Goal: Task Accomplishment & Management: Use online tool/utility

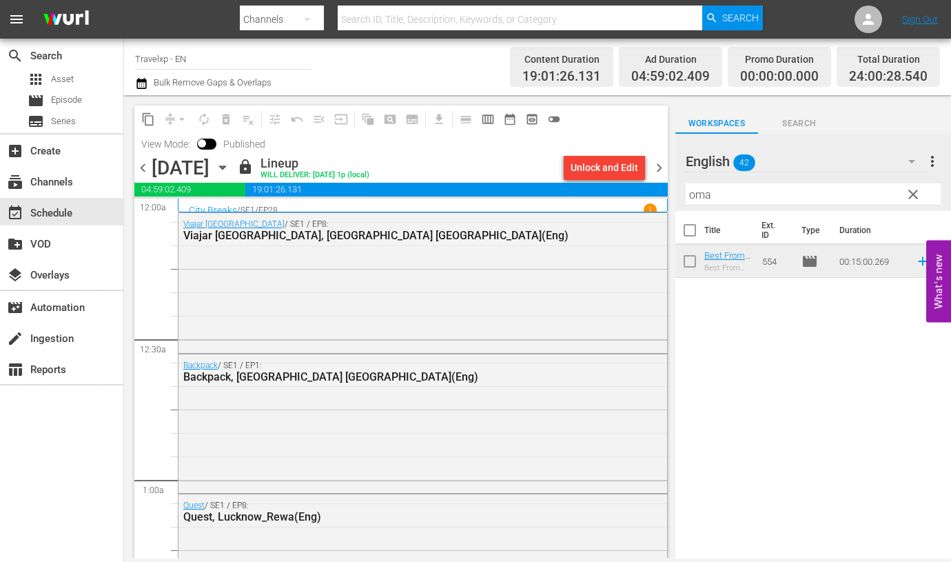
click at [913, 201] on span "clear" at bounding box center [913, 194] width 17 height 17
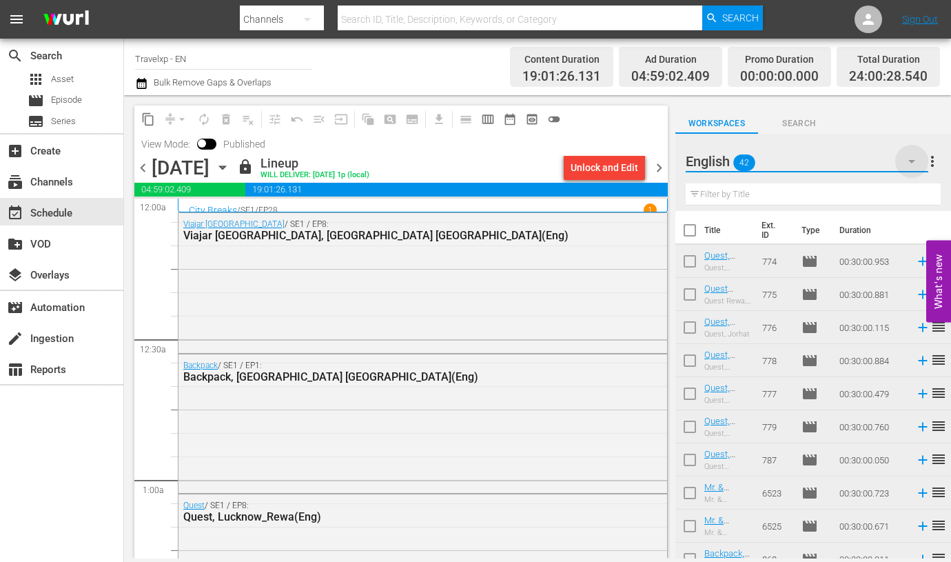
click at [915, 159] on icon "button" at bounding box center [912, 161] width 17 height 17
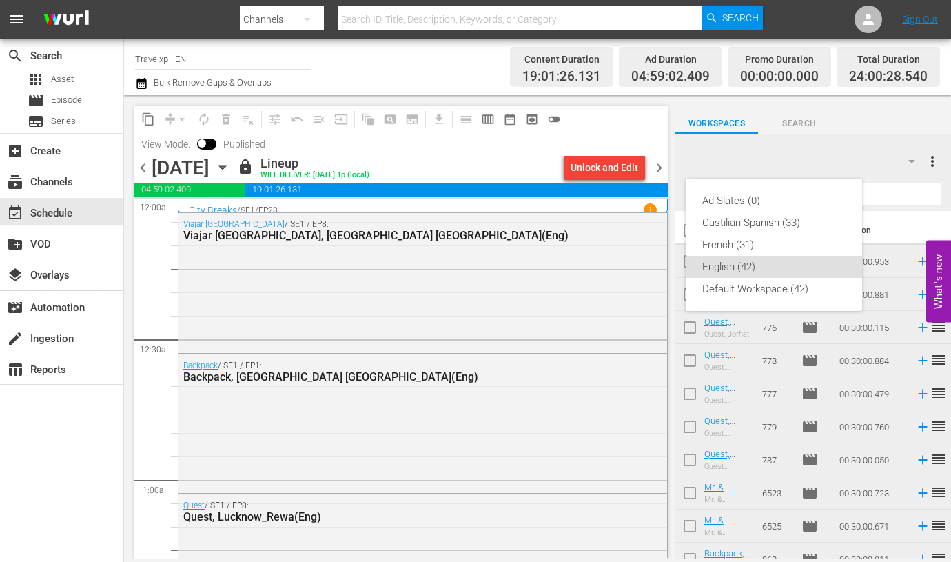
click at [839, 150] on div "Ad Slates (0) Castilian Spanish (33) [DEMOGRAPHIC_DATA] (31) English (42) Defau…" at bounding box center [475, 281] width 951 height 562
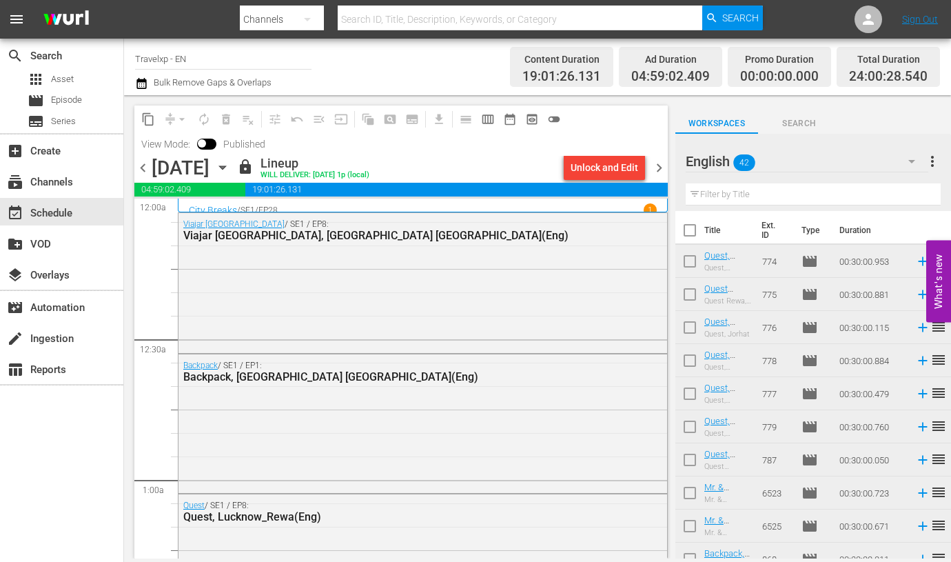
click at [695, 229] on input "checkbox" at bounding box center [689, 232] width 29 height 29
checkbox input "true"
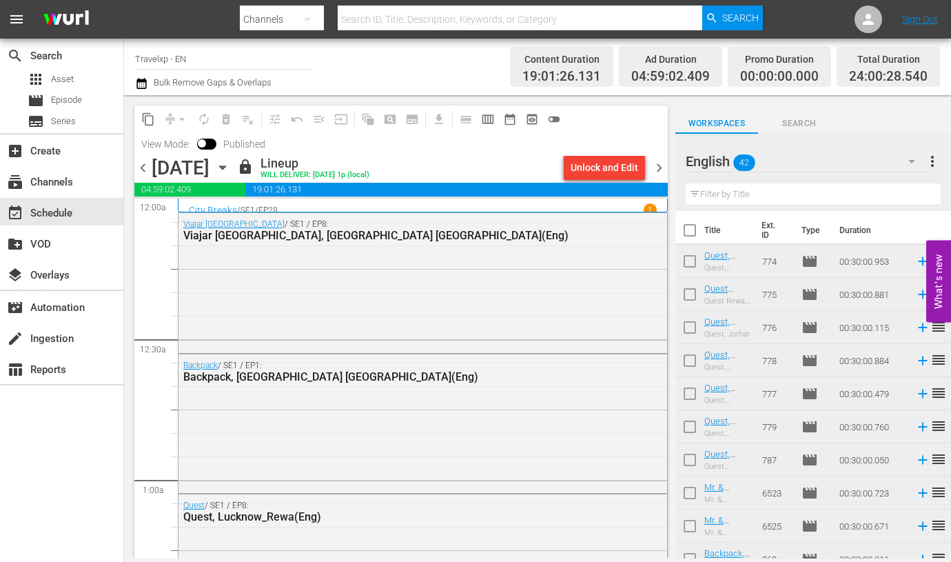
checkbox input "true"
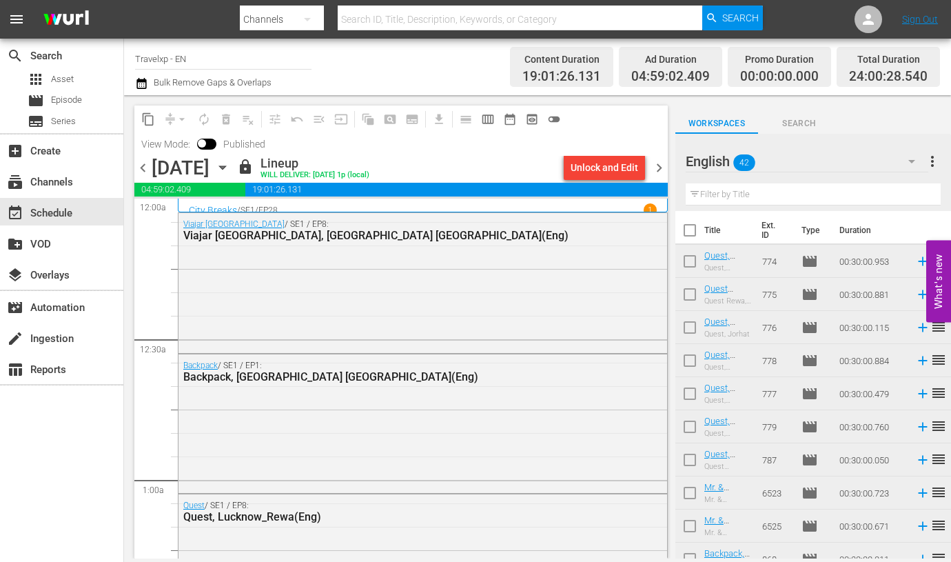
checkbox input "true"
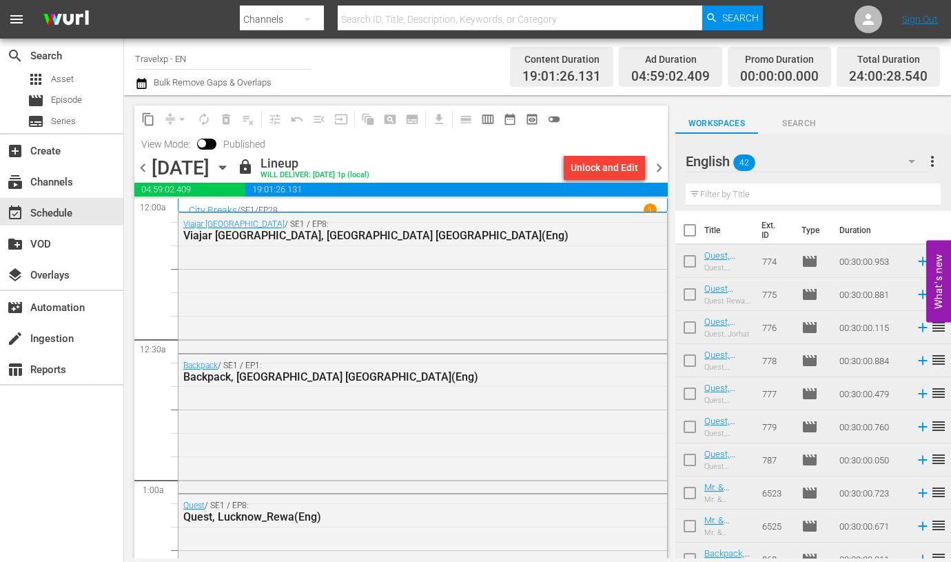
checkbox input "true"
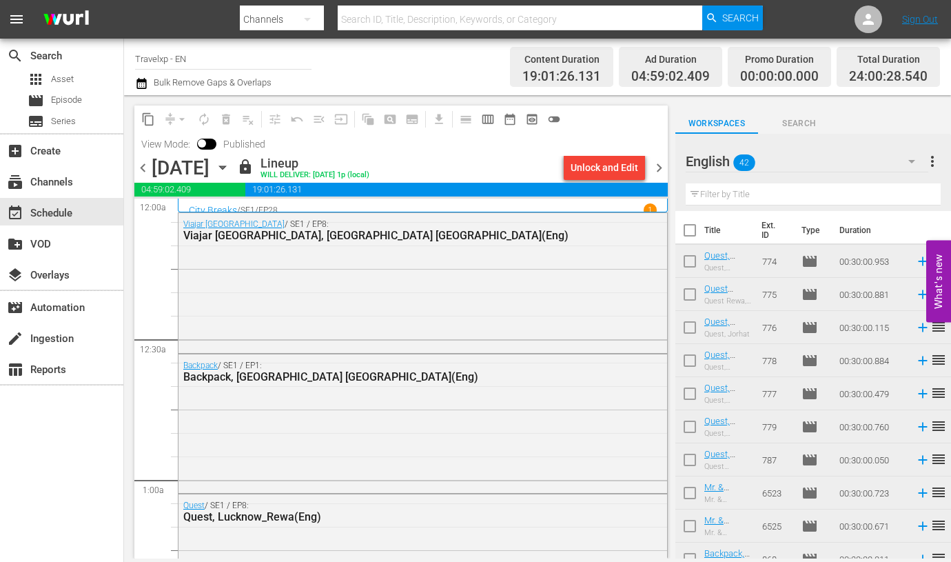
checkbox input "true"
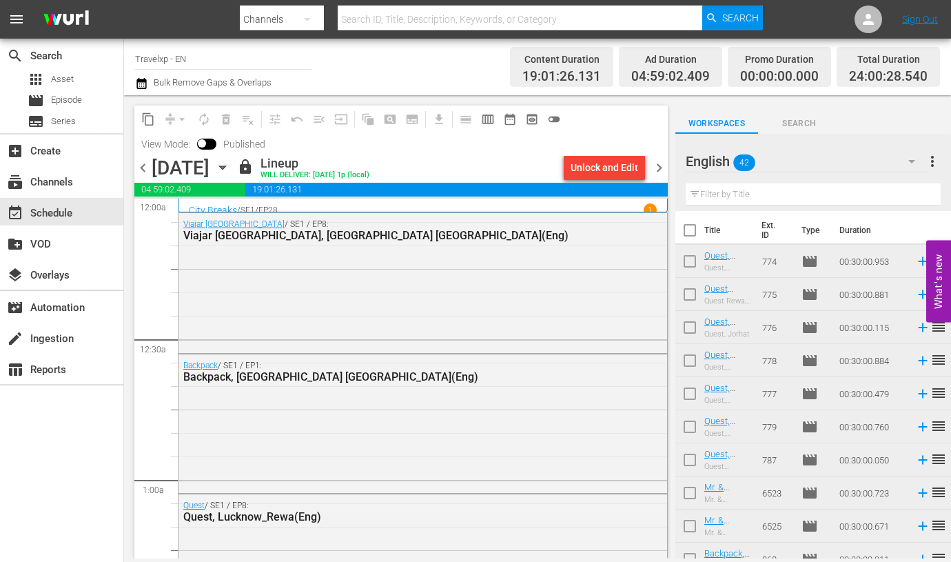
checkbox input "true"
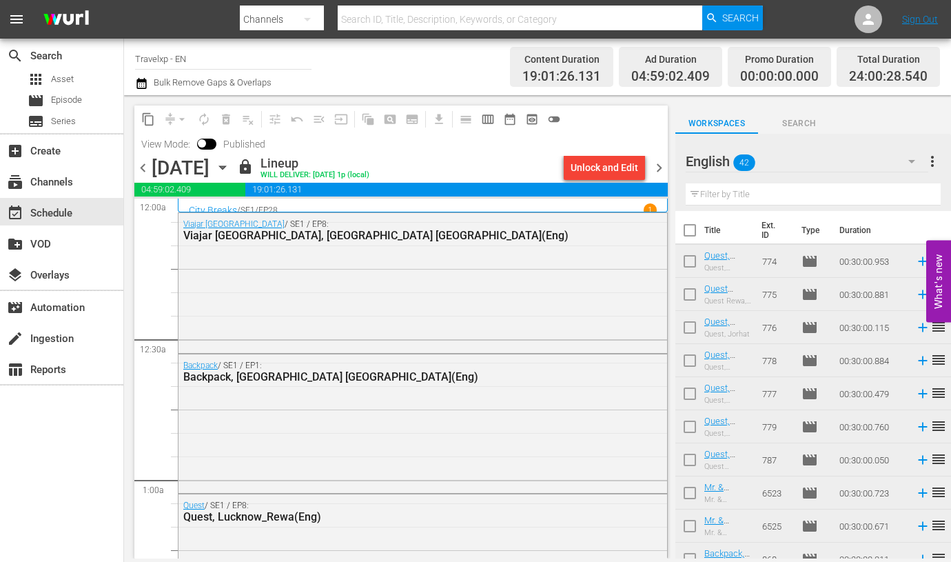
checkbox input "true"
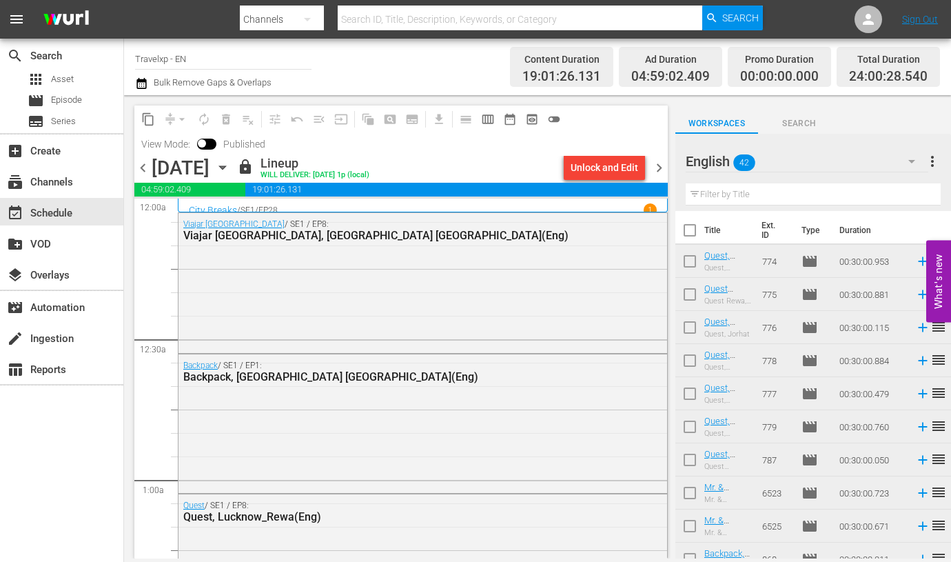
checkbox input "true"
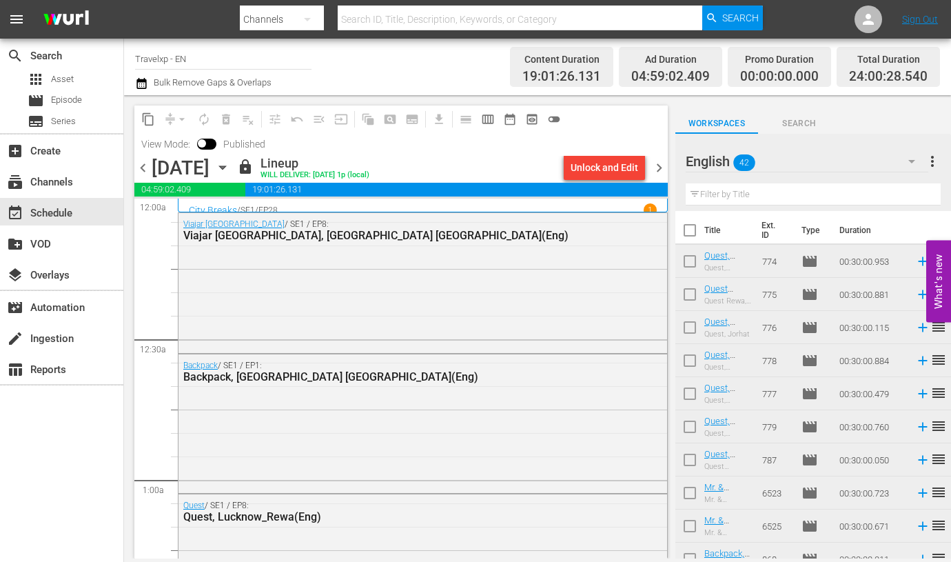
checkbox input "true"
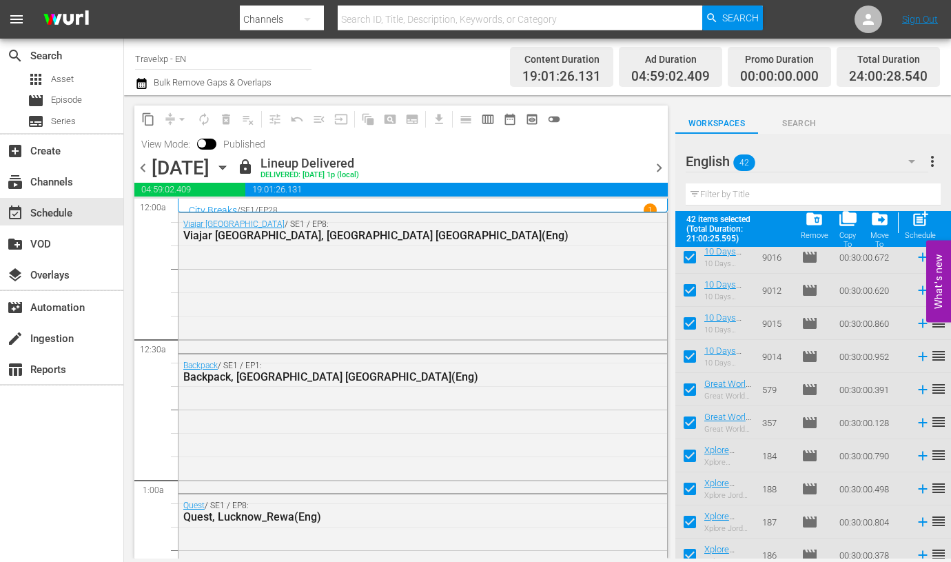
scroll to position [1109, 0]
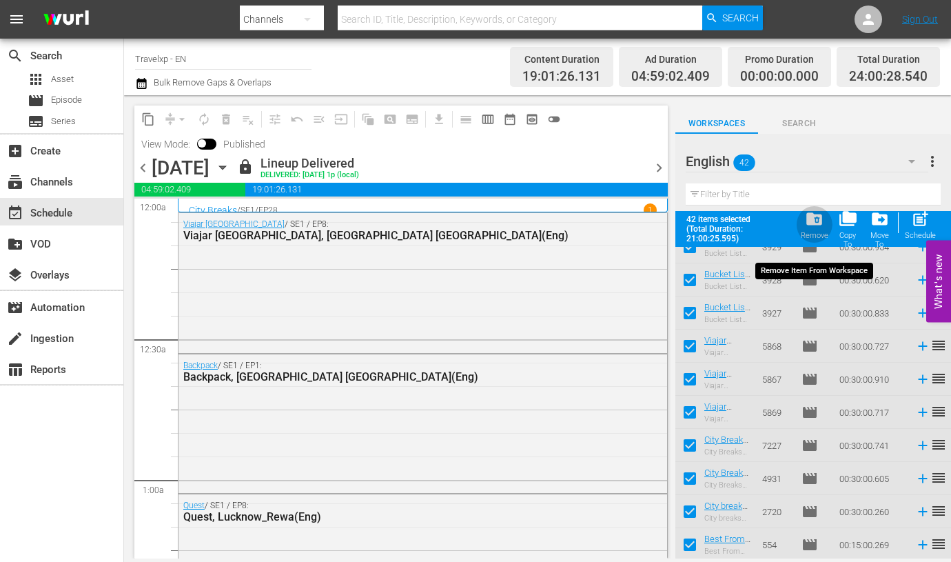
click at [819, 221] on span "folder_delete" at bounding box center [814, 219] width 19 height 19
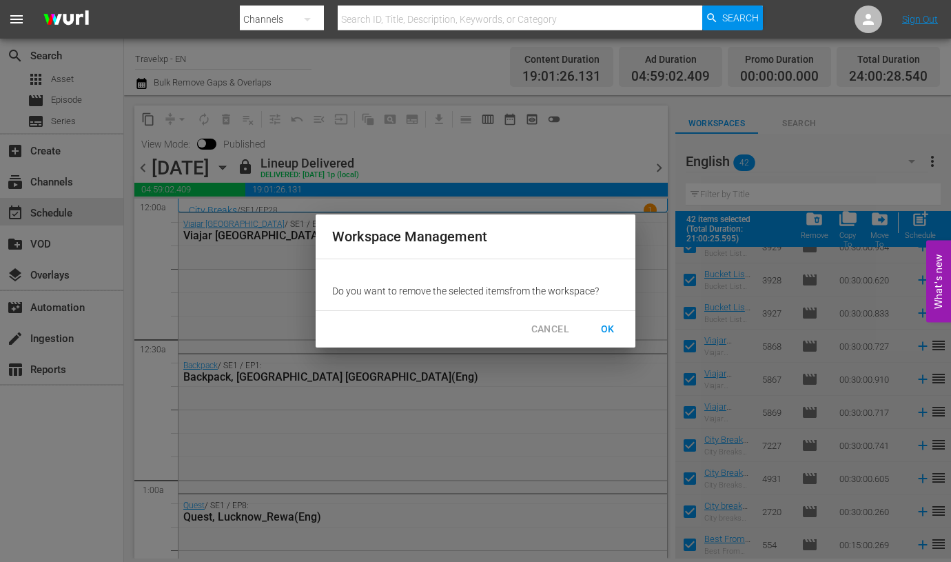
click at [615, 325] on span "OK" at bounding box center [608, 328] width 22 height 17
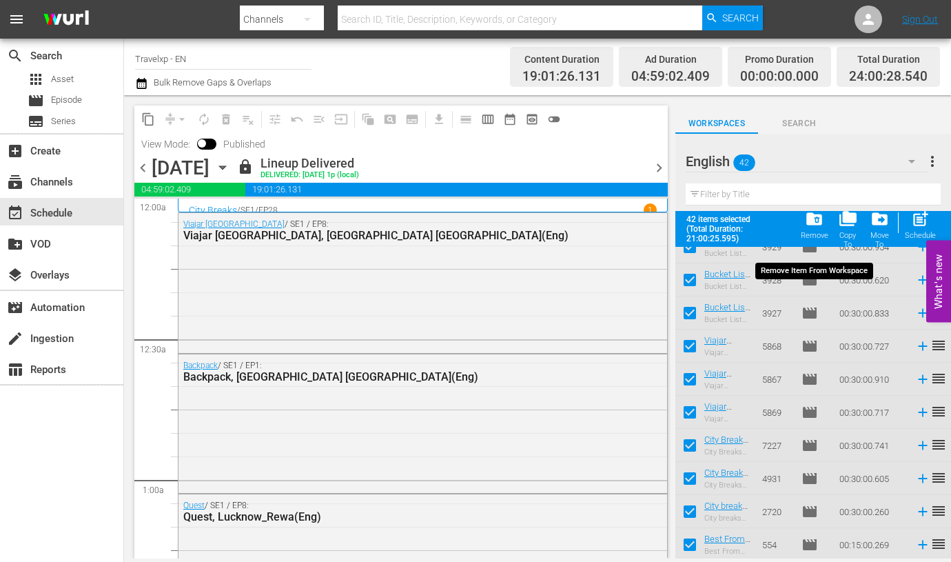
click at [815, 220] on span "folder_delete" at bounding box center [814, 219] width 19 height 19
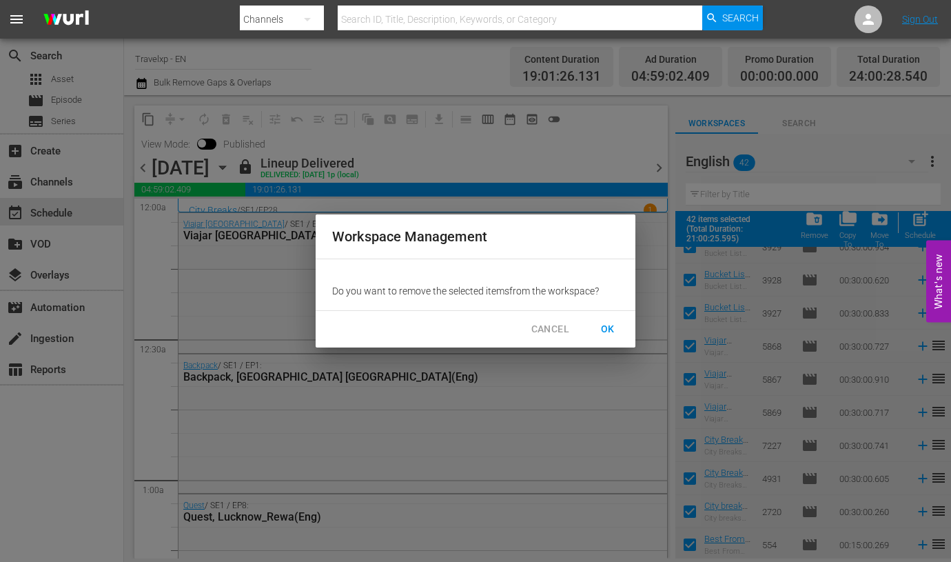
click at [610, 329] on span "OK" at bounding box center [608, 328] width 22 height 17
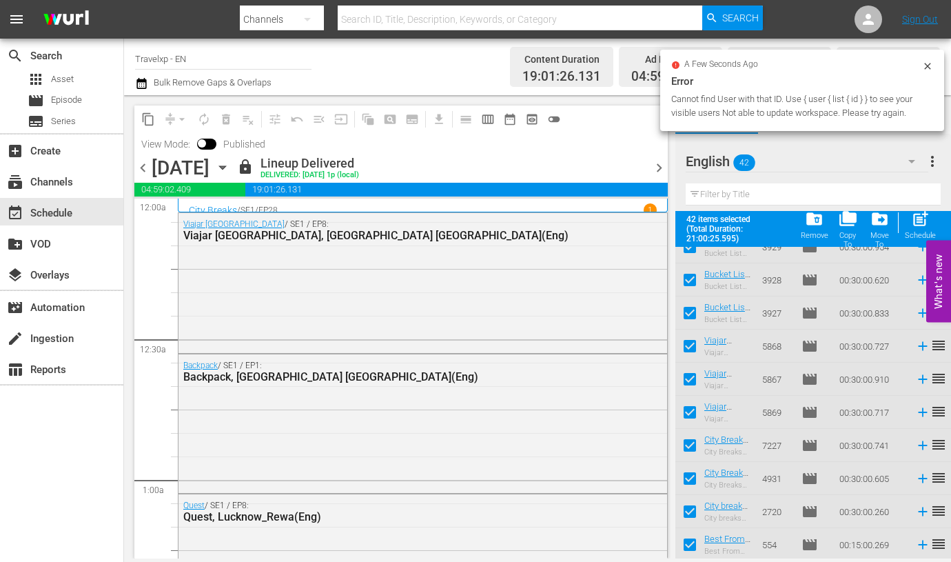
checkbox input "false"
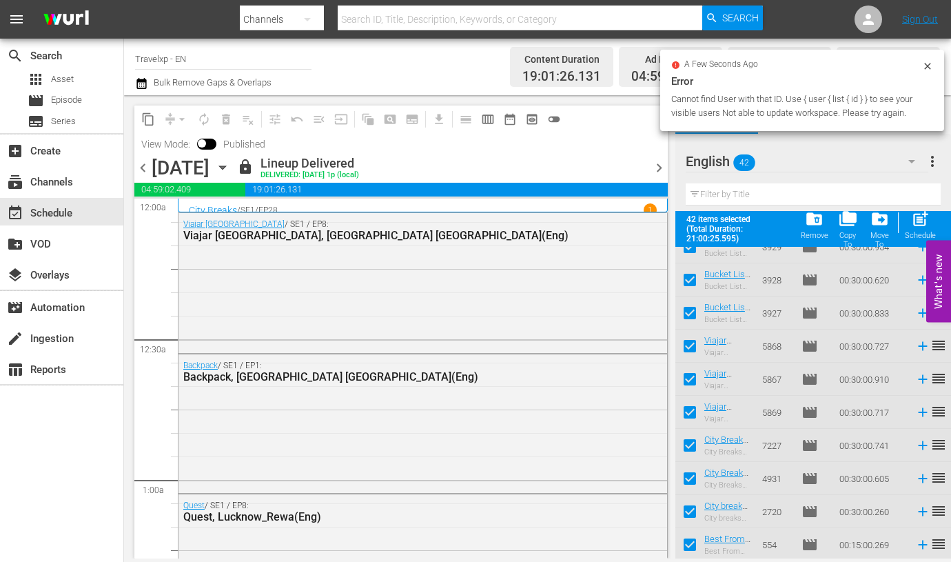
checkbox input "false"
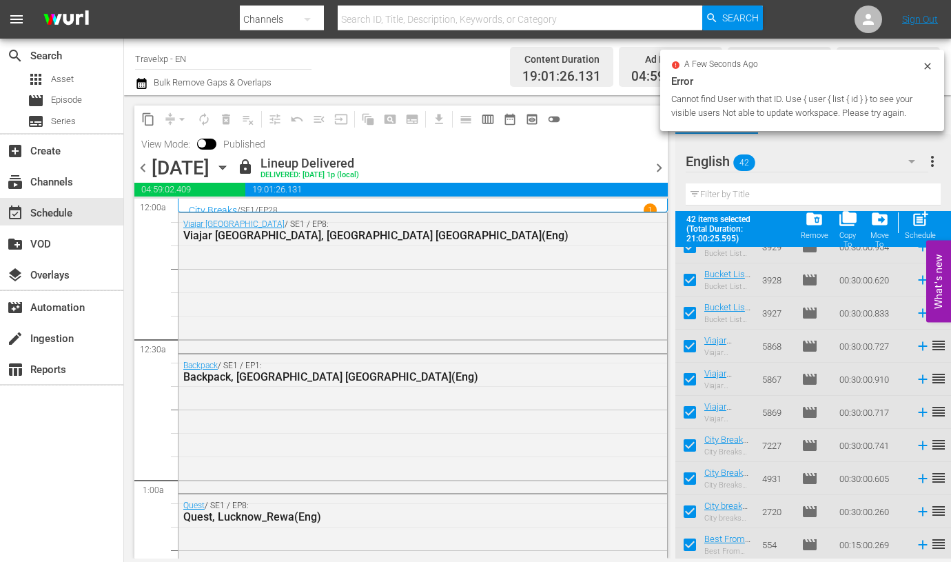
checkbox input "false"
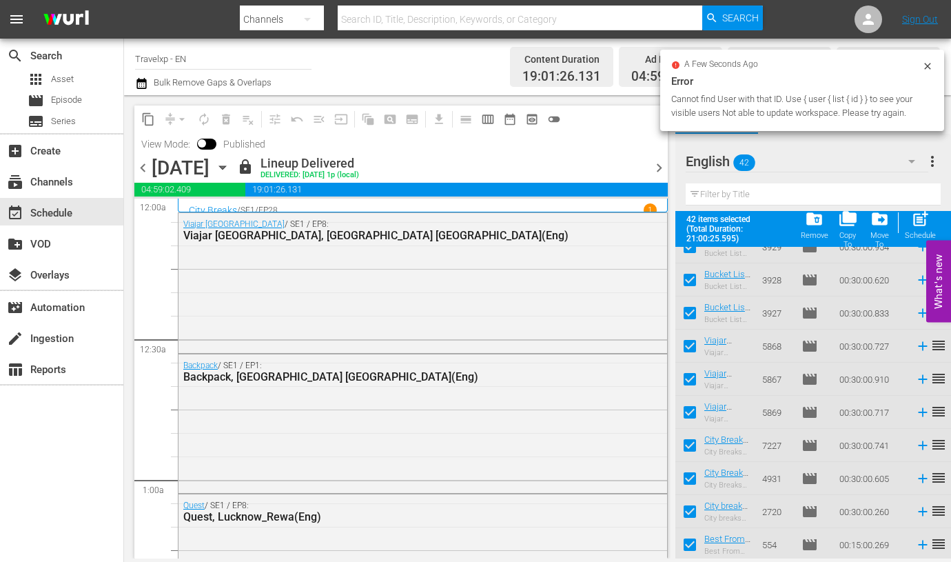
checkbox input "false"
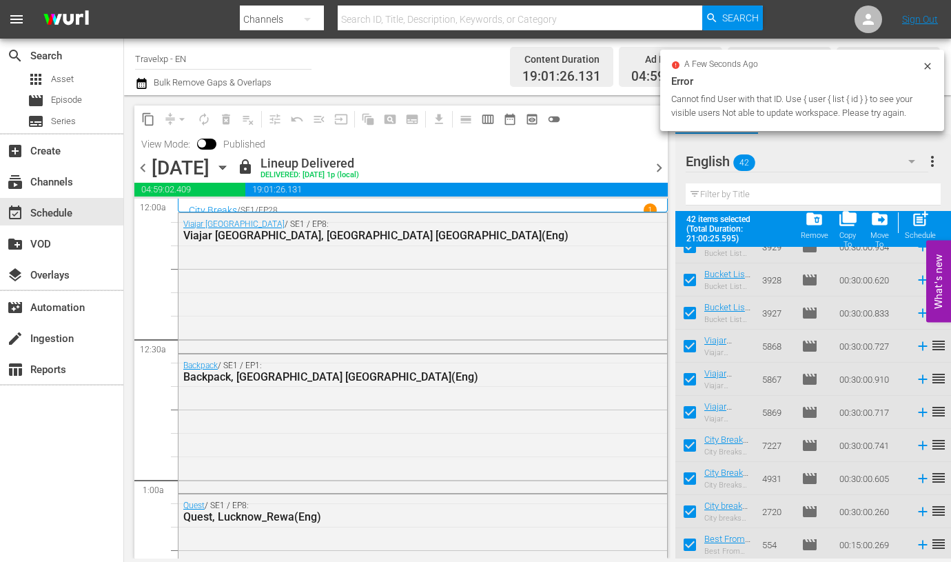
checkbox input "false"
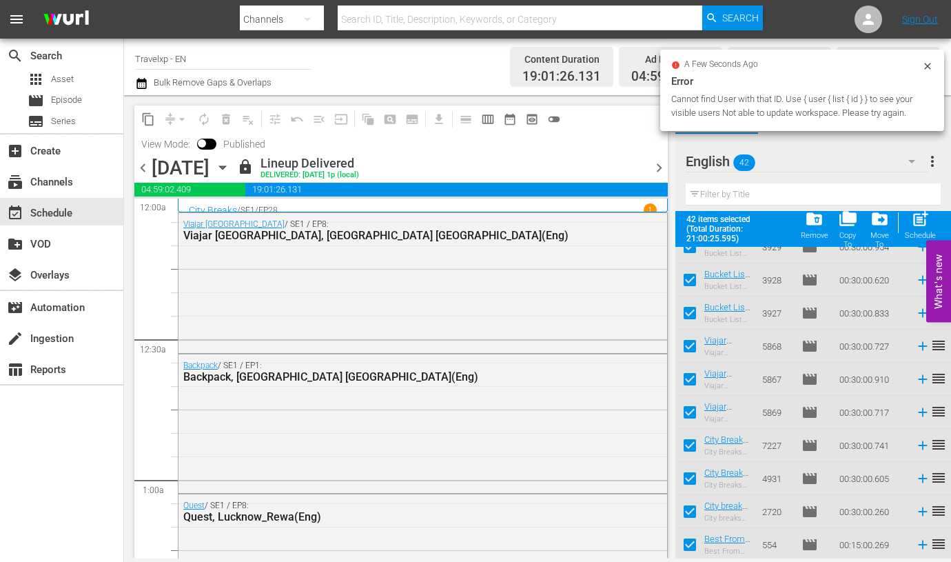
checkbox input "false"
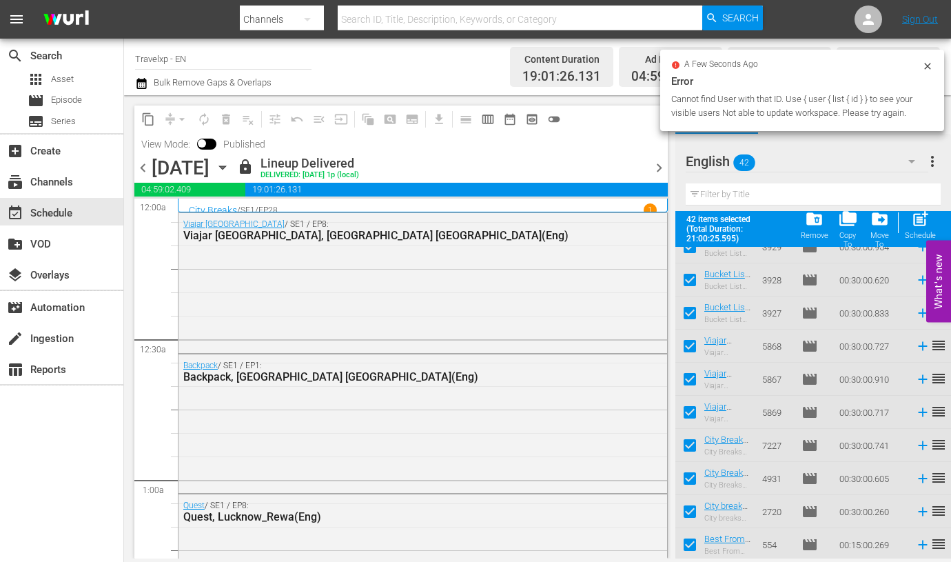
checkbox input "false"
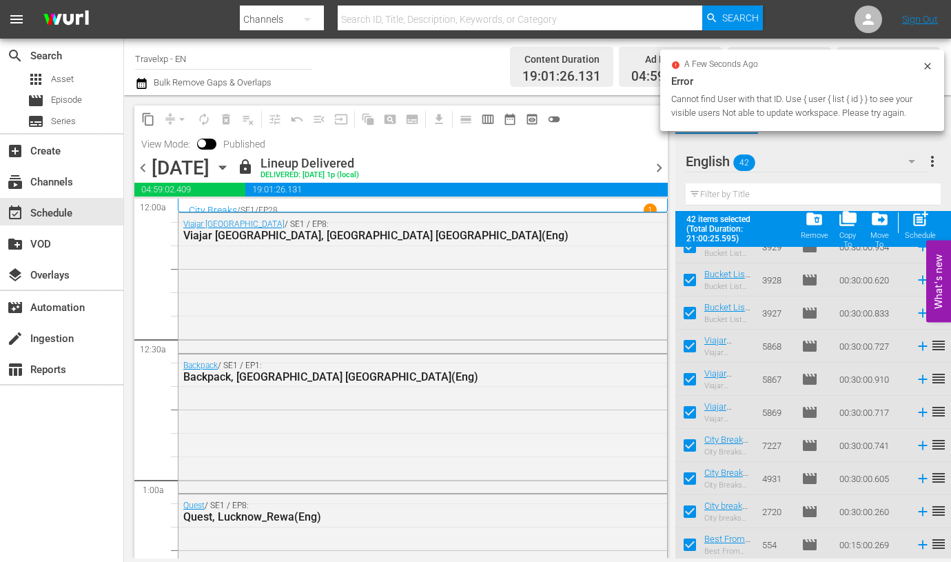
checkbox input "false"
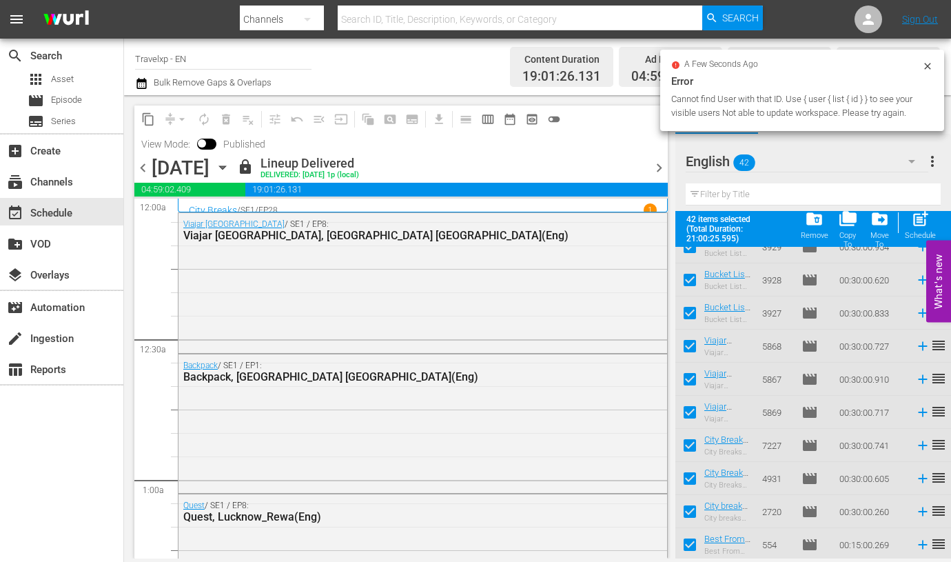
checkbox input "false"
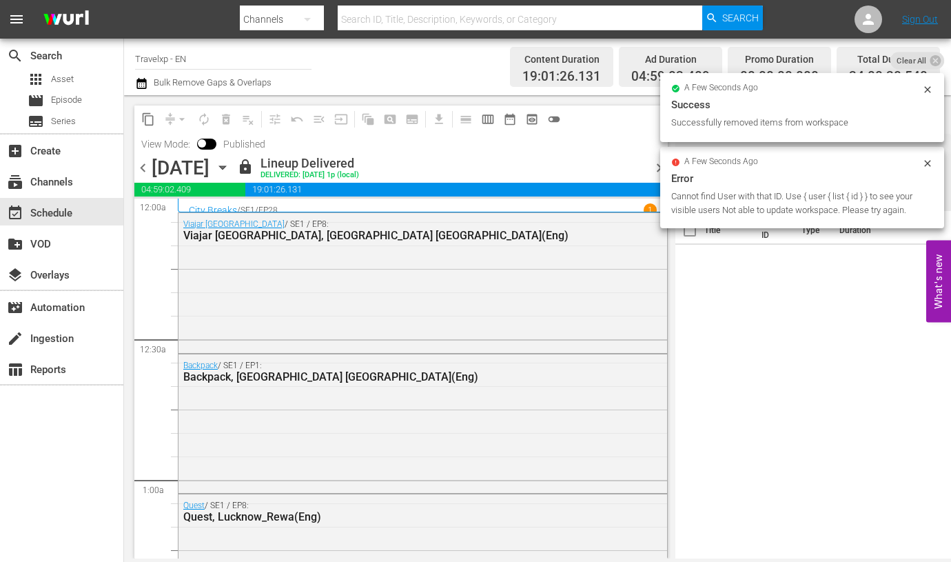
scroll to position [0, 0]
click at [845, 352] on div "Title Ext. ID Type Duration" at bounding box center [813, 385] width 276 height 349
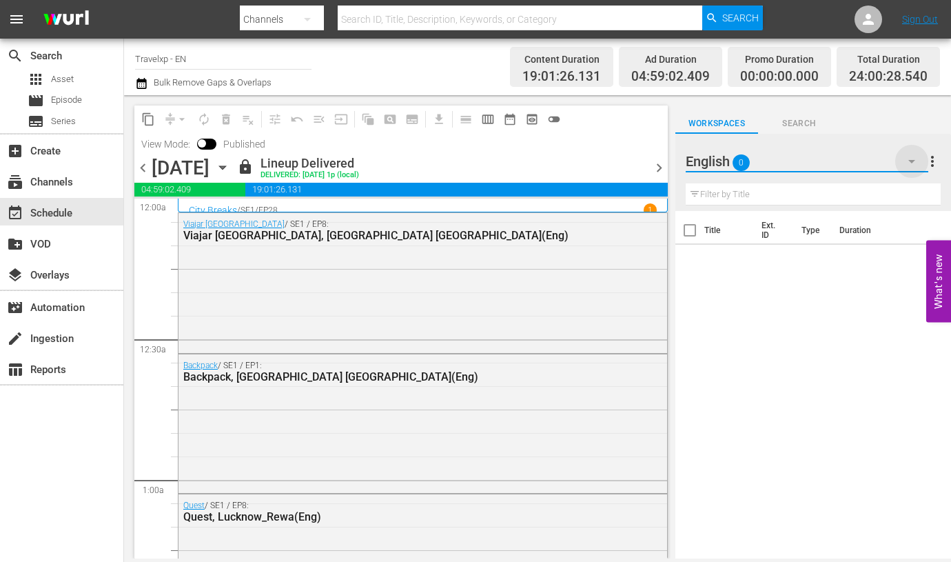
click at [917, 161] on icon "button" at bounding box center [912, 161] width 17 height 17
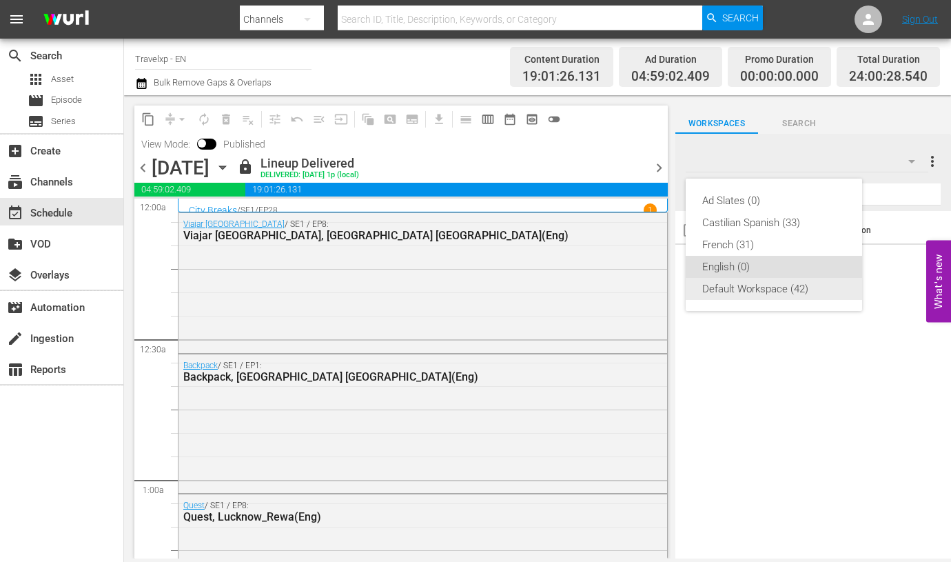
click at [744, 292] on div "Default Workspace (42)" at bounding box center [773, 289] width 143 height 22
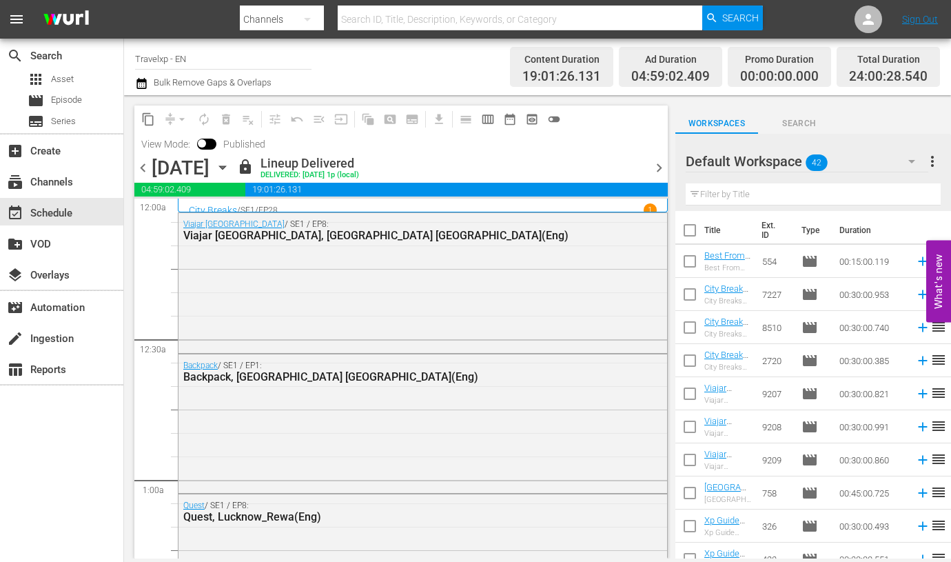
click at [688, 235] on input "checkbox" at bounding box center [689, 232] width 29 height 29
checkbox input "true"
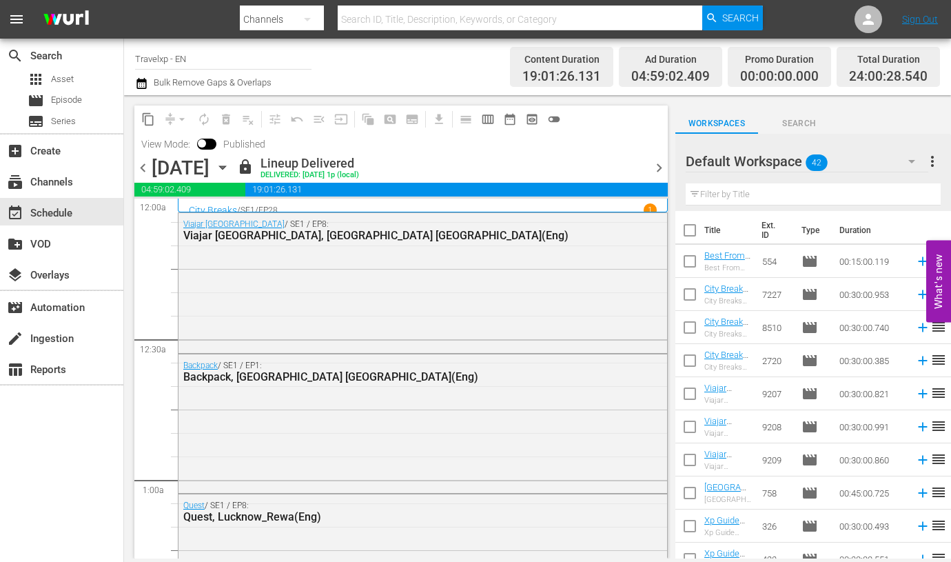
checkbox input "true"
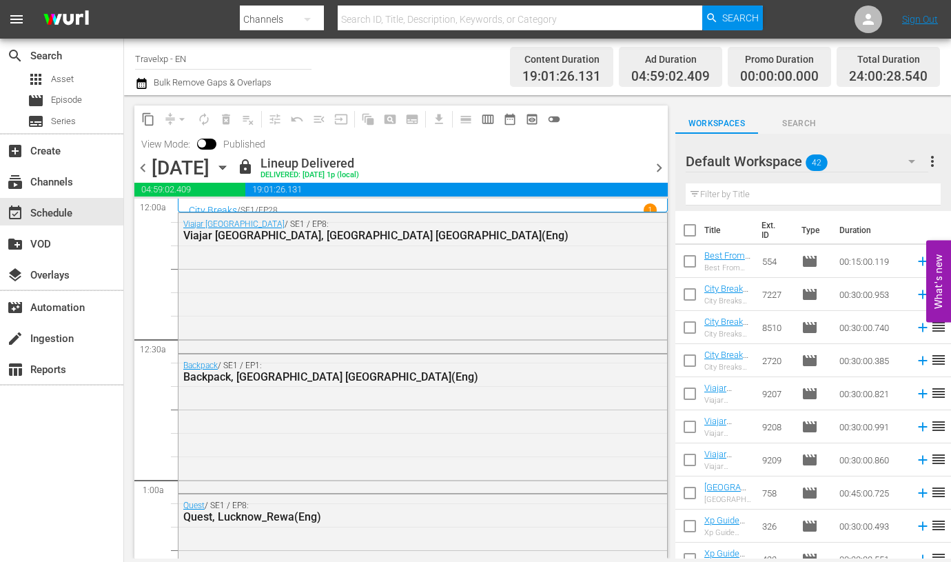
checkbox input "true"
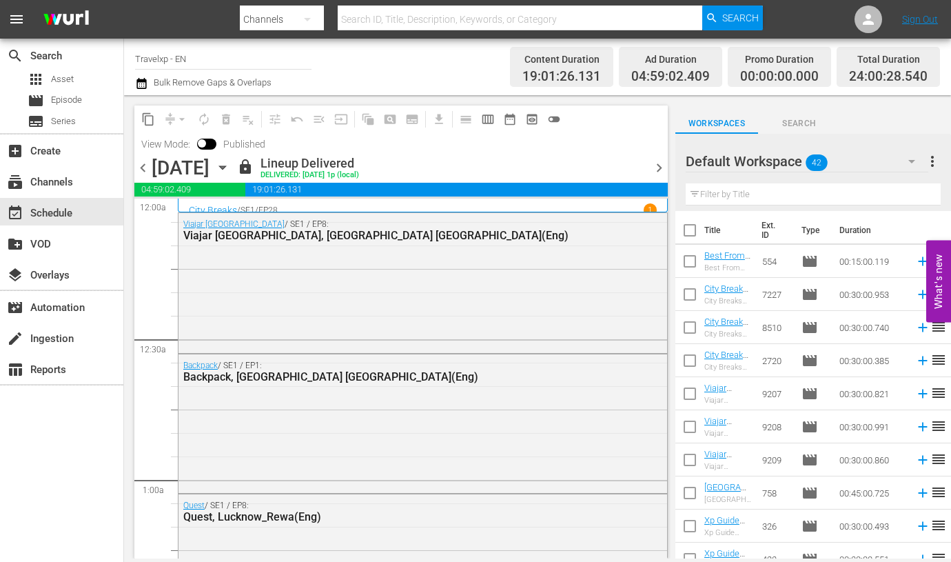
checkbox input "true"
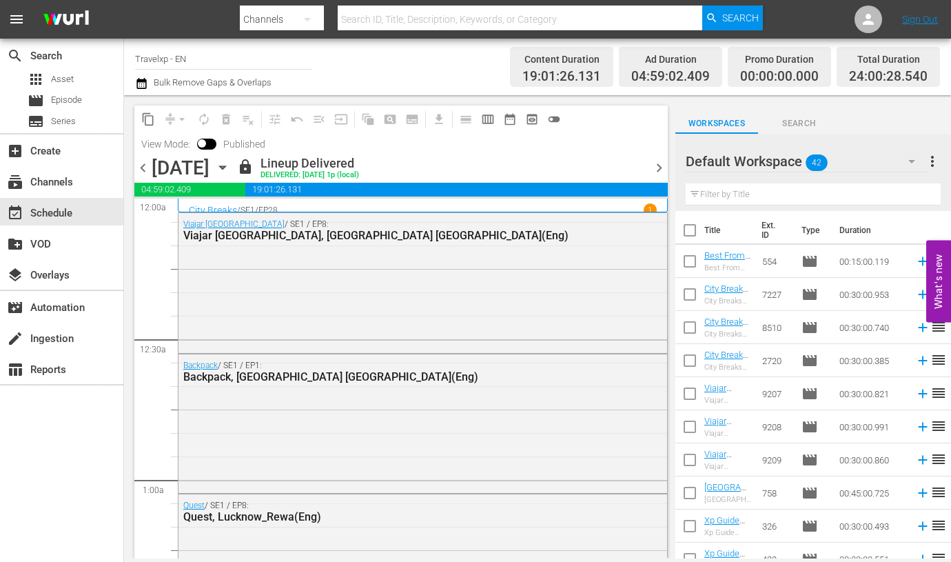
checkbox input "true"
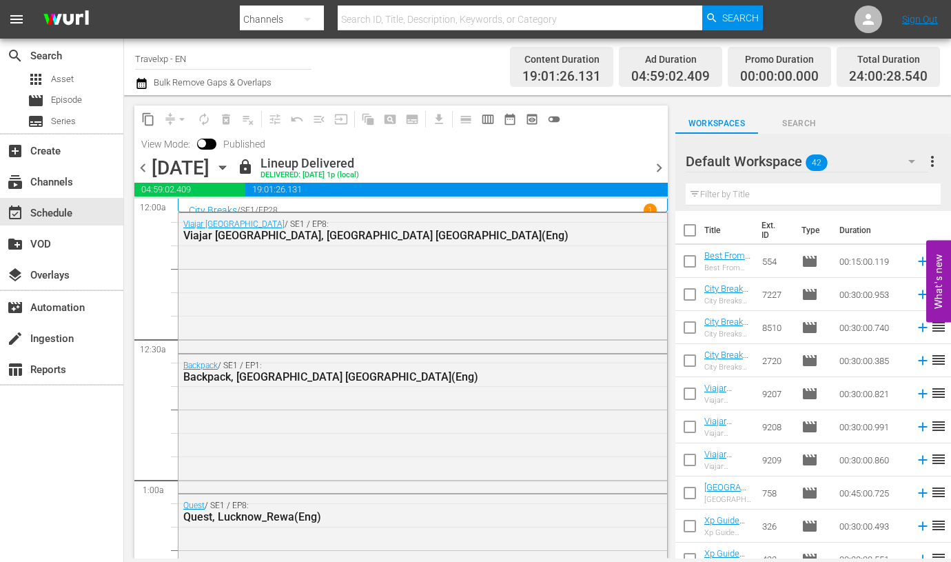
checkbox input "true"
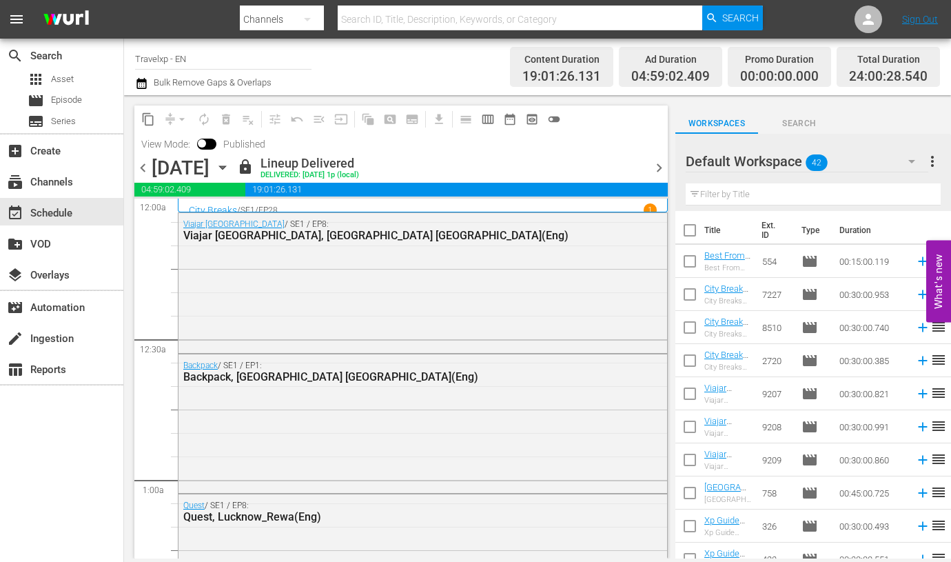
checkbox input "true"
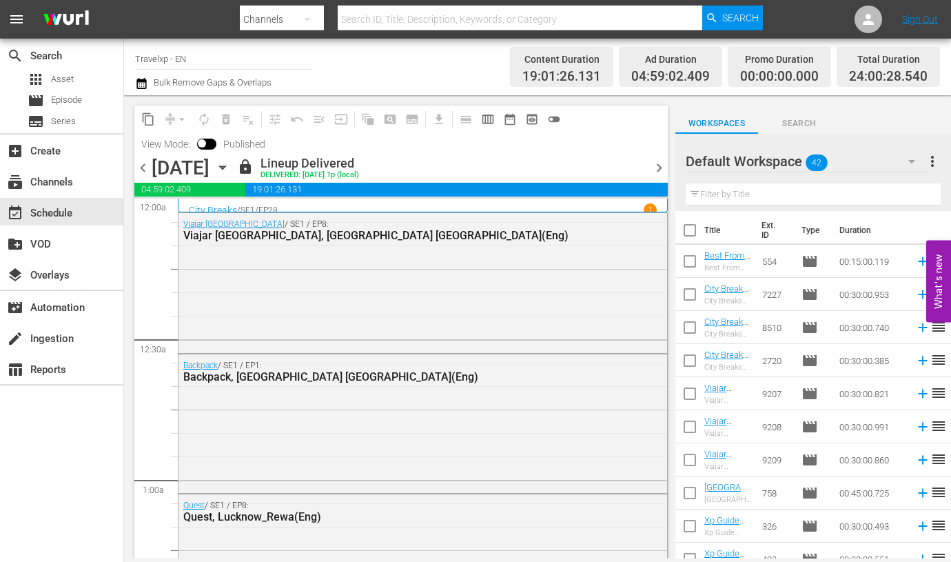
checkbox input "true"
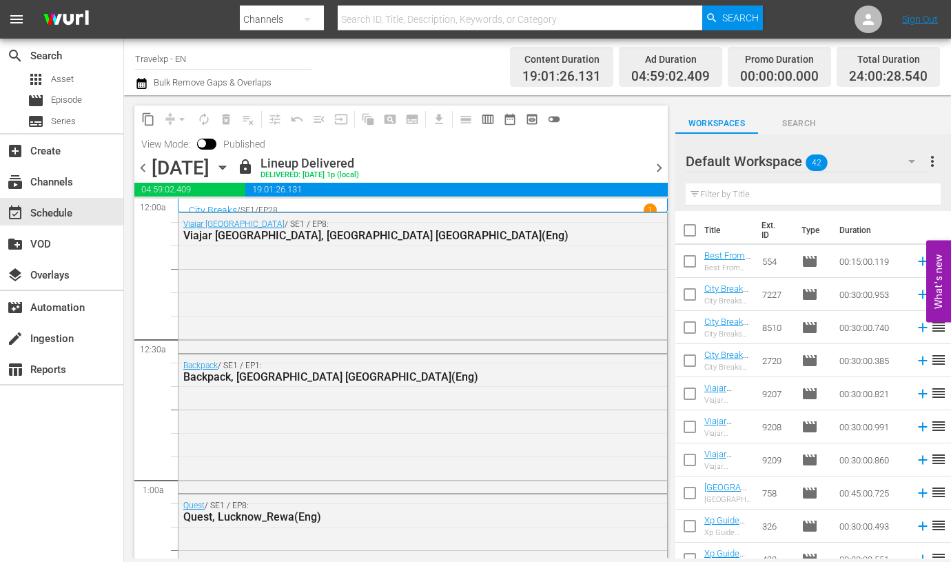
checkbox input "true"
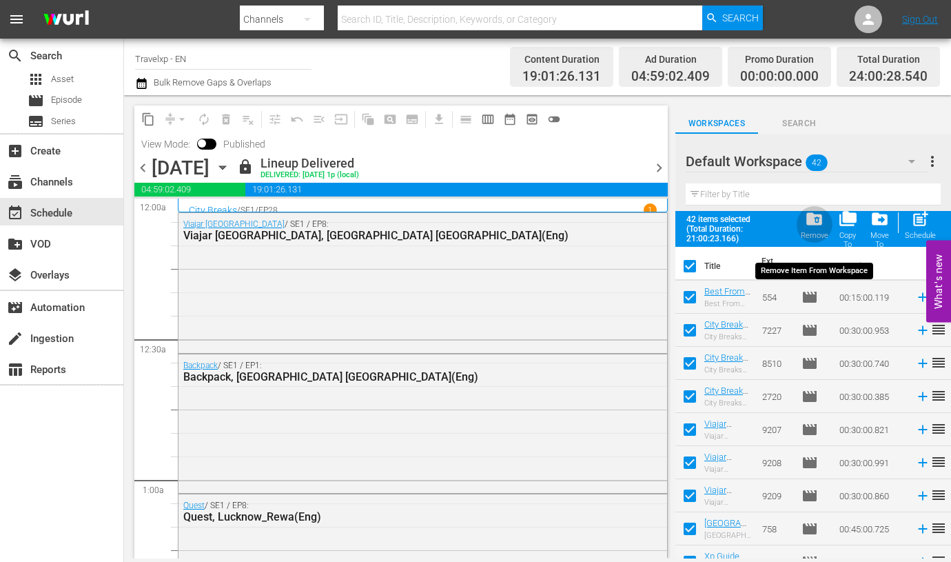
click at [817, 221] on span "folder_delete" at bounding box center [814, 219] width 19 height 19
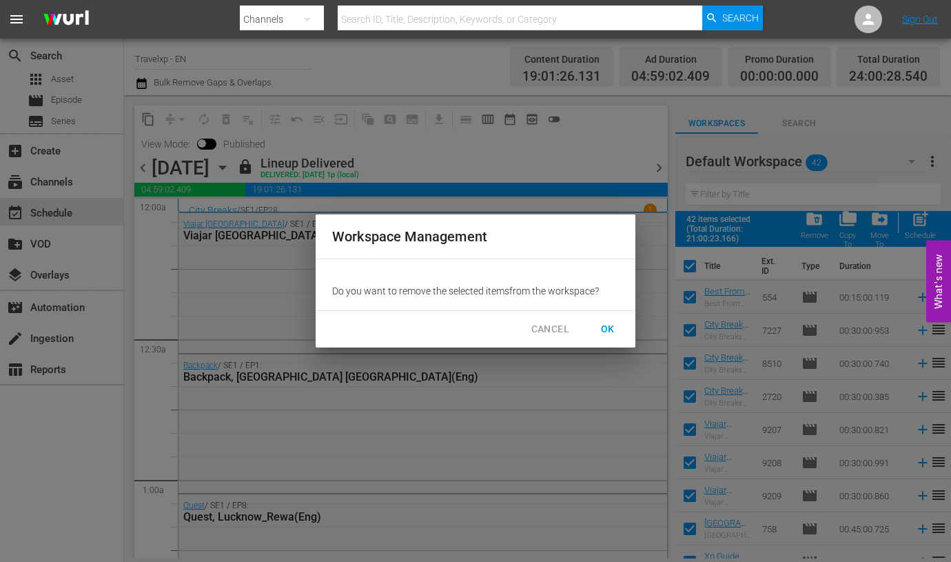
click at [607, 327] on span "OK" at bounding box center [608, 328] width 22 height 17
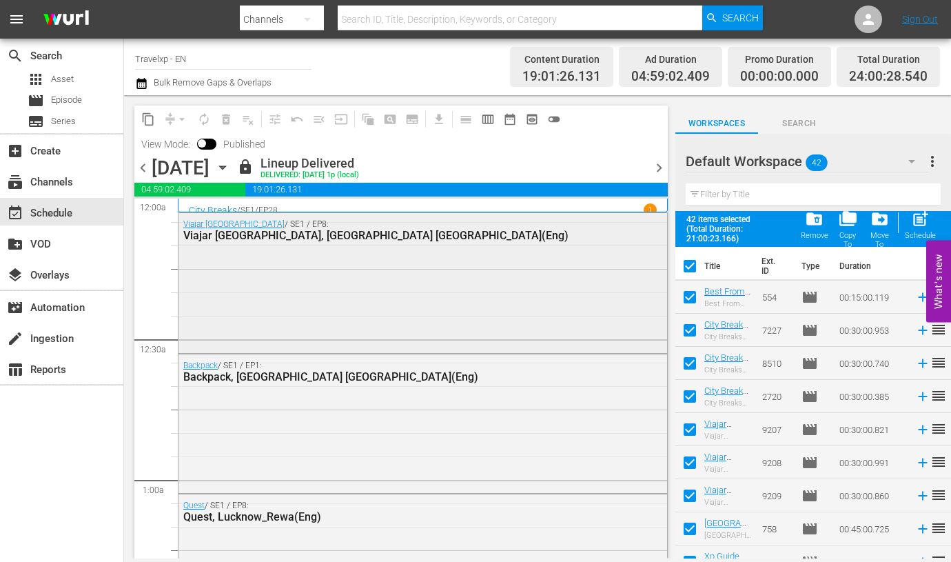
checkbox input "false"
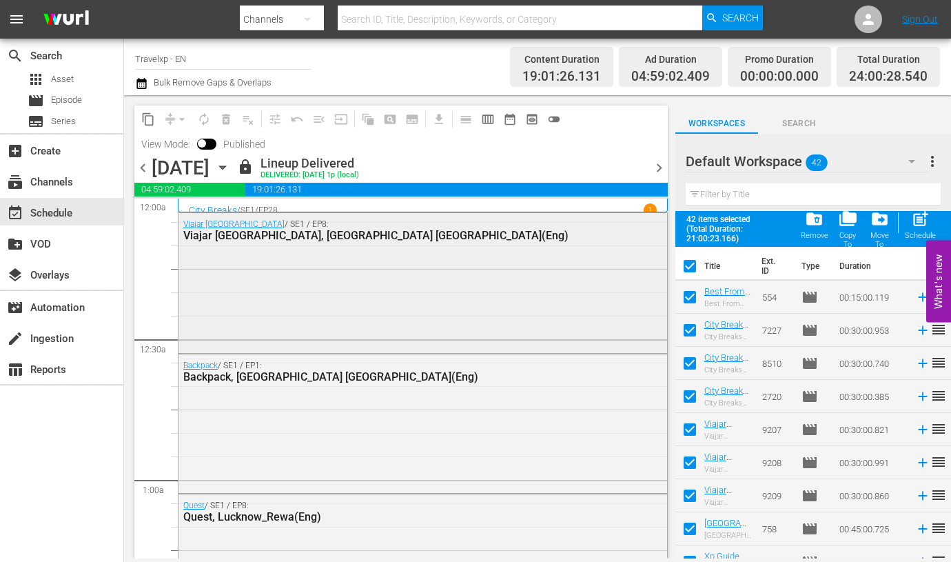
checkbox input "false"
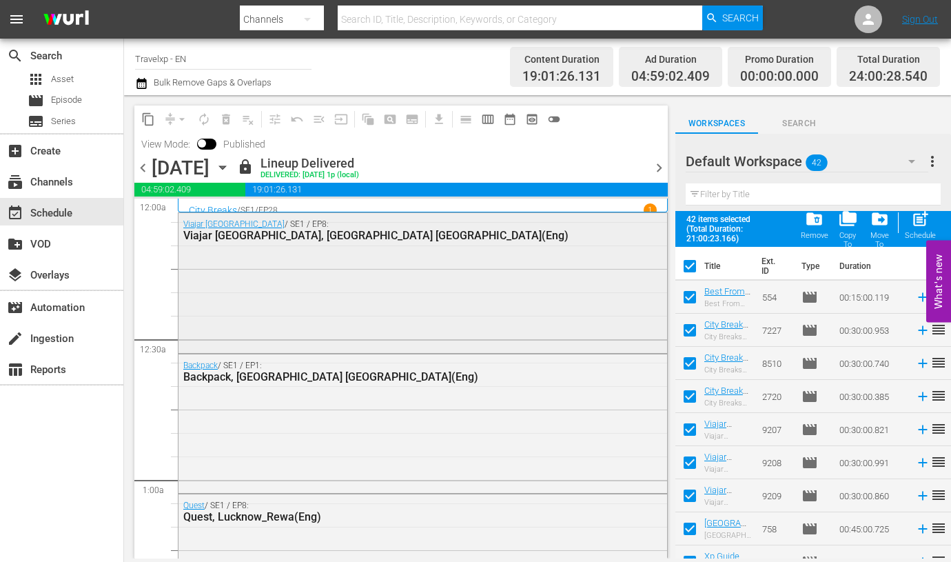
checkbox input "false"
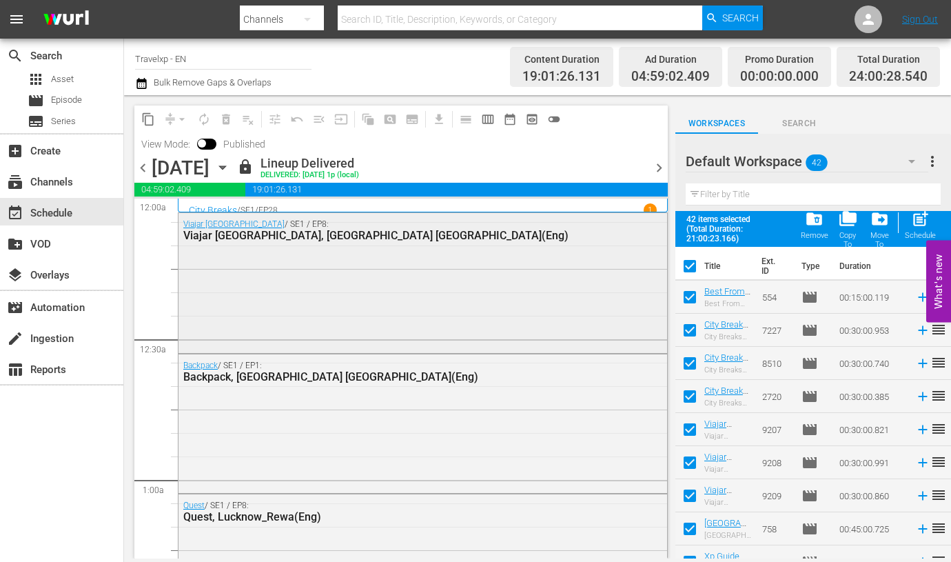
checkbox input "false"
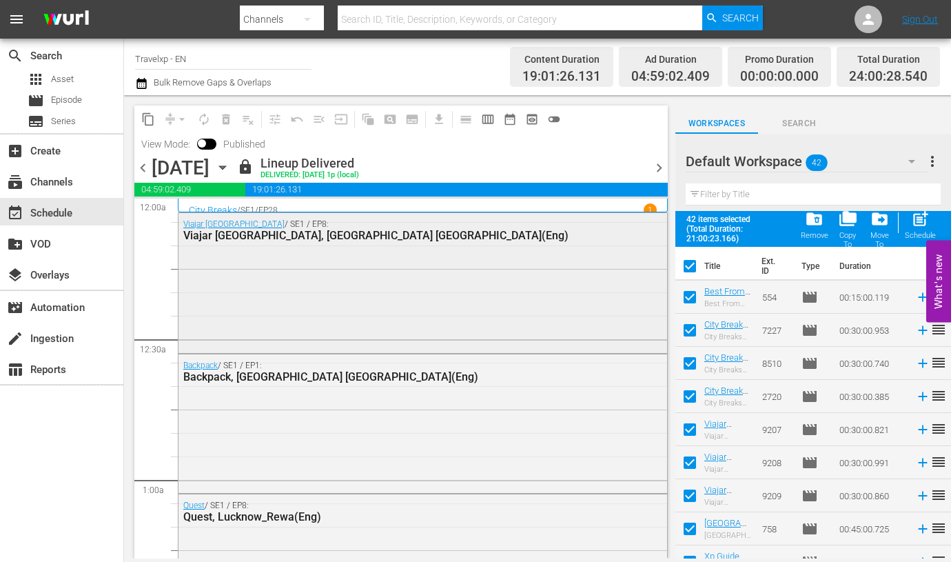
checkbox input "false"
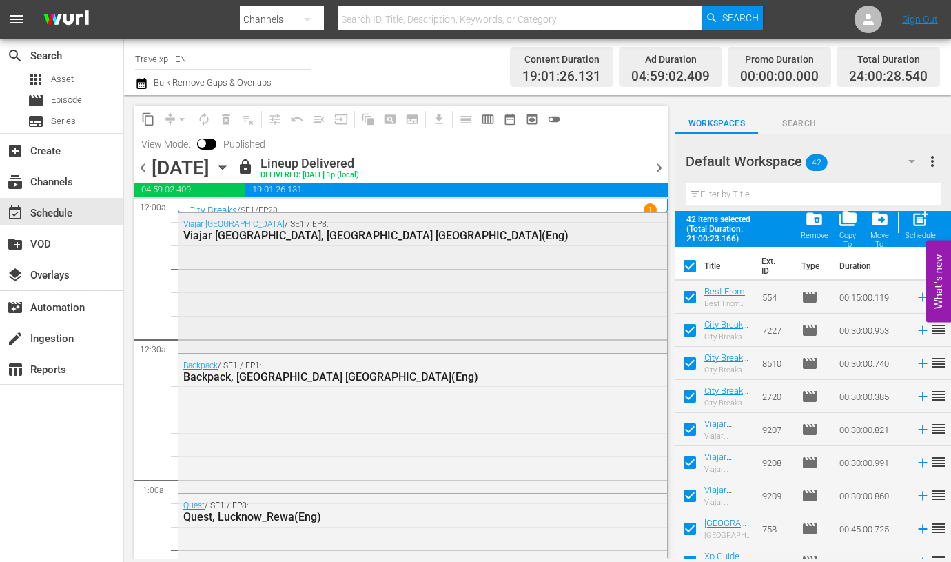
checkbox input "false"
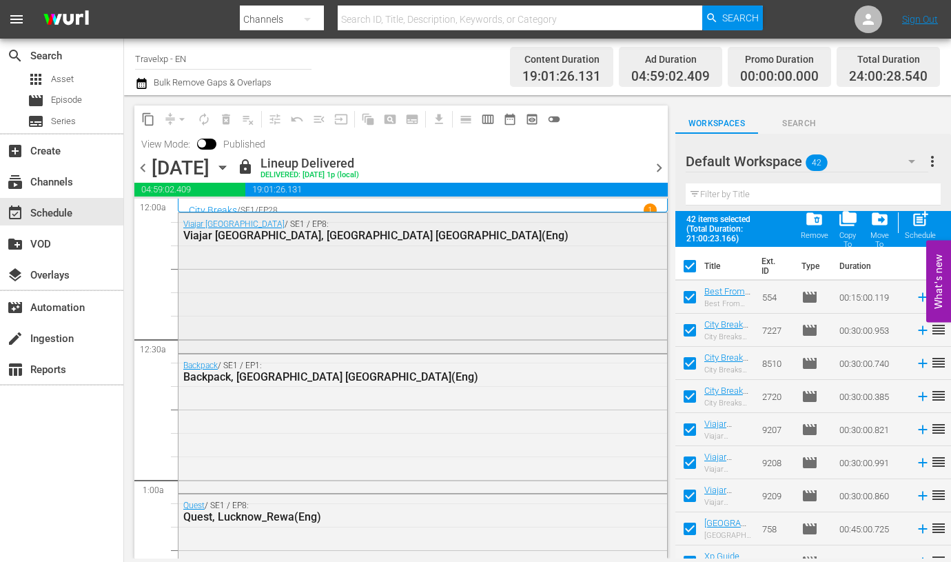
checkbox input "false"
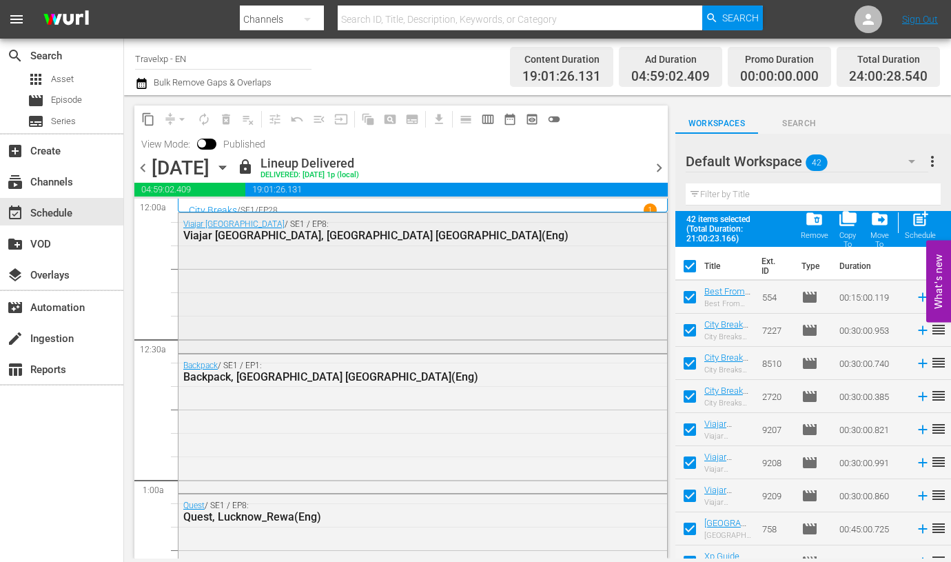
checkbox input "false"
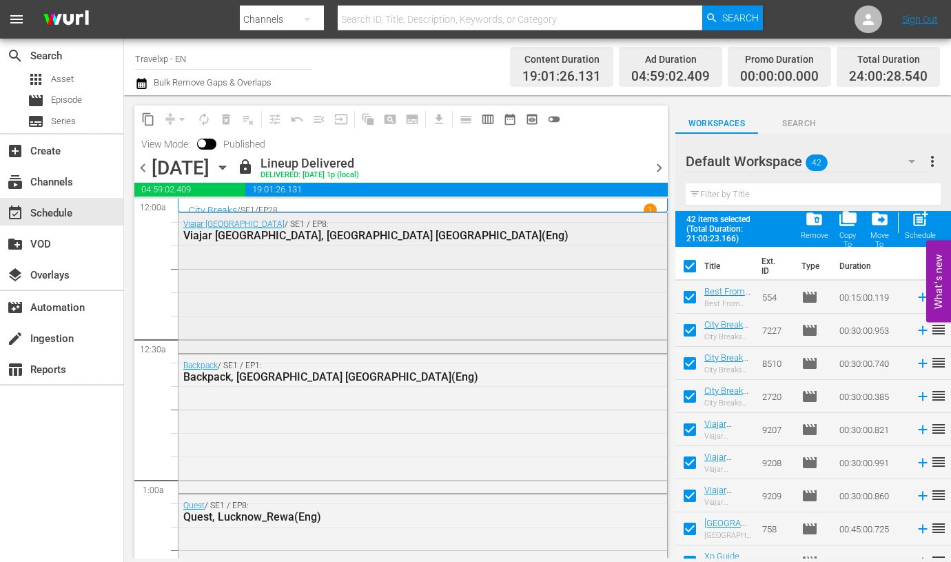
checkbox input "false"
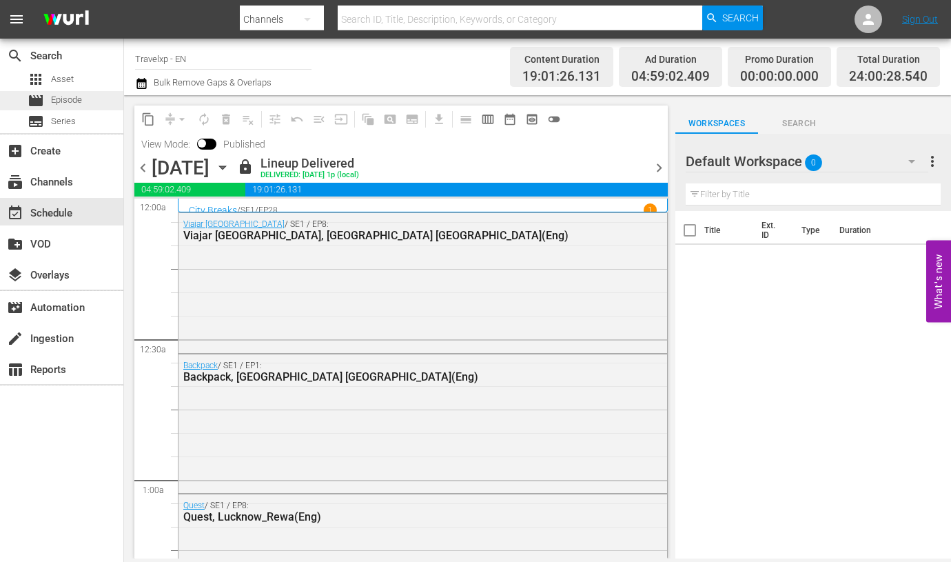
click at [79, 103] on span "Episode" at bounding box center [66, 100] width 31 height 14
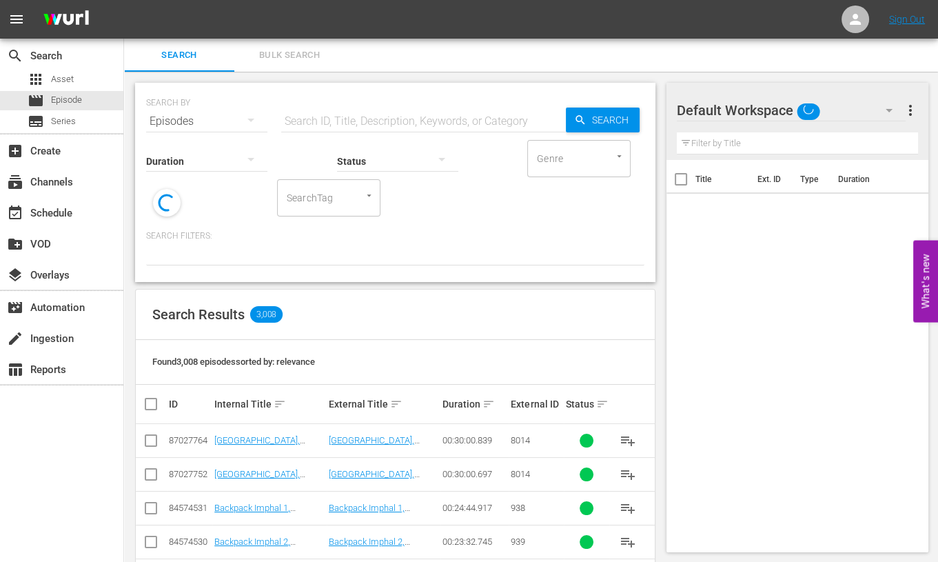
click at [360, 118] on input "text" at bounding box center [423, 121] width 285 height 33
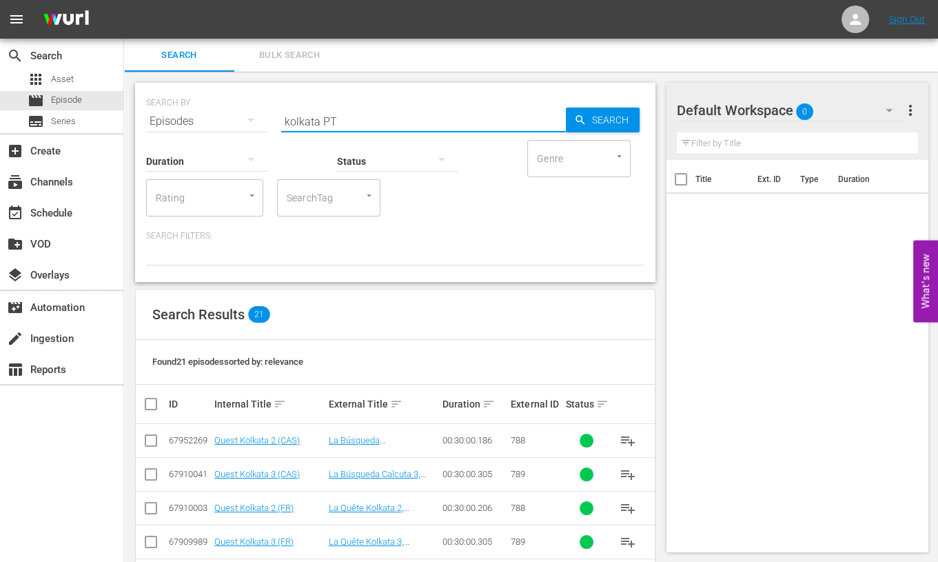
type input "kolkata PT"
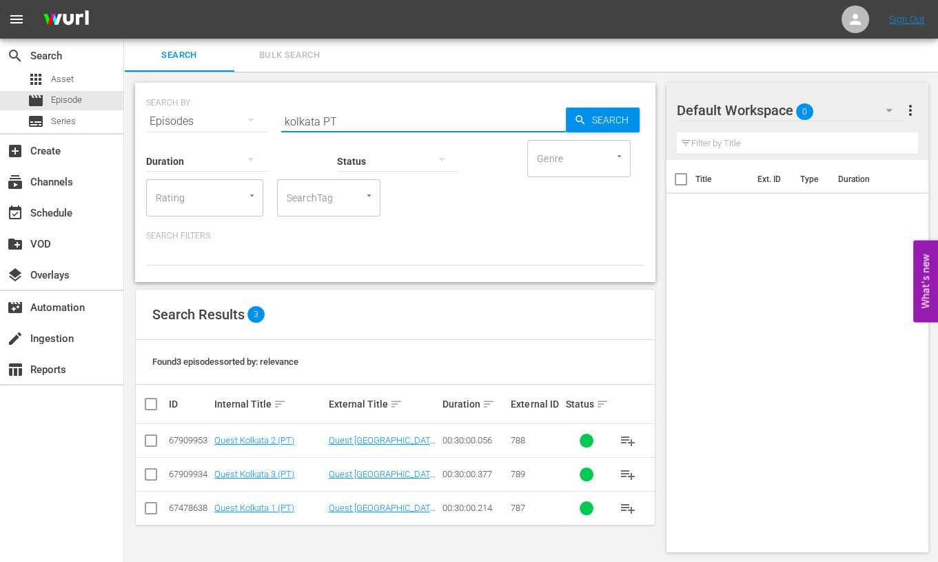
scroll to position [1, 0]
click at [154, 442] on input "checkbox" at bounding box center [151, 442] width 17 height 17
checkbox input "true"
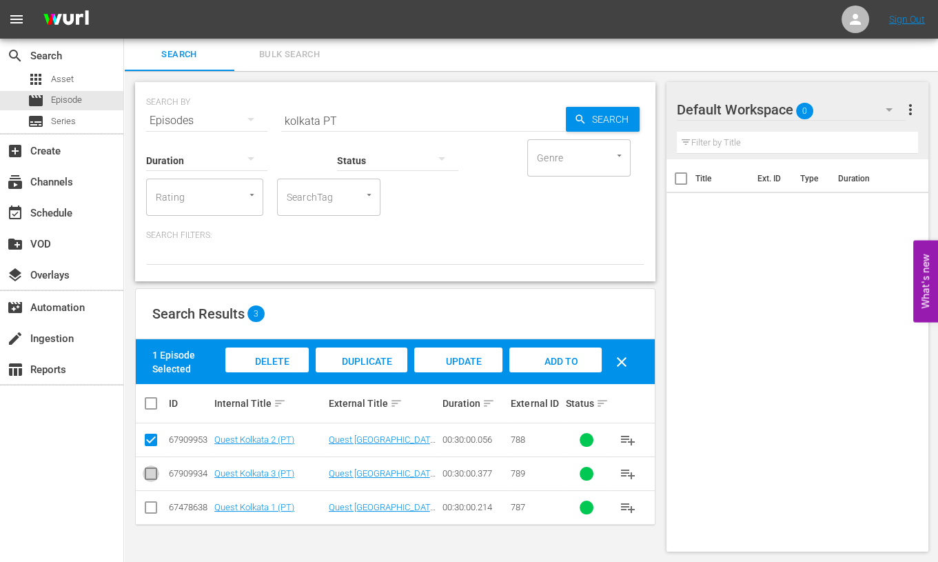
click at [154, 471] on input "checkbox" at bounding box center [151, 476] width 17 height 17
checkbox input "true"
click at [569, 353] on div "Add to Workspace" at bounding box center [556, 373] width 92 height 52
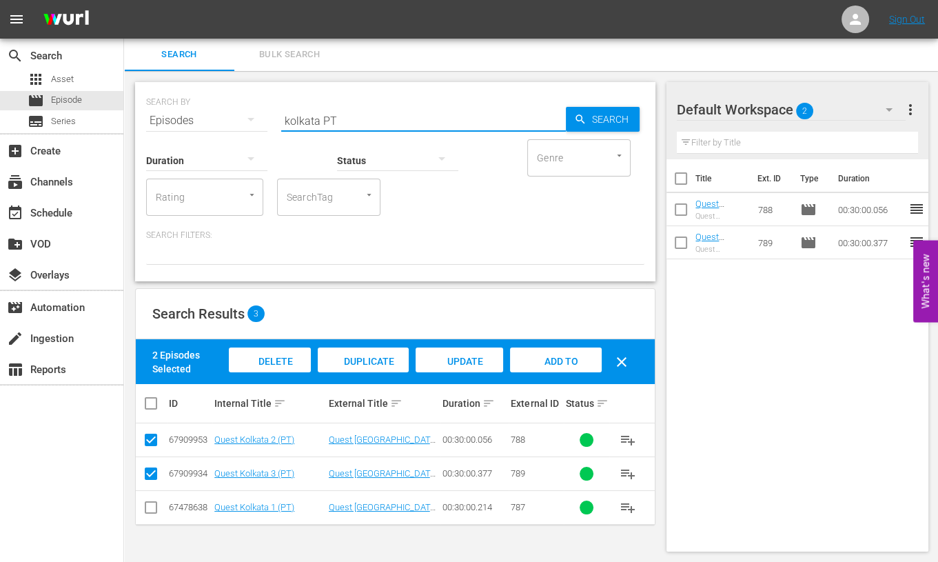
click at [296, 120] on input "kolkata PT" at bounding box center [423, 120] width 285 height 33
type input "naila PT"
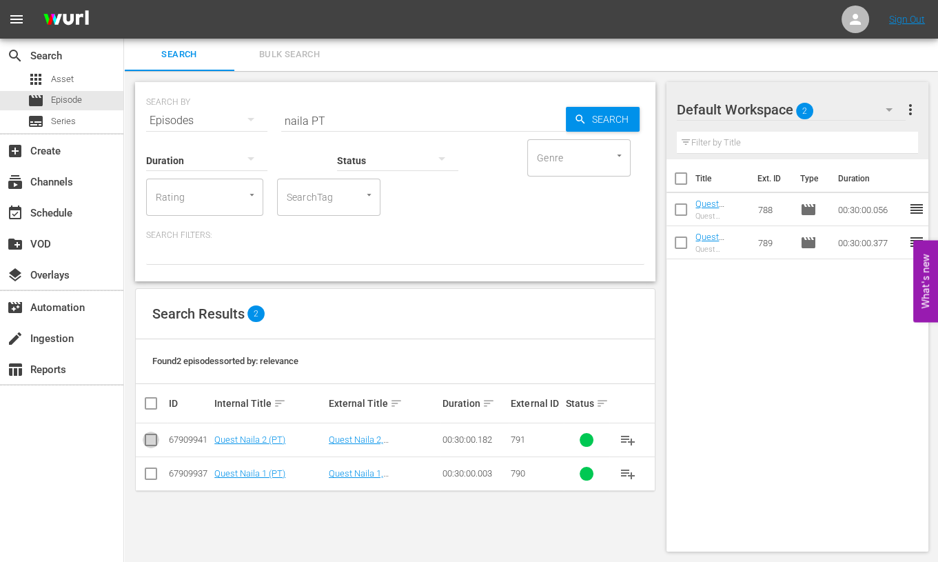
click at [149, 438] on input "checkbox" at bounding box center [151, 442] width 17 height 17
checkbox input "true"
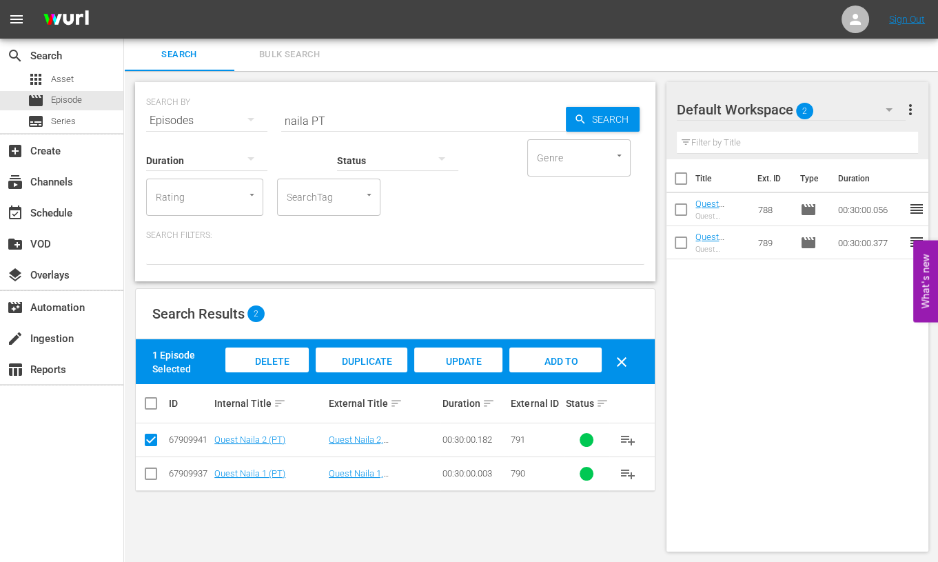
click at [155, 469] on input "checkbox" at bounding box center [151, 476] width 17 height 17
checkbox input "true"
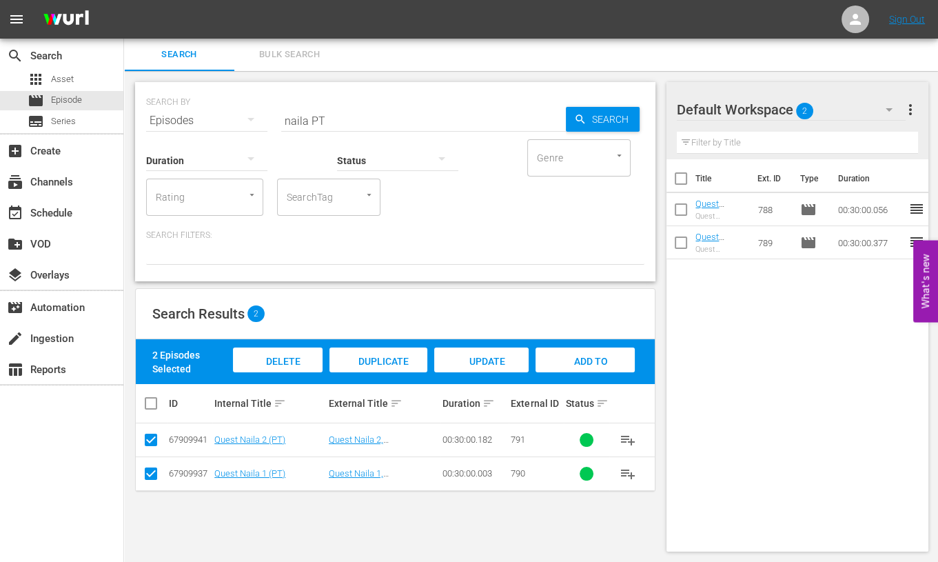
click at [569, 367] on div "Add to Workspace" at bounding box center [585, 373] width 99 height 52
click at [292, 122] on input "naila PT" at bounding box center [423, 120] width 285 height 33
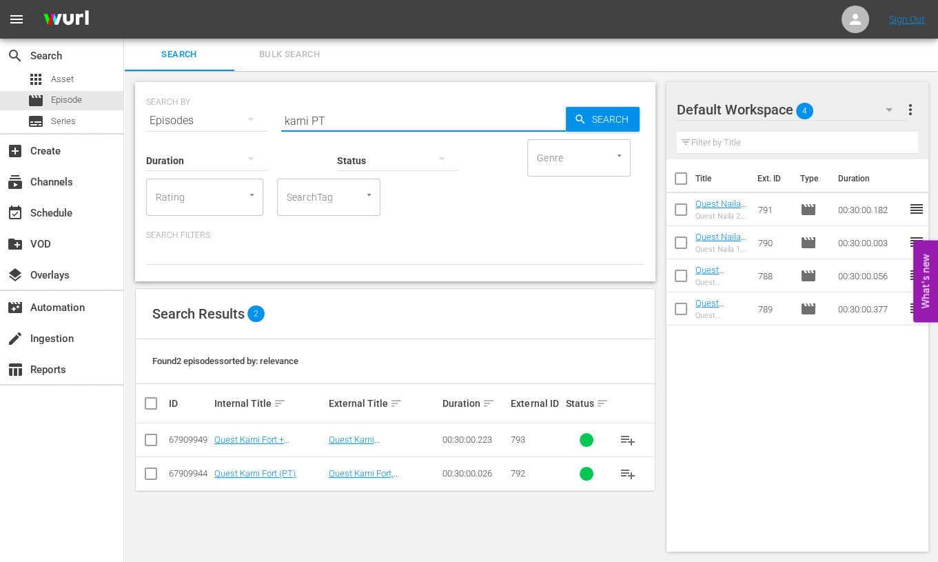
type input "karni PT"
click at [149, 442] on input "checkbox" at bounding box center [151, 442] width 17 height 17
checkbox input "true"
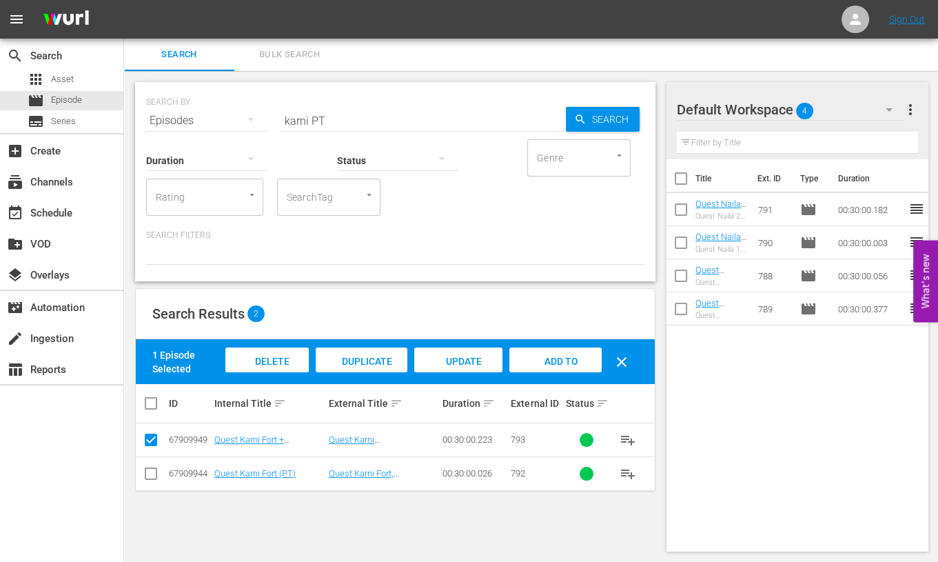
click at [150, 473] on input "checkbox" at bounding box center [151, 476] width 17 height 17
checkbox input "true"
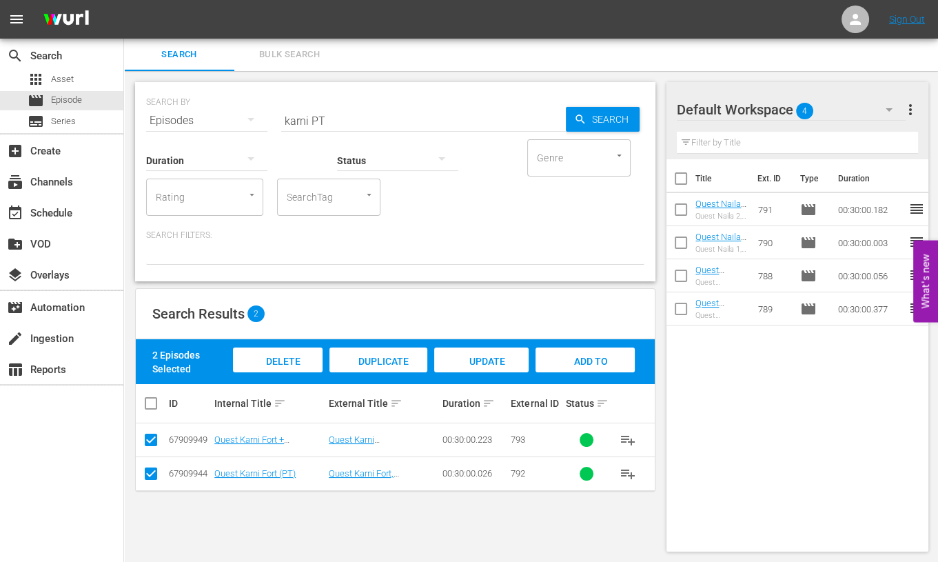
click at [610, 357] on div "Add to Workspace" at bounding box center [585, 373] width 99 height 52
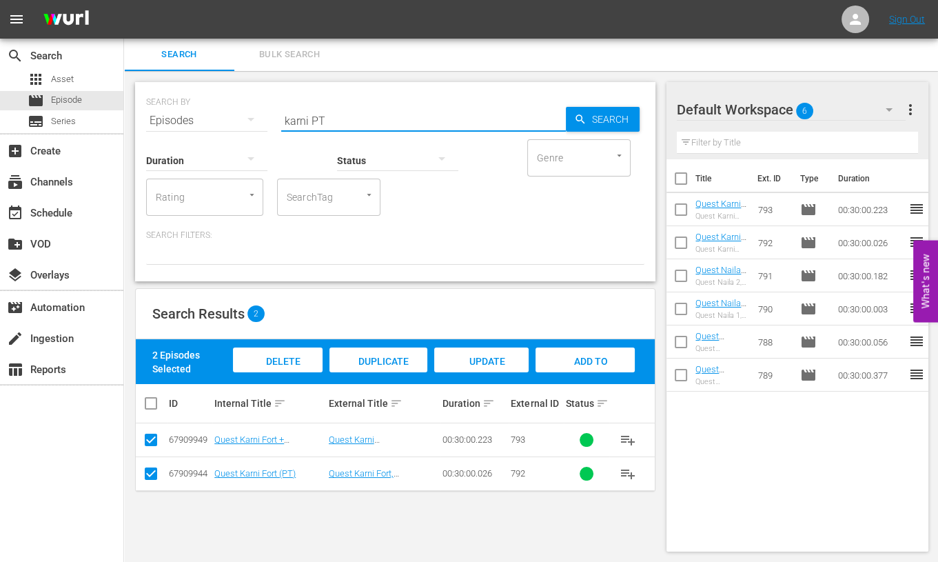
click at [296, 122] on input "karni PT" at bounding box center [423, 120] width 285 height 33
click at [297, 122] on input "karni PT" at bounding box center [423, 120] width 285 height 33
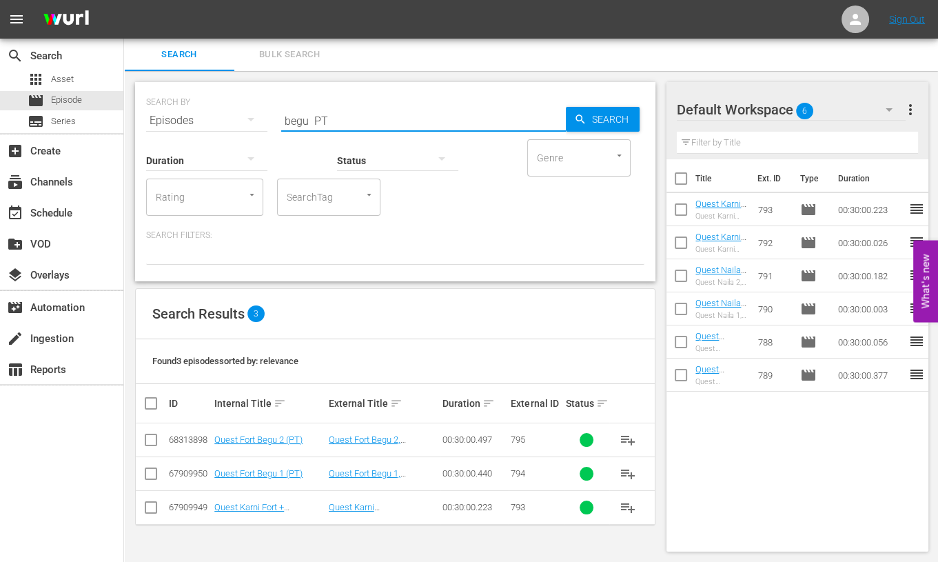
type input "begu PT"
click at [147, 476] on input "checkbox" at bounding box center [151, 476] width 17 height 17
checkbox input "true"
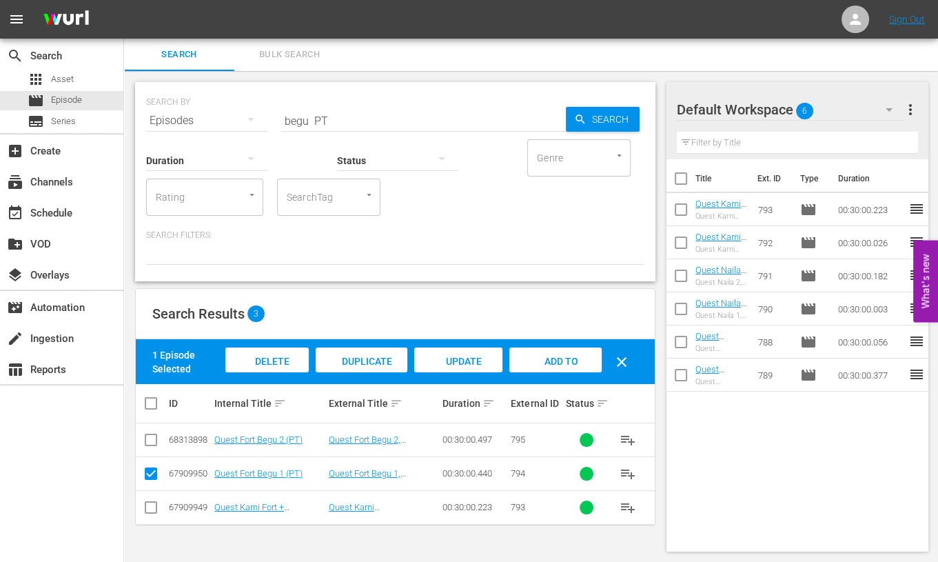
click at [548, 356] on span "Add to Workspace" at bounding box center [556, 374] width 68 height 37
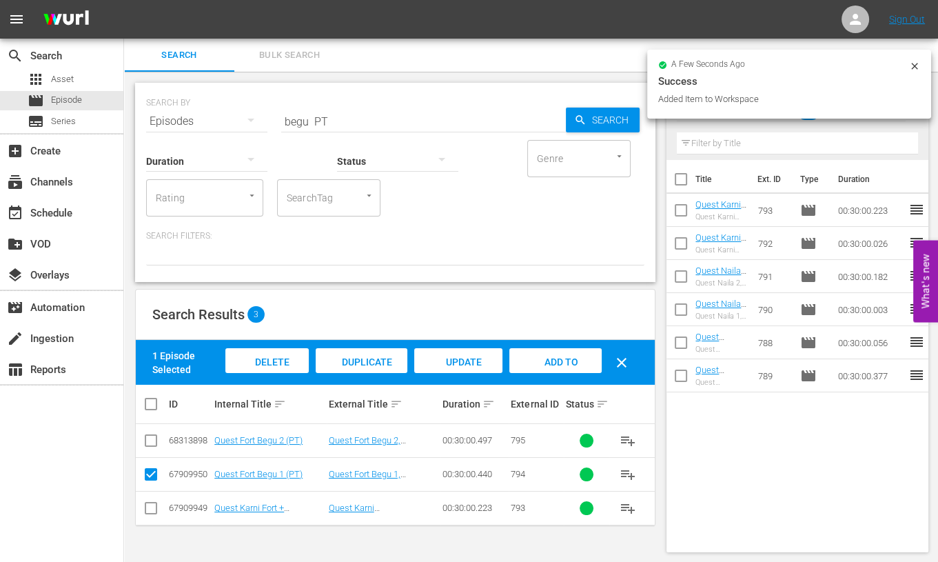
click at [281, 119] on input "begu PT" at bounding box center [423, 121] width 285 height 33
click at [283, 119] on input "begu PT" at bounding box center [423, 121] width 285 height 33
click at [292, 125] on input "begu PT" at bounding box center [423, 121] width 285 height 33
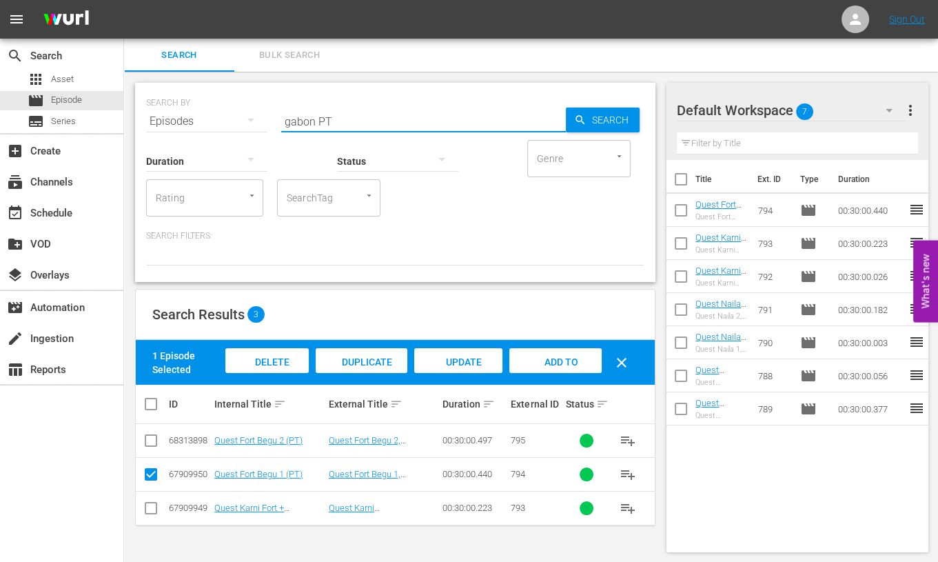
type input "gabon PT"
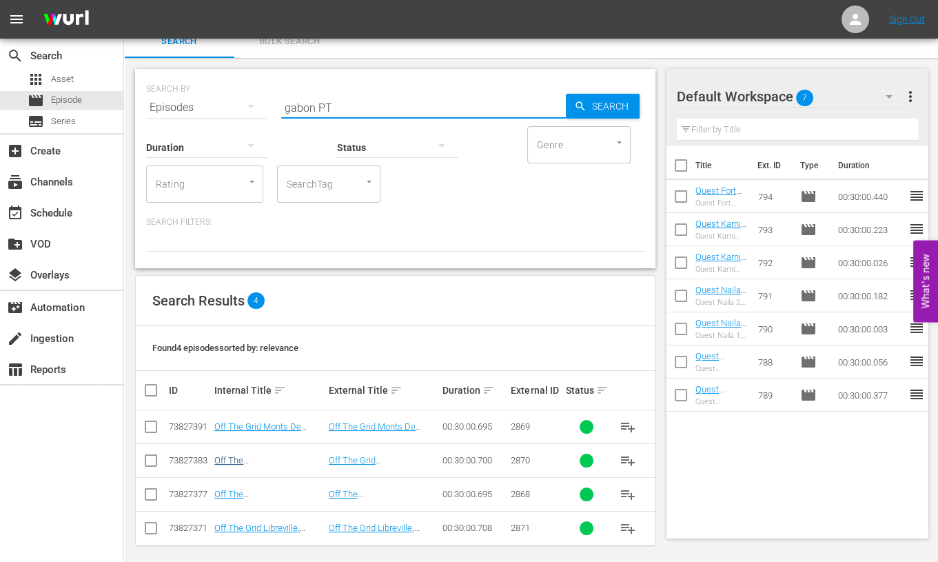
scroll to position [21, 0]
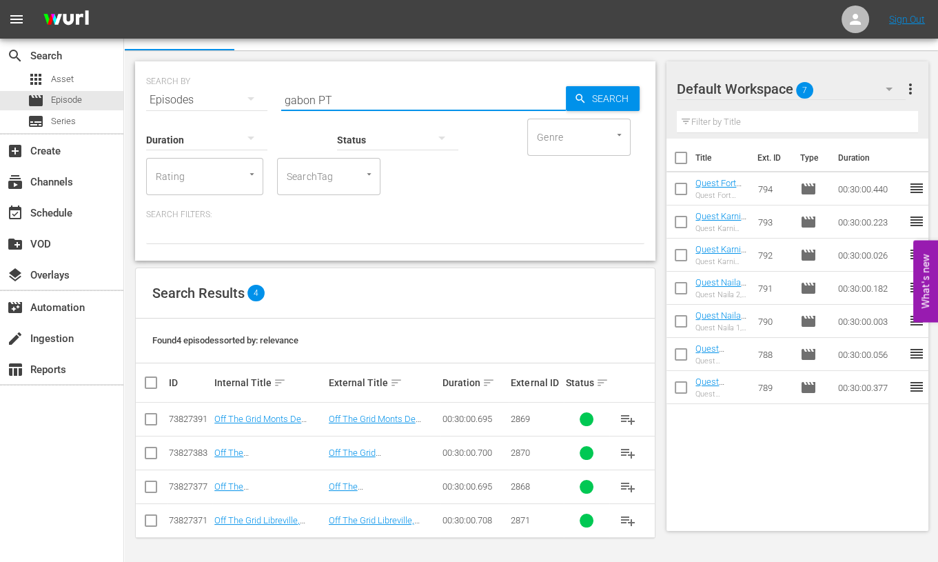
click at [147, 418] on input "checkbox" at bounding box center [151, 422] width 17 height 17
checkbox input "true"
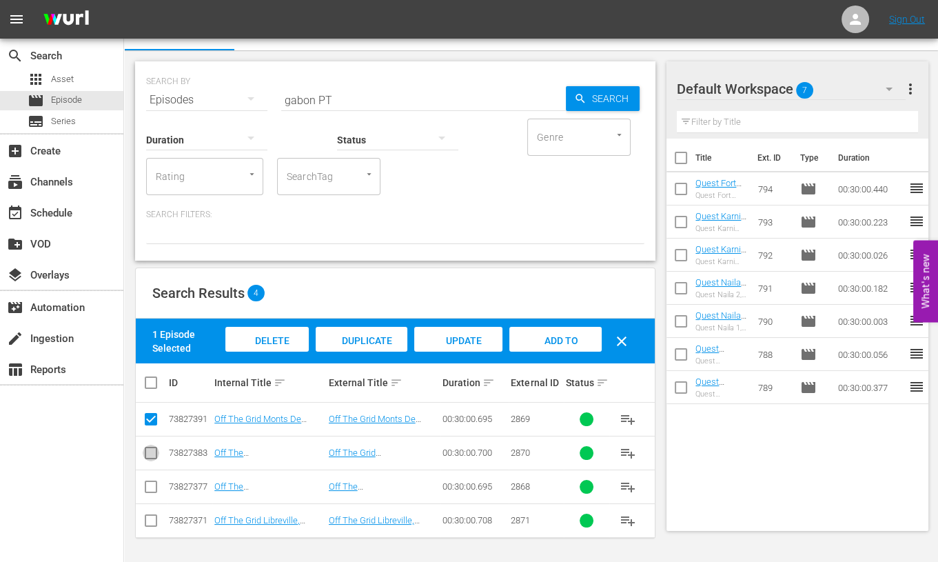
click at [152, 458] on input "checkbox" at bounding box center [151, 455] width 17 height 17
checkbox input "true"
drag, startPoint x: 154, startPoint y: 480, endPoint x: 150, endPoint y: 512, distance: 32.0
click at [154, 492] on input "checkbox" at bounding box center [151, 489] width 17 height 17
checkbox input "true"
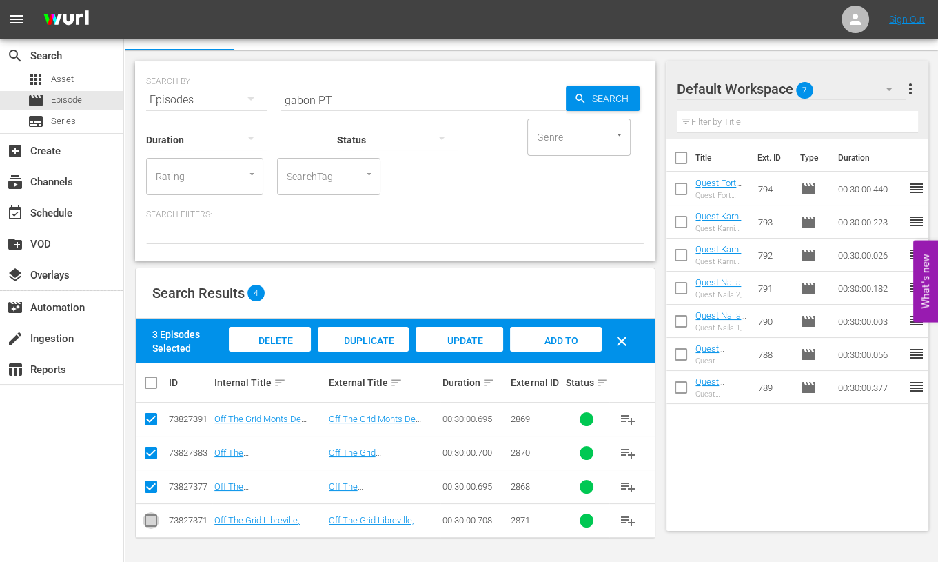
click at [150, 515] on input "checkbox" at bounding box center [151, 523] width 17 height 17
checkbox input "true"
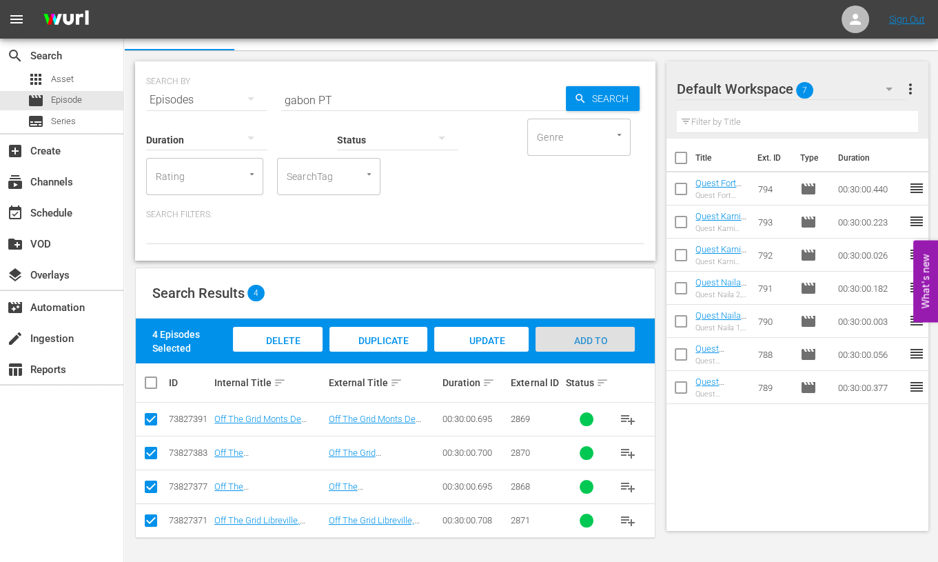
click at [586, 345] on div "Add to Workspace" at bounding box center [585, 353] width 99 height 52
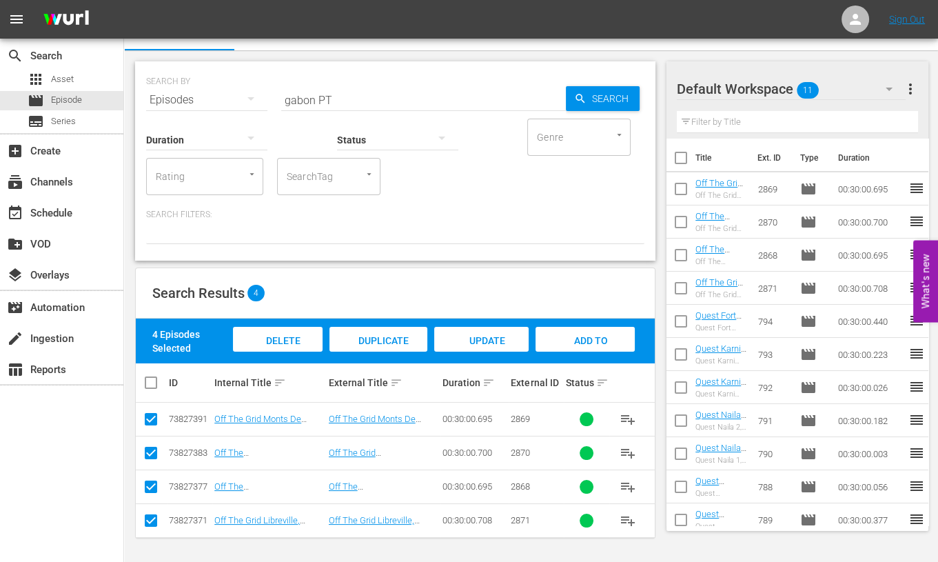
click at [298, 99] on input "gabon PT" at bounding box center [423, 99] width 285 height 33
type input "kohima PT"
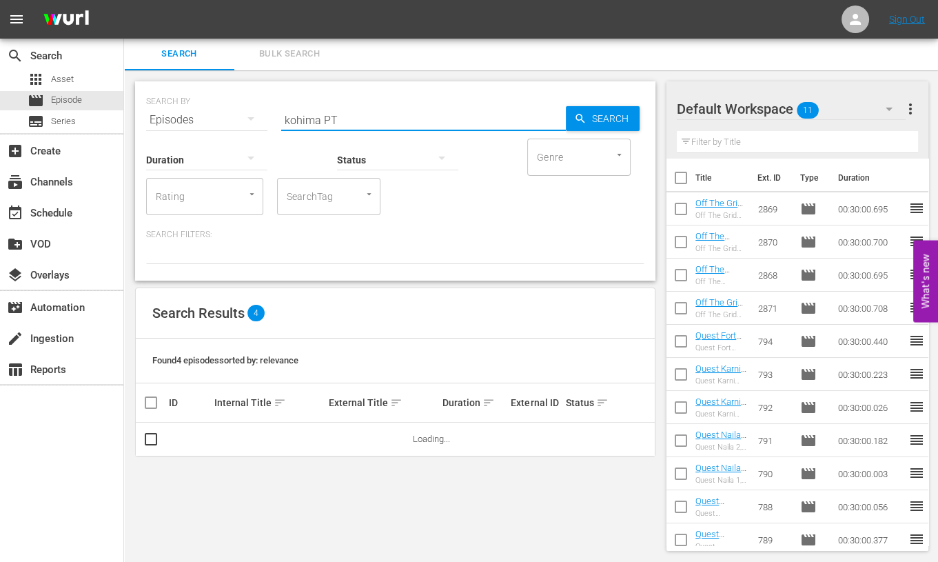
scroll to position [1, 0]
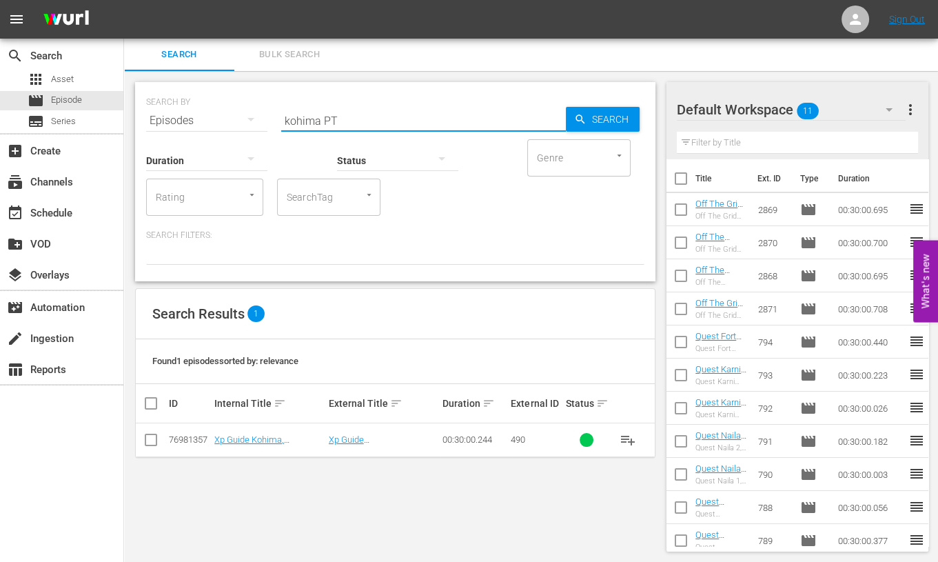
click at [150, 442] on input "checkbox" at bounding box center [151, 442] width 17 height 17
checkbox input "true"
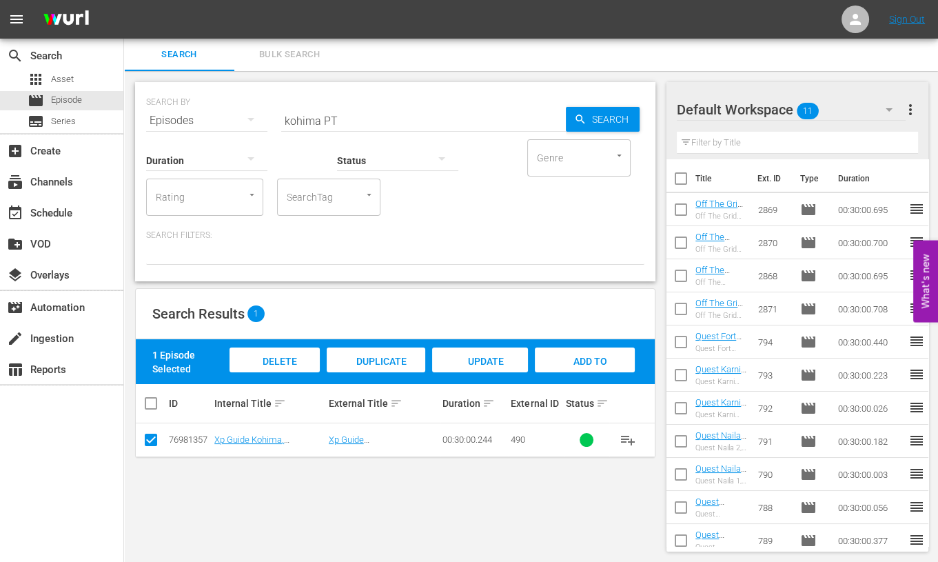
click at [604, 362] on span "Add to Workspace" at bounding box center [585, 374] width 68 height 37
click at [309, 119] on input "kohima PT" at bounding box center [423, 120] width 285 height 33
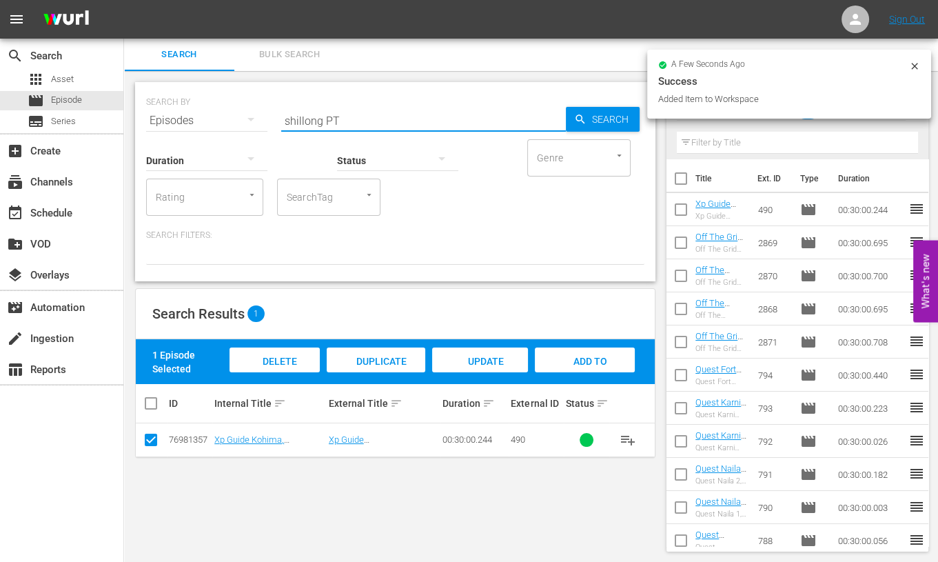
type input "shillong PT"
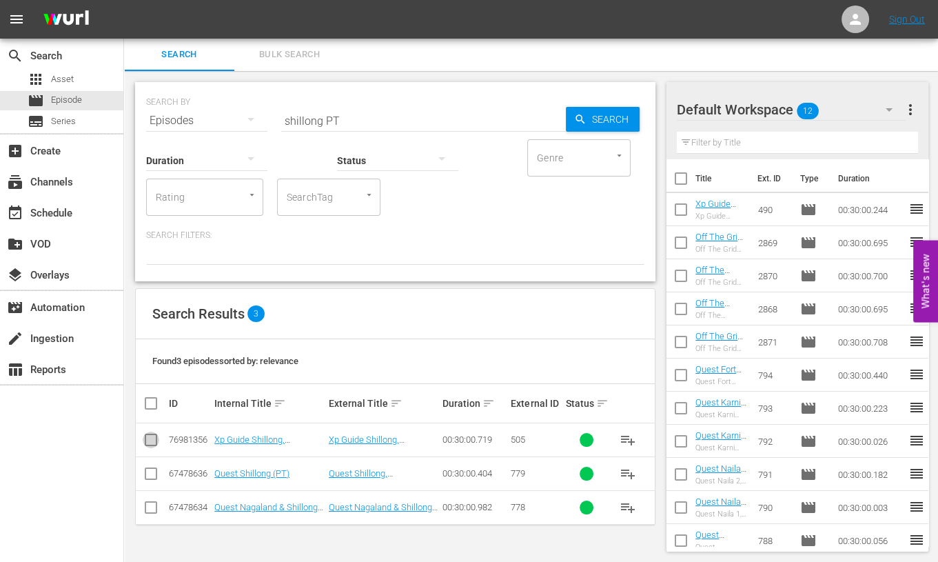
click at [152, 437] on input "checkbox" at bounding box center [151, 442] width 17 height 17
checkbox input "true"
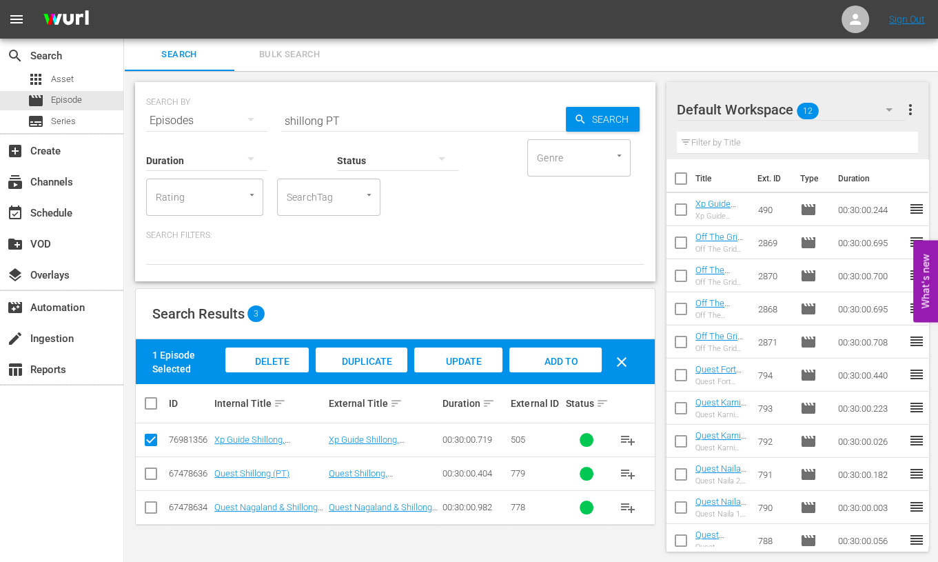
click at [536, 363] on span "Add to Workspace" at bounding box center [556, 374] width 68 height 37
click at [302, 123] on input "shillong PT" at bounding box center [423, 120] width 285 height 33
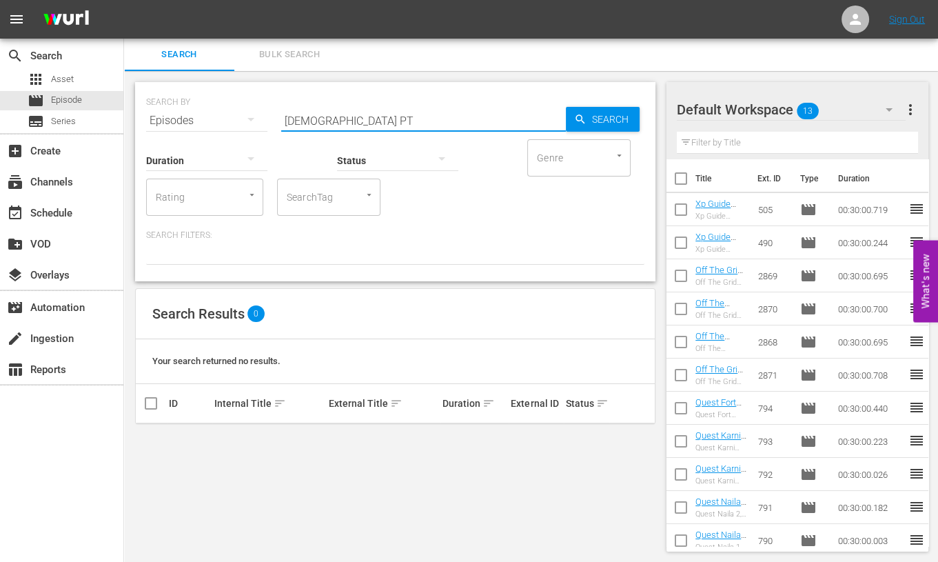
type input "[DEMOGRAPHIC_DATA] PT"
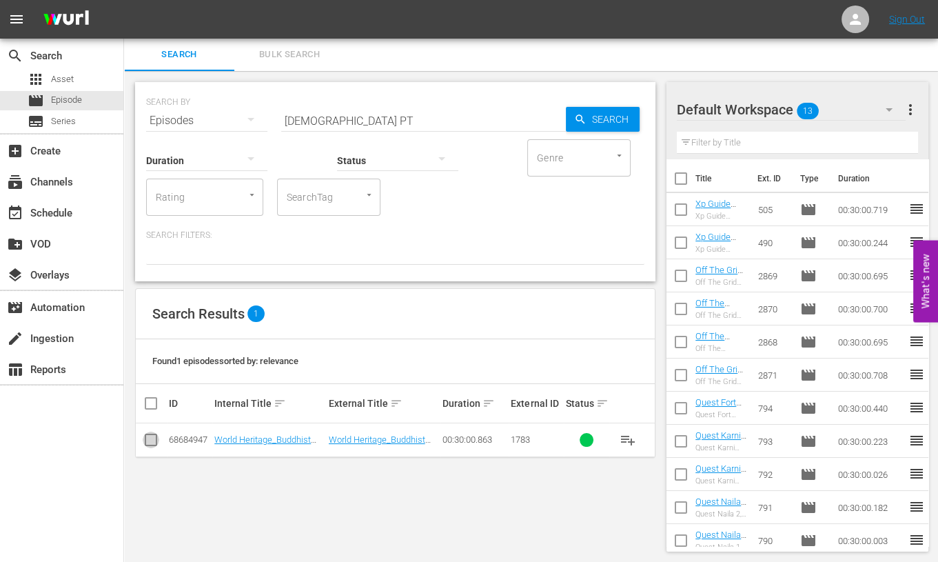
click at [155, 438] on input "checkbox" at bounding box center [151, 442] width 17 height 17
checkbox input "true"
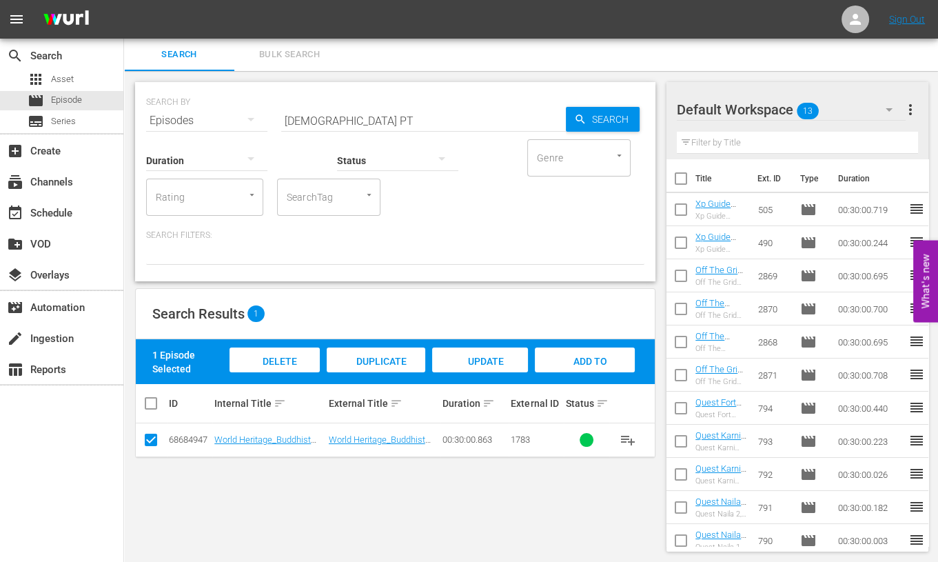
click at [573, 353] on div "Add to Workspace" at bounding box center [585, 373] width 101 height 52
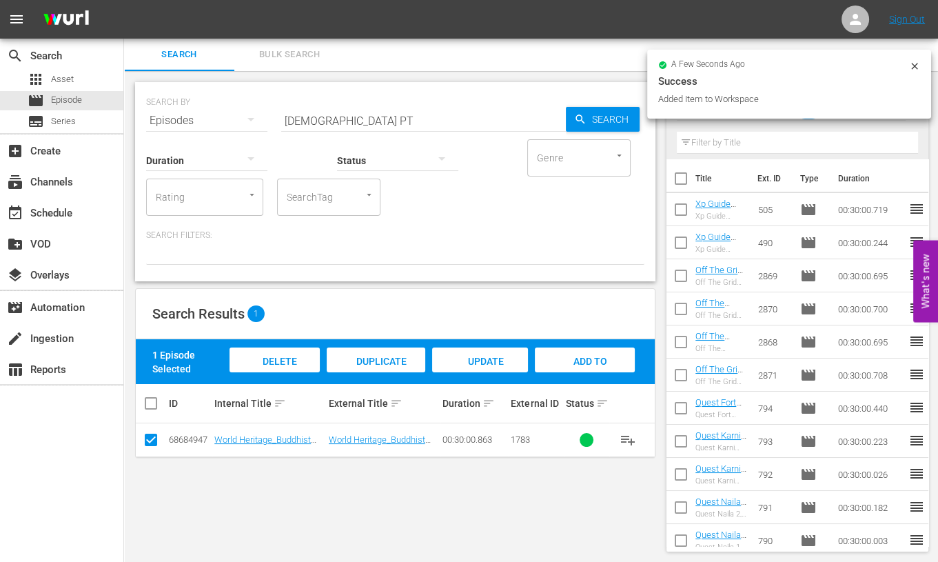
scroll to position [0, 0]
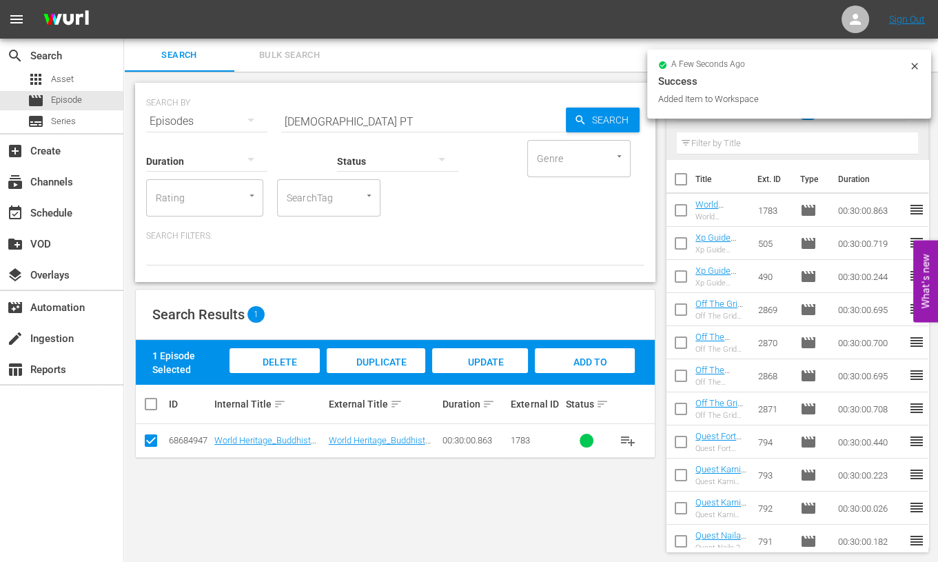
click at [301, 115] on input "[DEMOGRAPHIC_DATA] PT" at bounding box center [423, 121] width 285 height 33
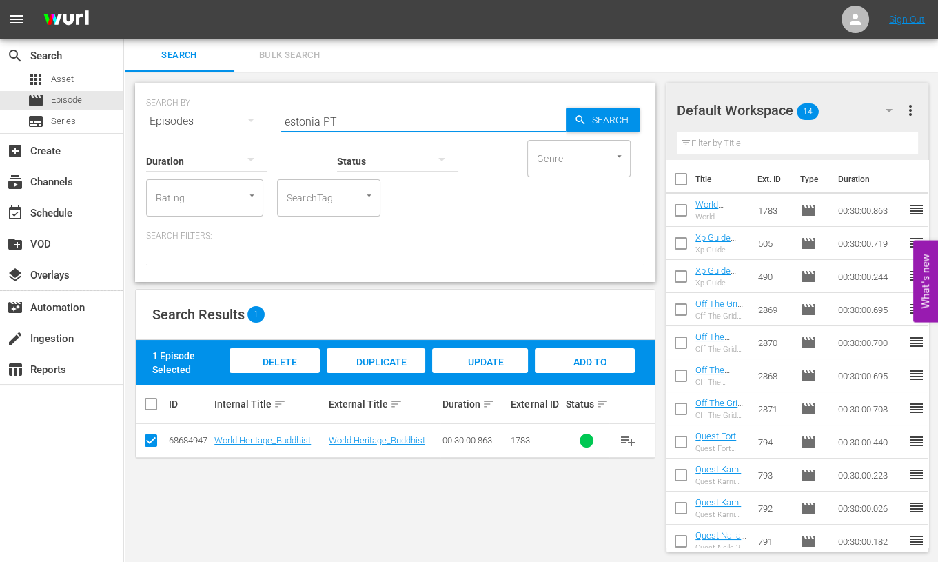
type input "estonia PT"
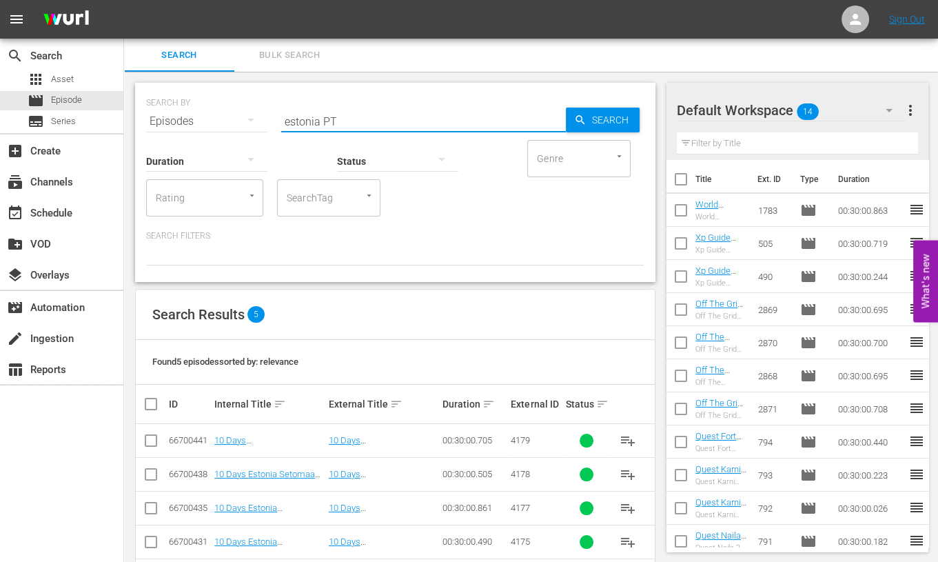
click at [152, 402] on input "checkbox" at bounding box center [157, 404] width 28 height 17
checkbox input "true"
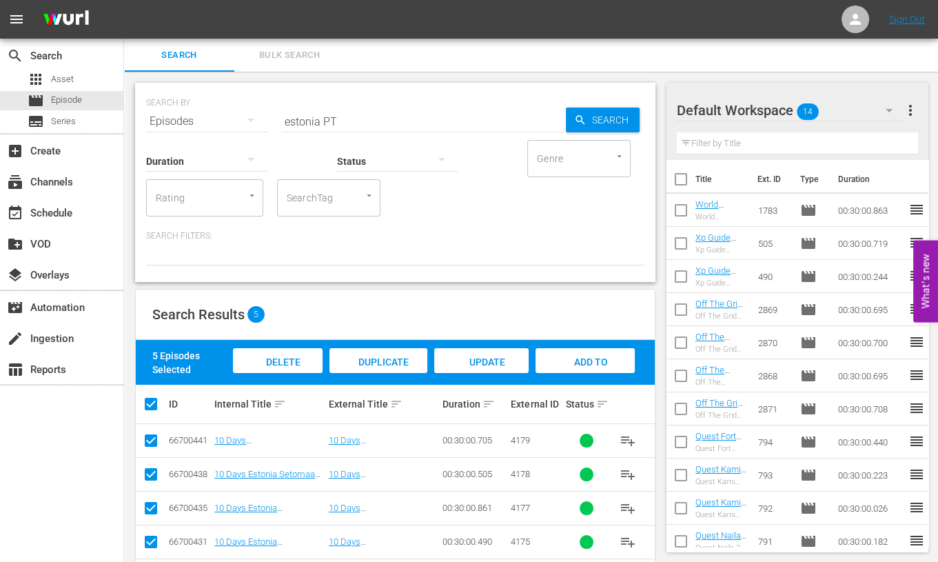
scroll to position [55, 0]
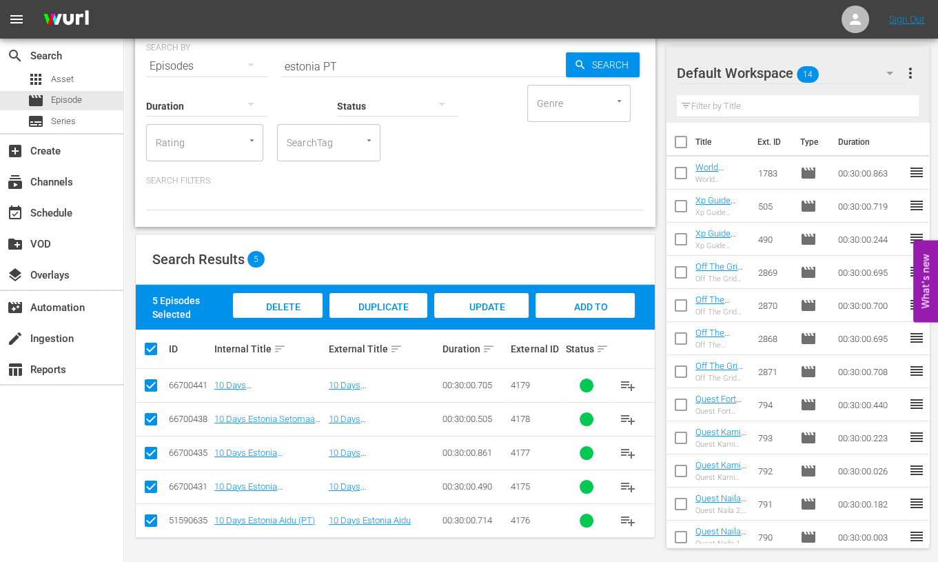
click at [569, 311] on span "Add to Workspace" at bounding box center [585, 319] width 68 height 37
click at [308, 65] on input "estonia PT" at bounding box center [423, 66] width 285 height 33
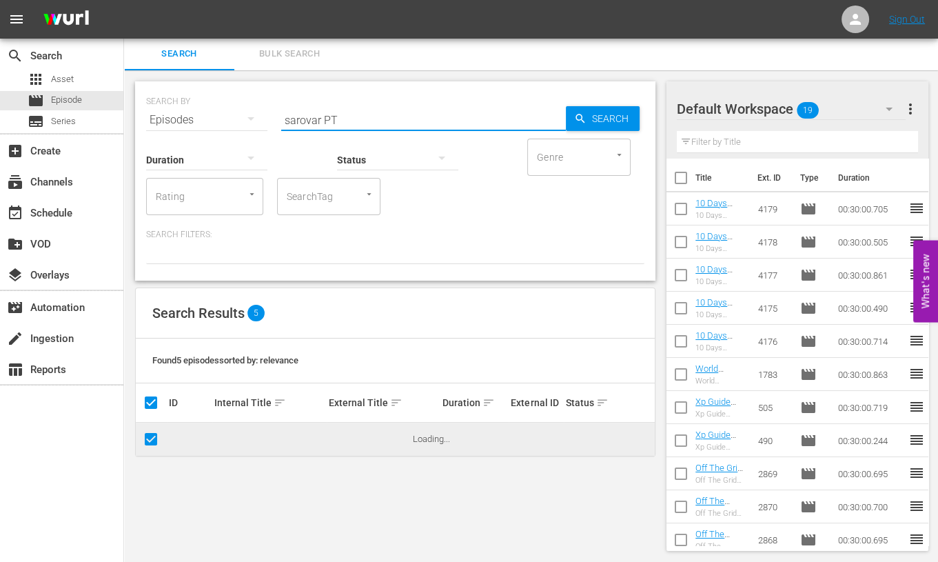
scroll to position [0, 0]
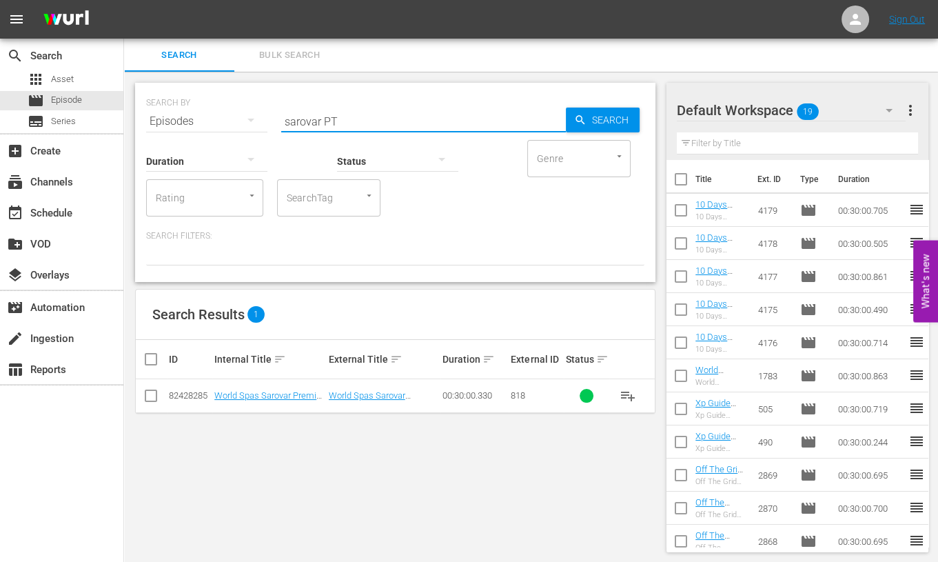
click at [152, 397] on input "checkbox" at bounding box center [151, 398] width 17 height 17
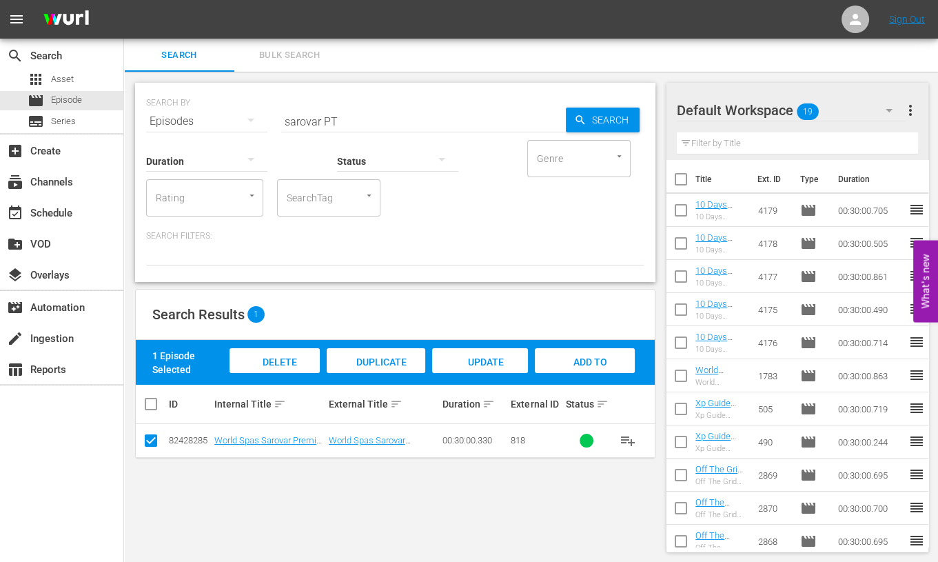
click at [568, 356] on span "Add to Workspace" at bounding box center [585, 374] width 68 height 37
click at [304, 119] on input "sarovar PT" at bounding box center [423, 121] width 285 height 33
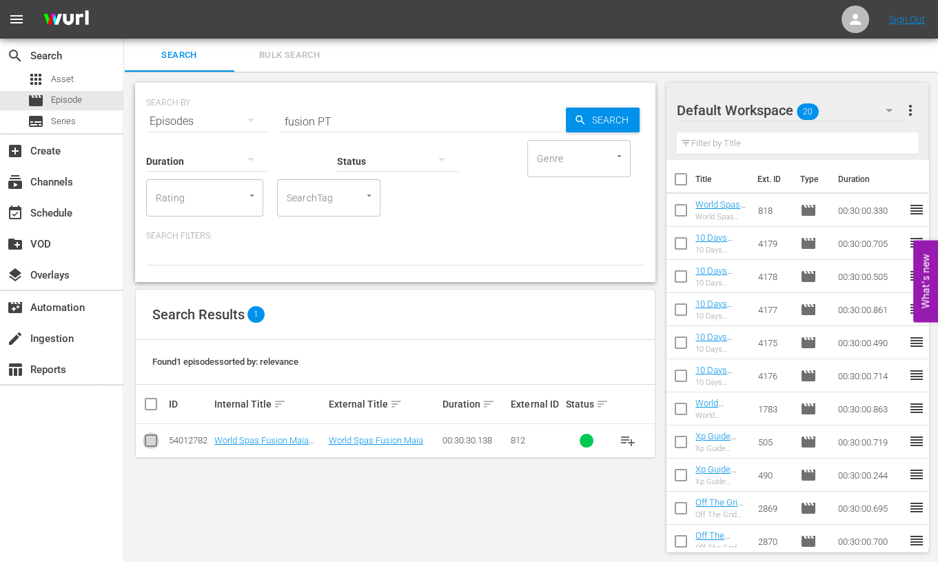
click at [151, 445] on input "checkbox" at bounding box center [151, 443] width 17 height 17
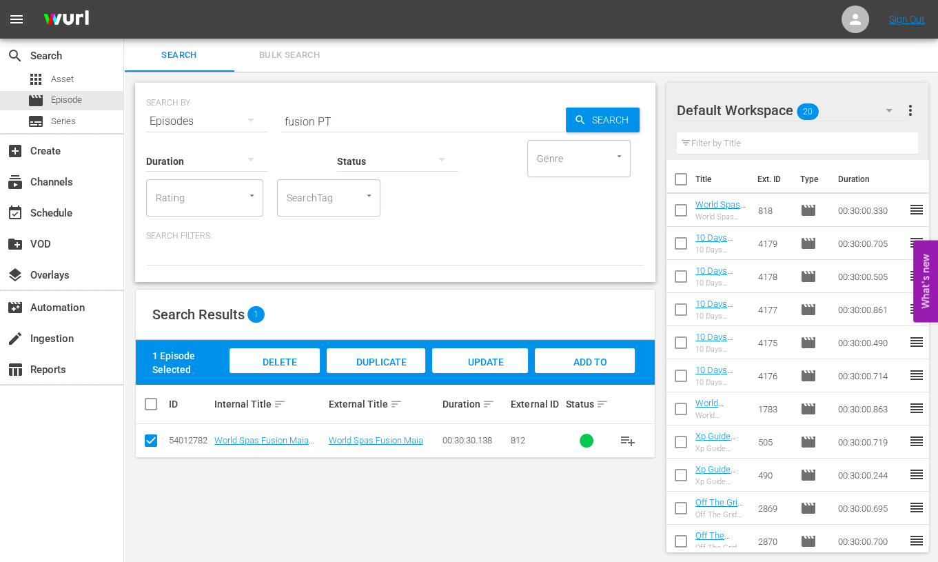
click at [568, 363] on span "Add to Workspace" at bounding box center [585, 374] width 68 height 37
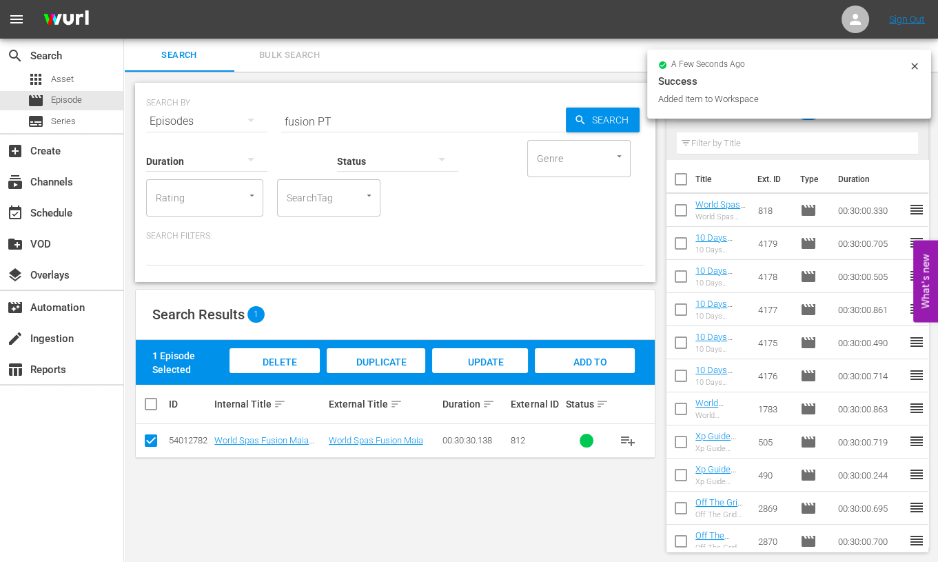
click at [294, 122] on input "fusion PT" at bounding box center [423, 121] width 285 height 33
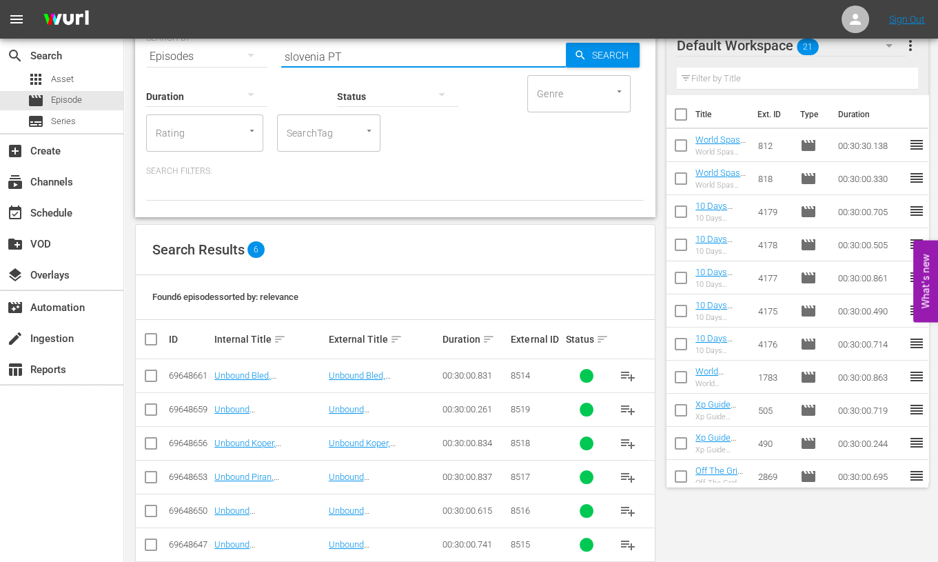
scroll to position [89, 0]
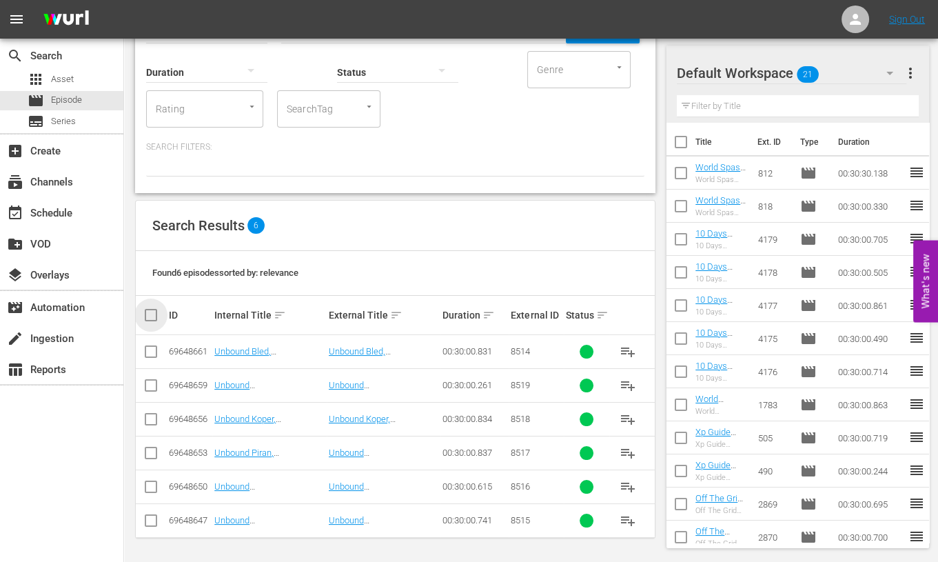
click at [152, 315] on input "checkbox" at bounding box center [157, 315] width 28 height 17
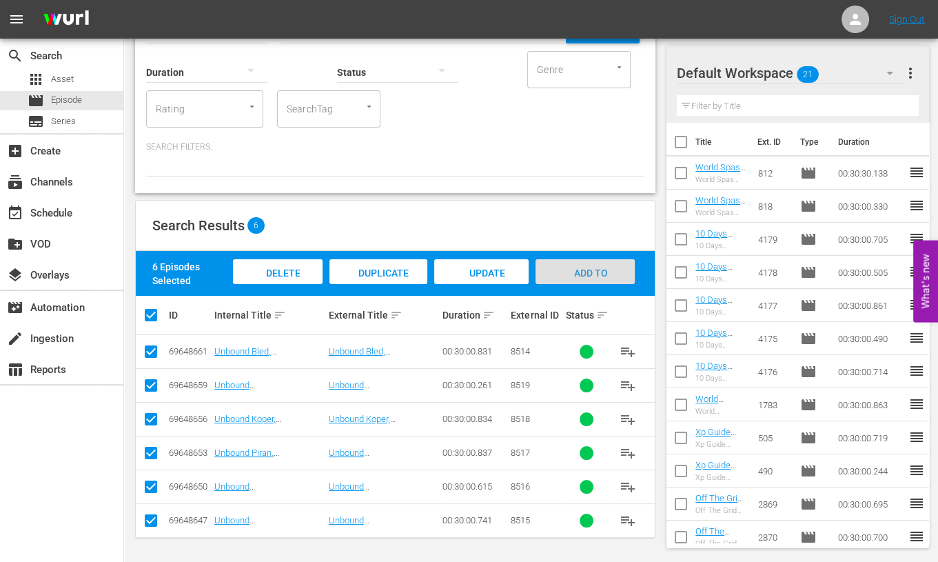
click at [594, 270] on span "Add to Workspace" at bounding box center [585, 285] width 68 height 37
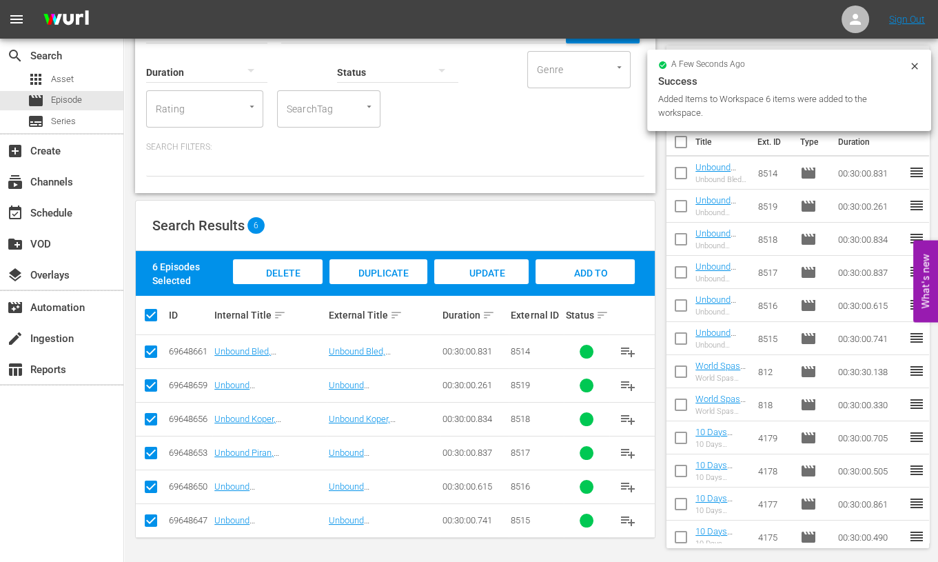
scroll to position [0, 0]
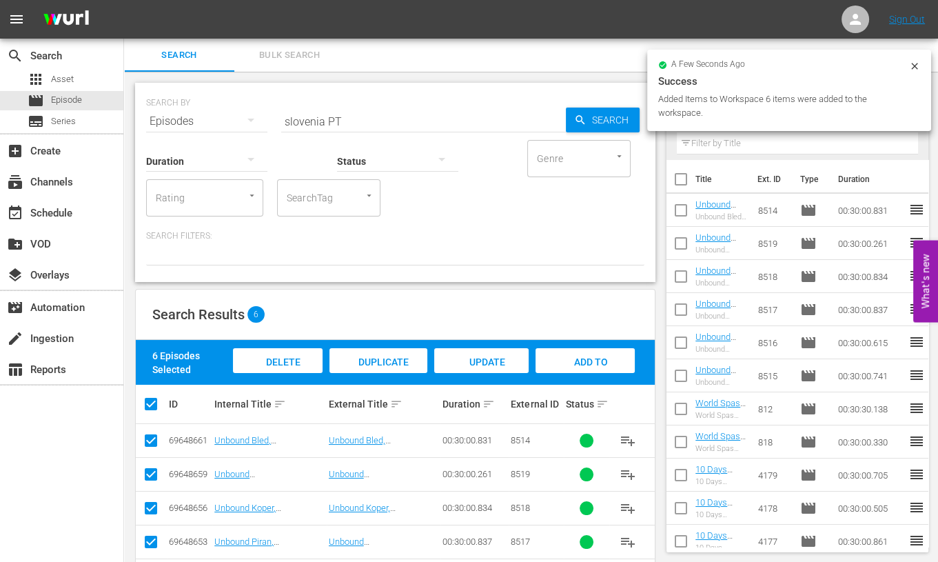
click at [314, 125] on input "slovenia PT" at bounding box center [423, 121] width 285 height 33
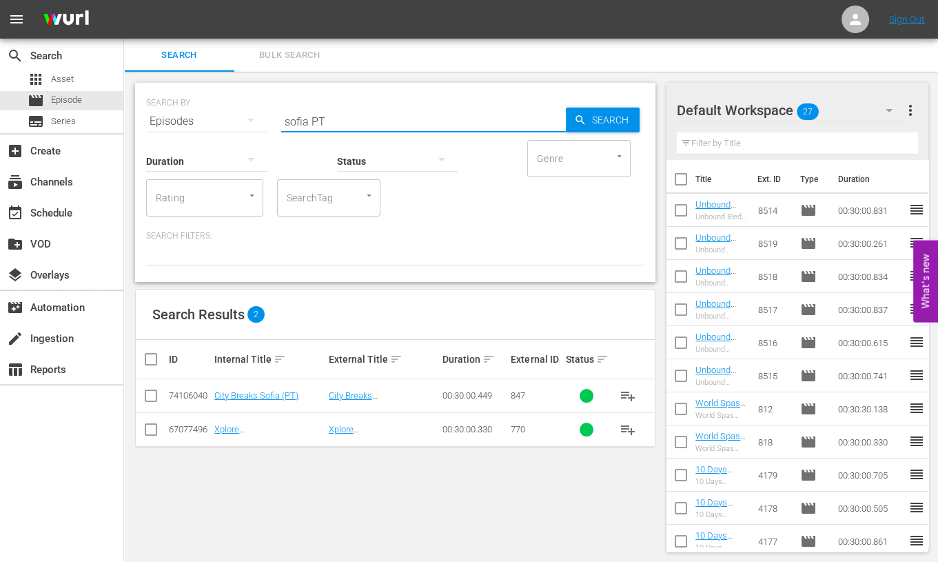
click at [152, 400] on input "checkbox" at bounding box center [151, 398] width 17 height 17
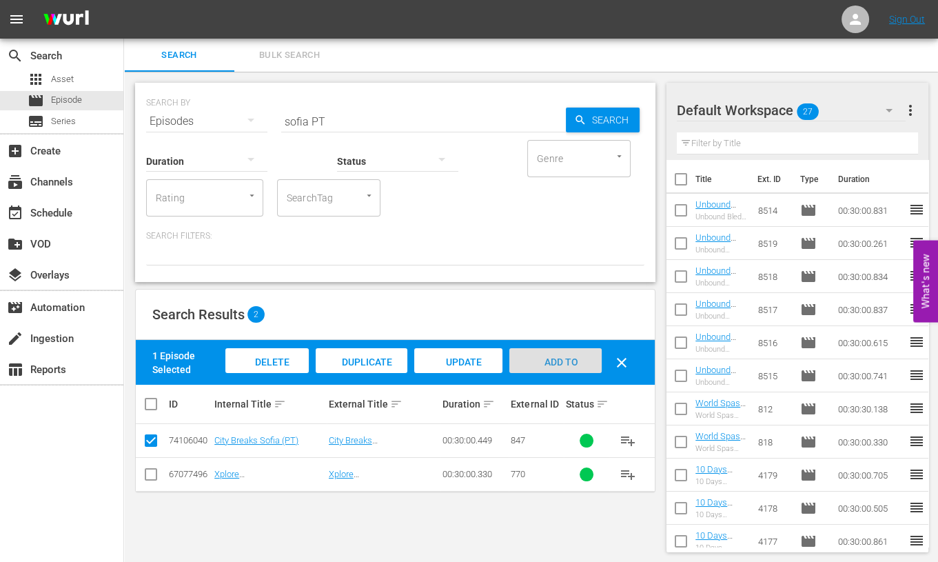
click at [553, 361] on span "Add to Workspace" at bounding box center [556, 374] width 68 height 37
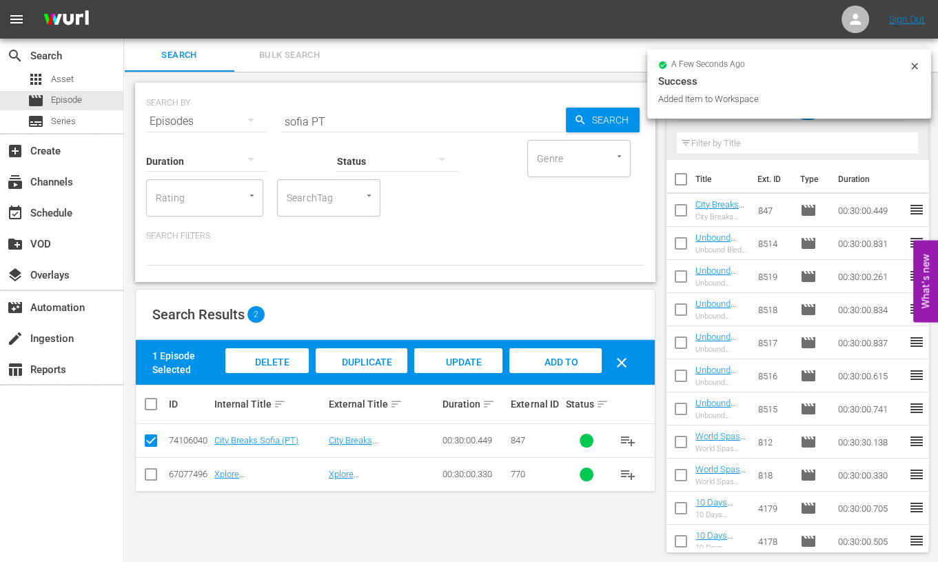
click at [293, 119] on input "sofia PT" at bounding box center [423, 121] width 285 height 33
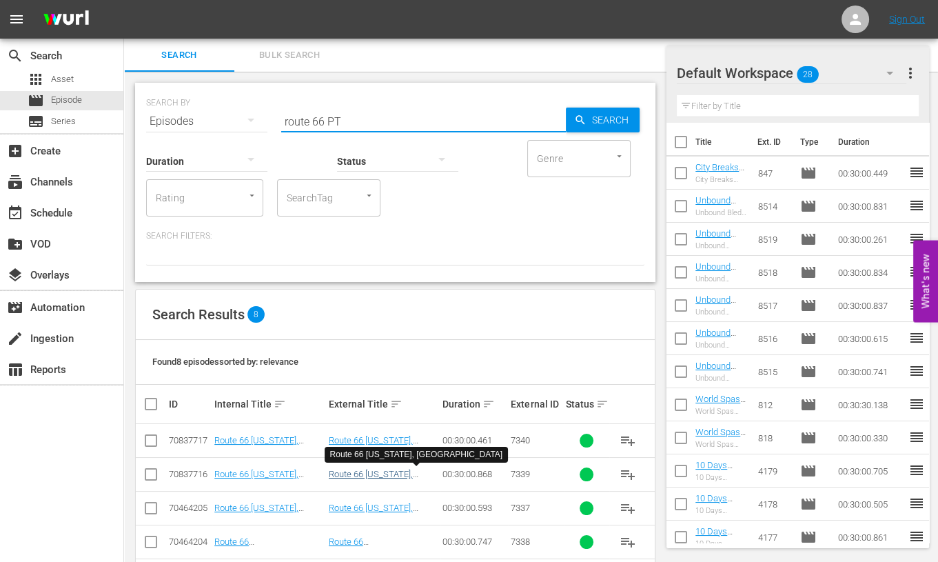
scroll to position [156, 0]
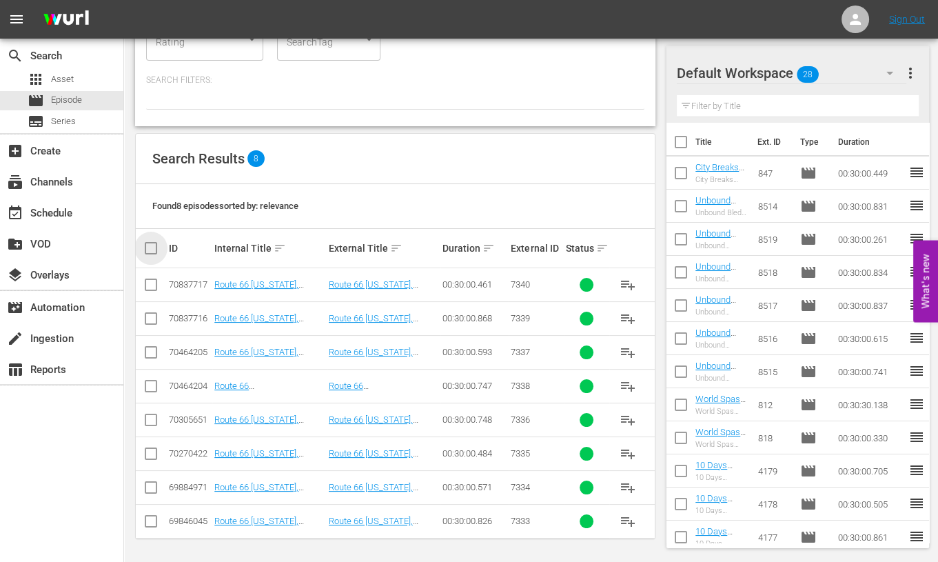
click at [152, 241] on input "checkbox" at bounding box center [157, 248] width 28 height 17
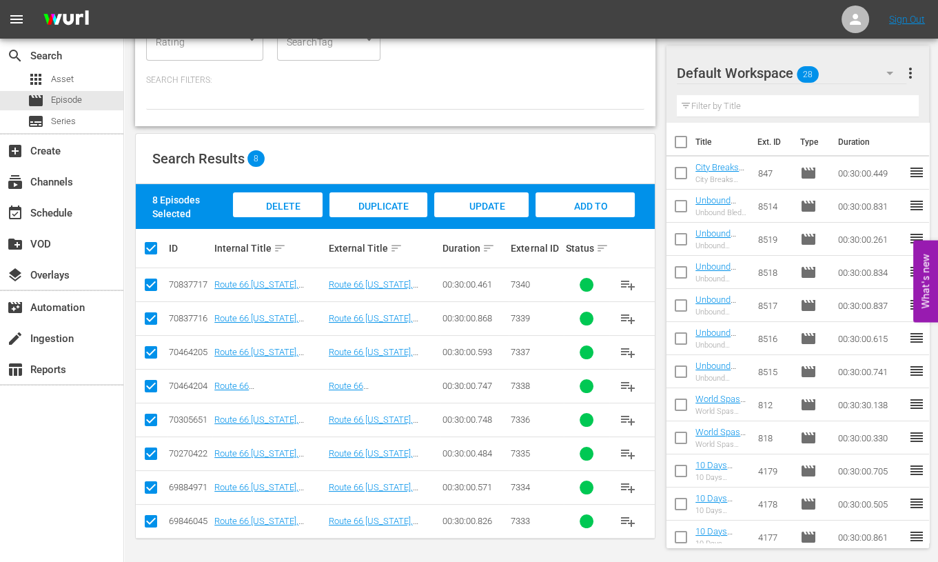
click at [148, 286] on input "checkbox" at bounding box center [151, 287] width 17 height 17
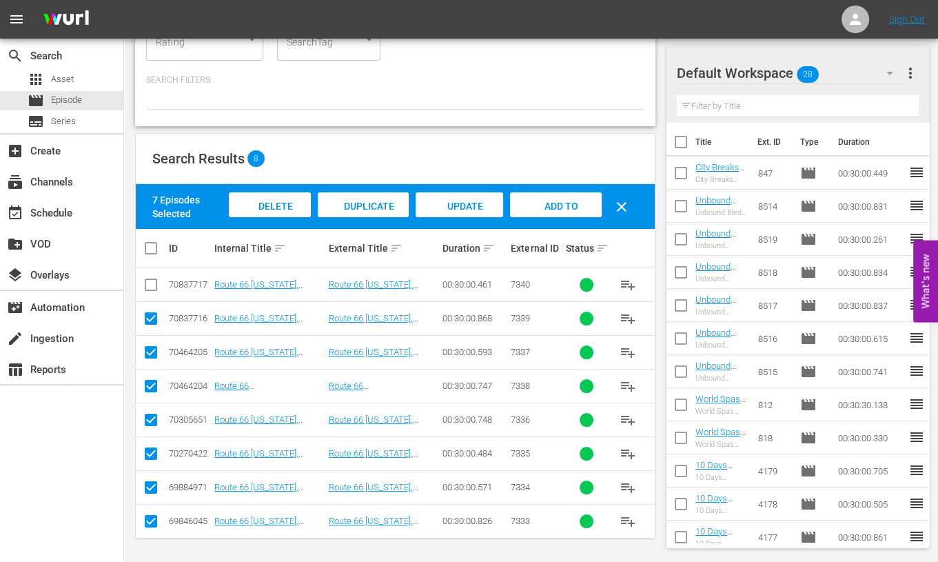
click at [554, 205] on span "Add to Workspace" at bounding box center [556, 219] width 68 height 37
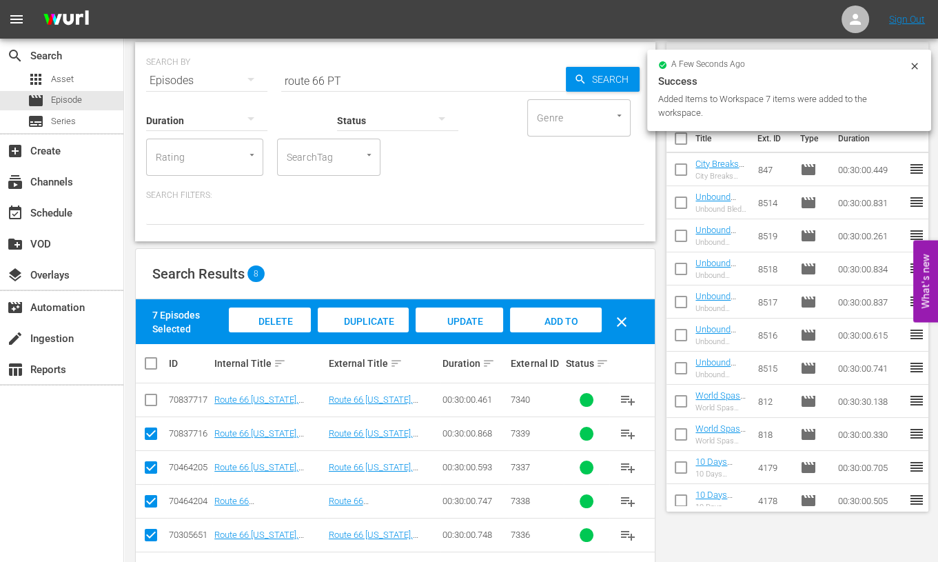
scroll to position [0, 0]
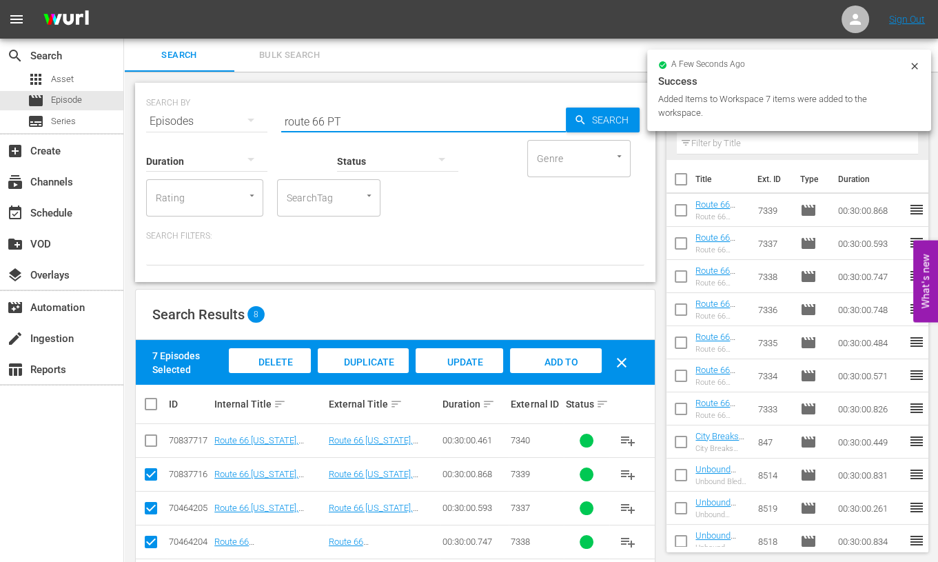
drag, startPoint x: 324, startPoint y: 121, endPoint x: 174, endPoint y: 98, distance: 151.4
click at [174, 98] on div "SEARCH BY Search By Episodes Search ID, Title, Description, Keywords, or Catego…" at bounding box center [395, 113] width 498 height 50
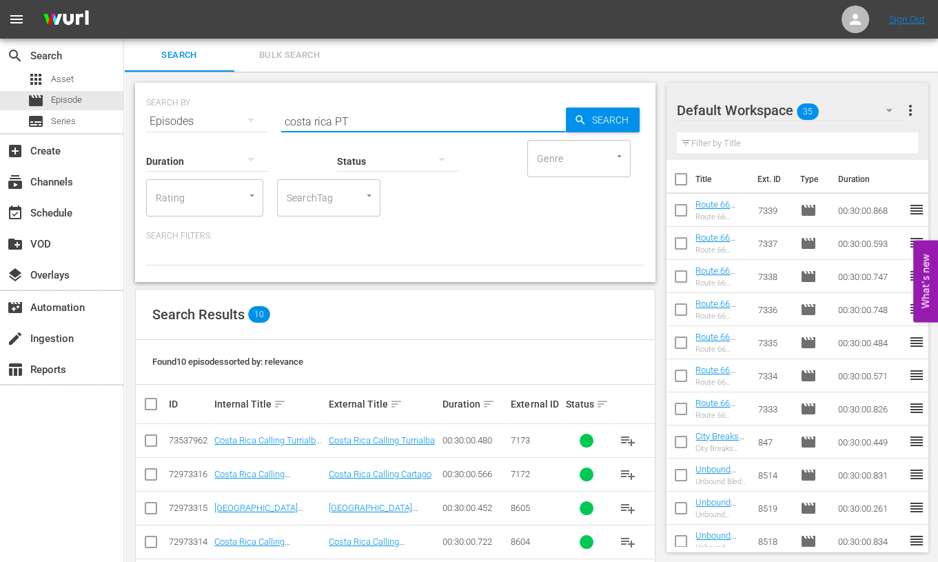
scroll to position [223, 0]
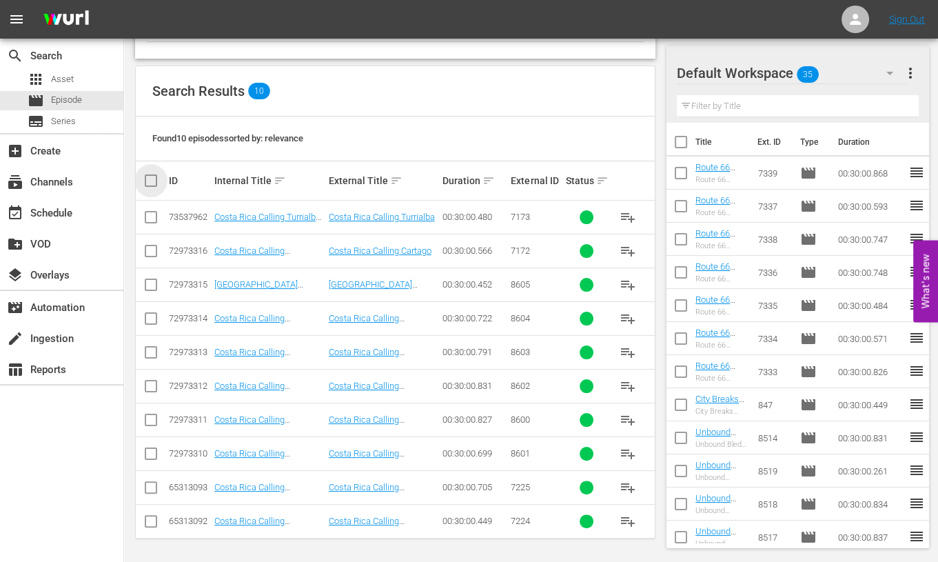
click at [148, 183] on input "checkbox" at bounding box center [157, 180] width 28 height 17
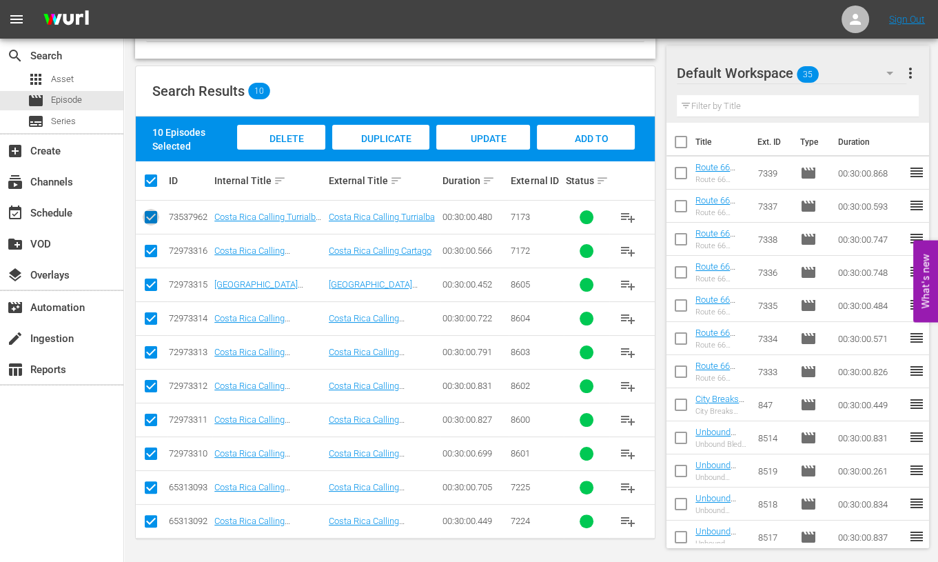
click at [148, 217] on input "checkbox" at bounding box center [151, 220] width 17 height 17
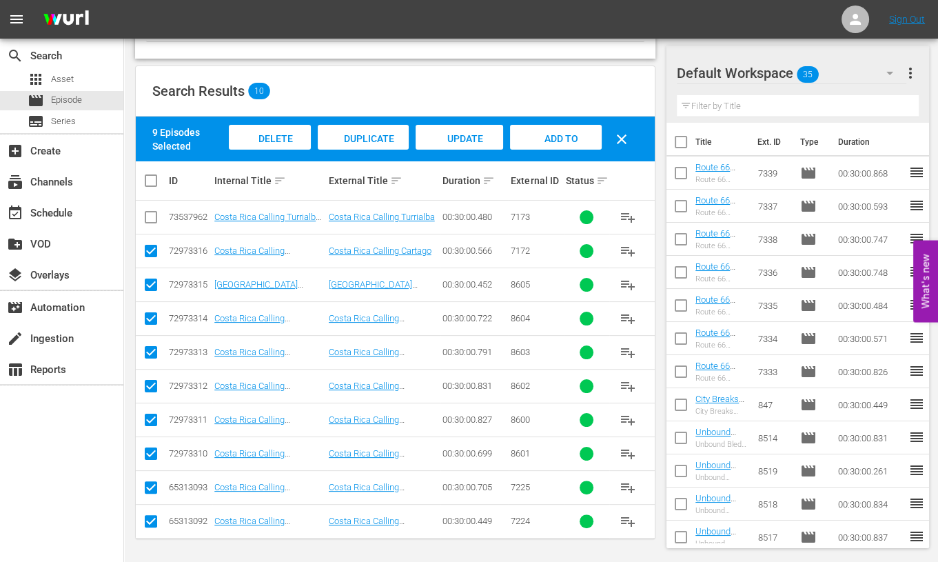
click at [153, 252] on input "checkbox" at bounding box center [151, 253] width 17 height 17
click at [150, 520] on input "checkbox" at bounding box center [151, 524] width 17 height 17
click at [153, 487] on input "checkbox" at bounding box center [151, 490] width 17 height 17
click at [145, 251] on input "checkbox" at bounding box center [151, 253] width 17 height 17
click at [564, 143] on span "Add to Workspace" at bounding box center [556, 151] width 68 height 37
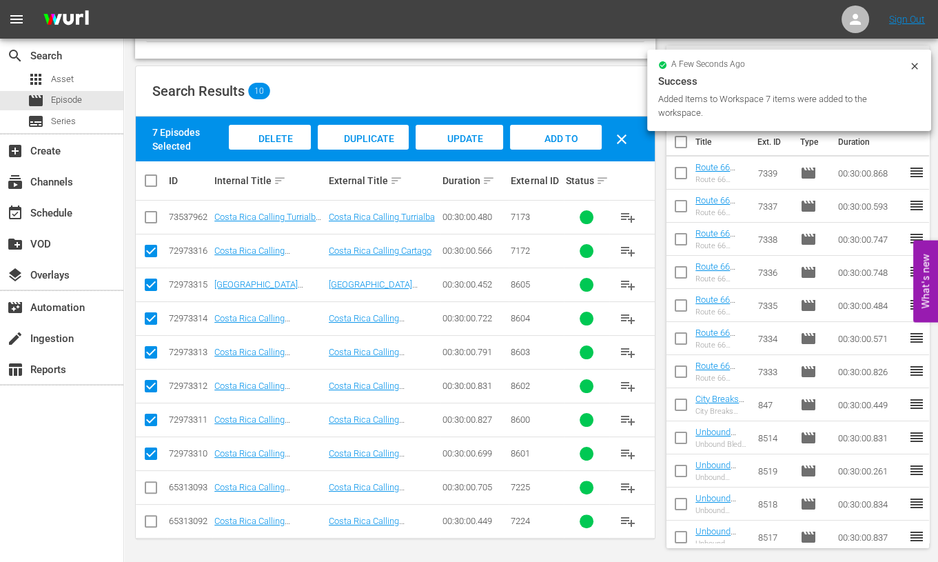
scroll to position [0, 0]
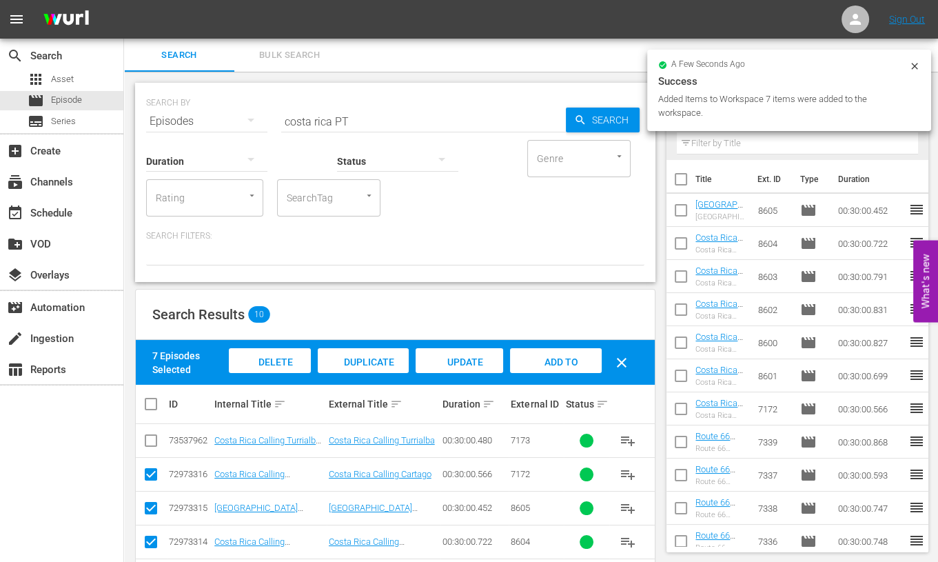
click at [913, 65] on icon at bounding box center [914, 66] width 6 height 6
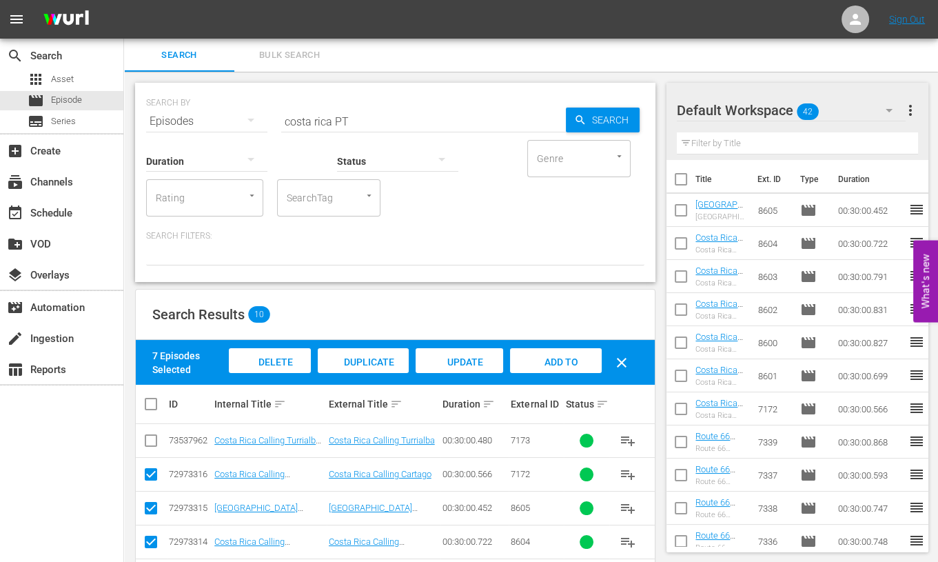
click at [340, 122] on input "costa rica PT" at bounding box center [423, 121] width 285 height 33
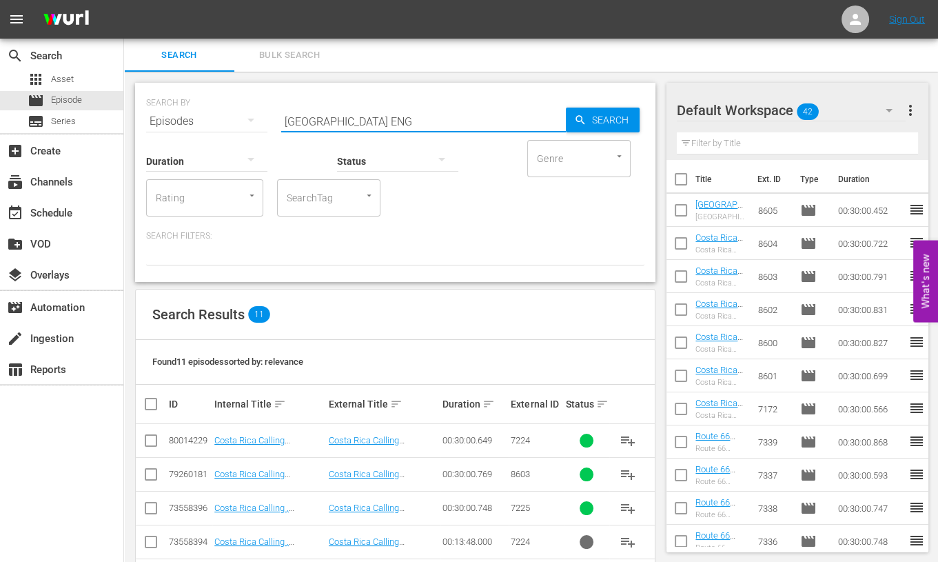
click at [890, 110] on icon "button" at bounding box center [889, 110] width 7 height 3
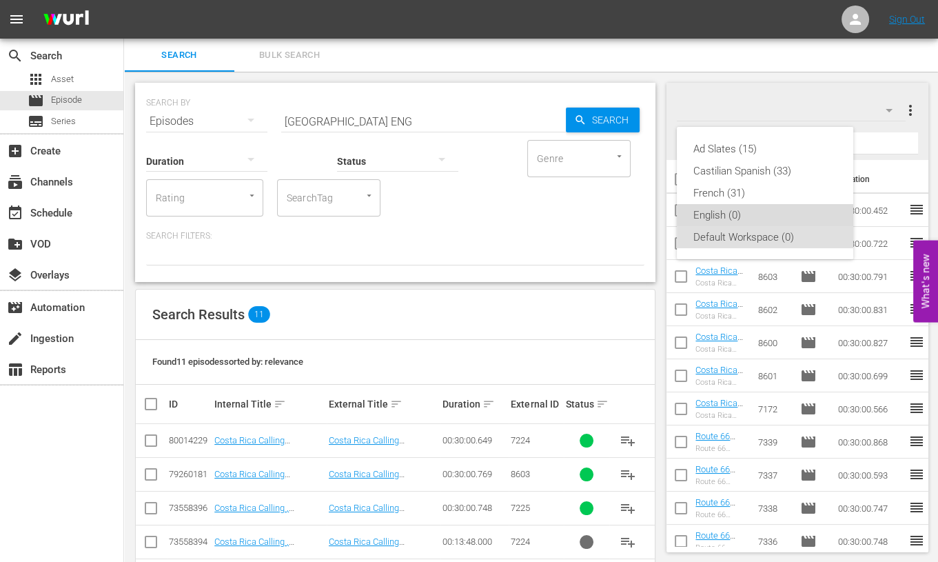
click at [735, 212] on div "English (0)" at bounding box center [764, 215] width 143 height 22
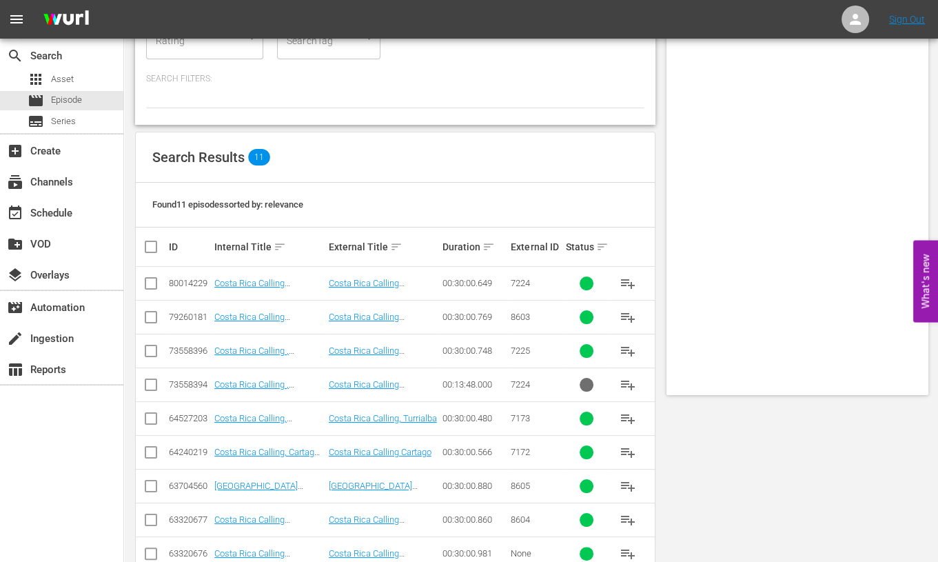
scroll to position [257, 0]
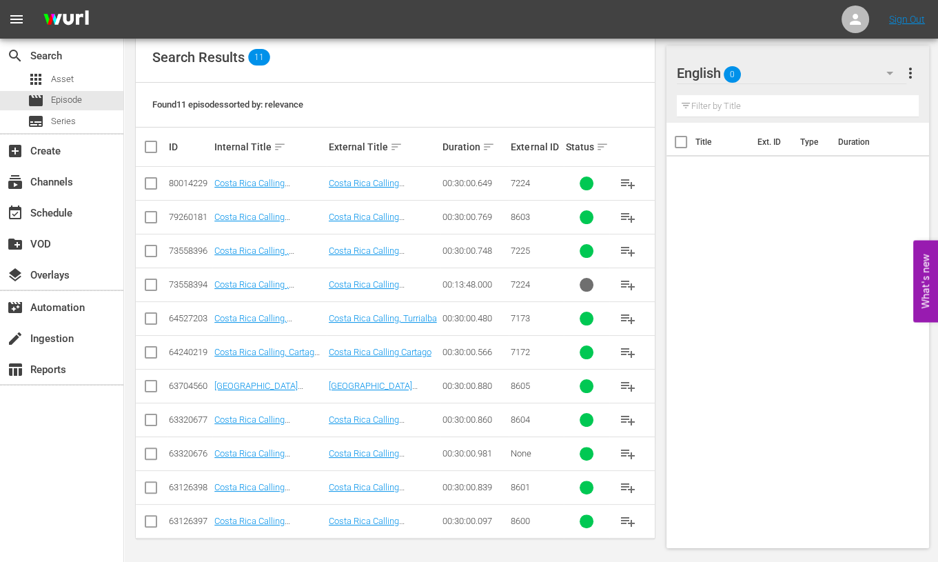
click at [152, 146] on input "checkbox" at bounding box center [157, 147] width 28 height 17
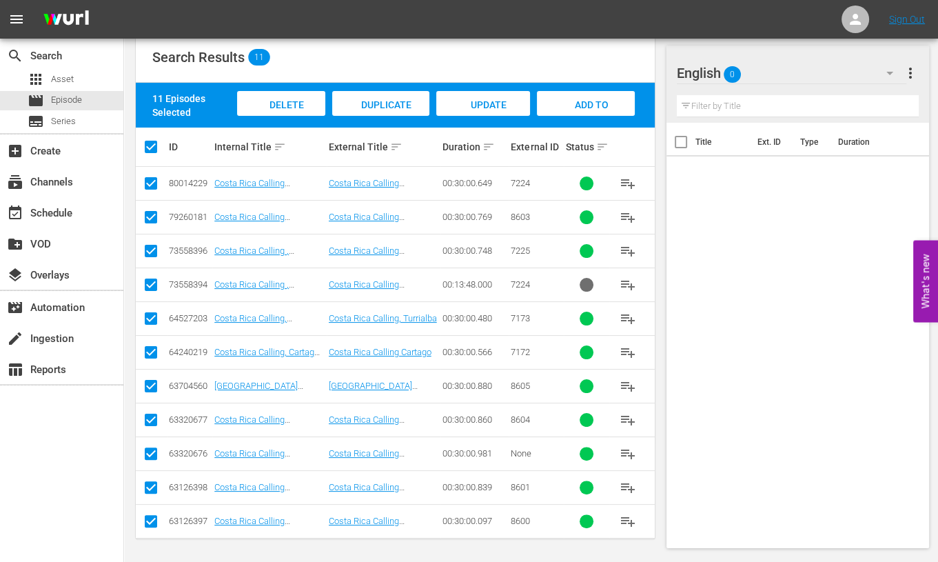
click at [148, 183] on input "checkbox" at bounding box center [151, 186] width 17 height 17
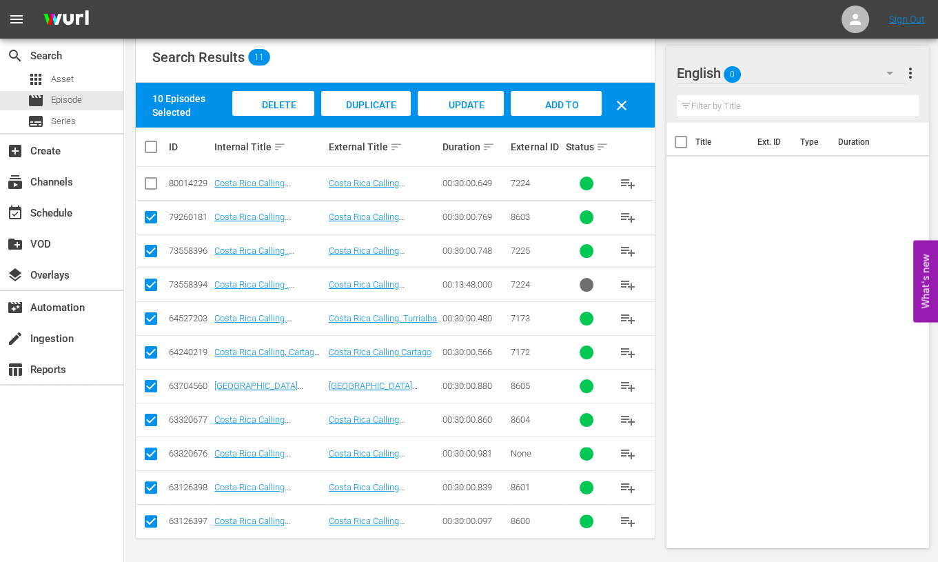
click at [150, 247] on input "checkbox" at bounding box center [151, 253] width 17 height 17
click at [154, 318] on input "checkbox" at bounding box center [151, 321] width 17 height 17
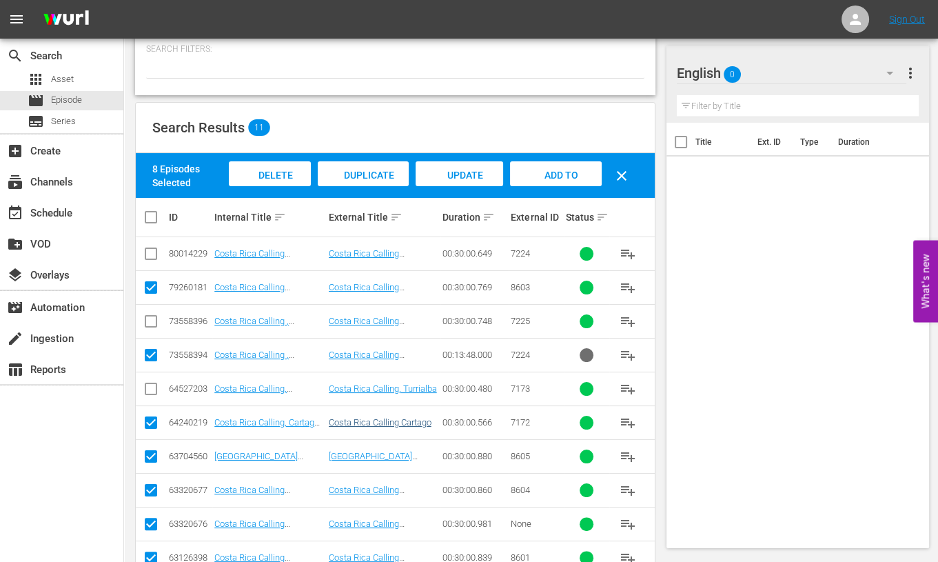
scroll to position [171, 0]
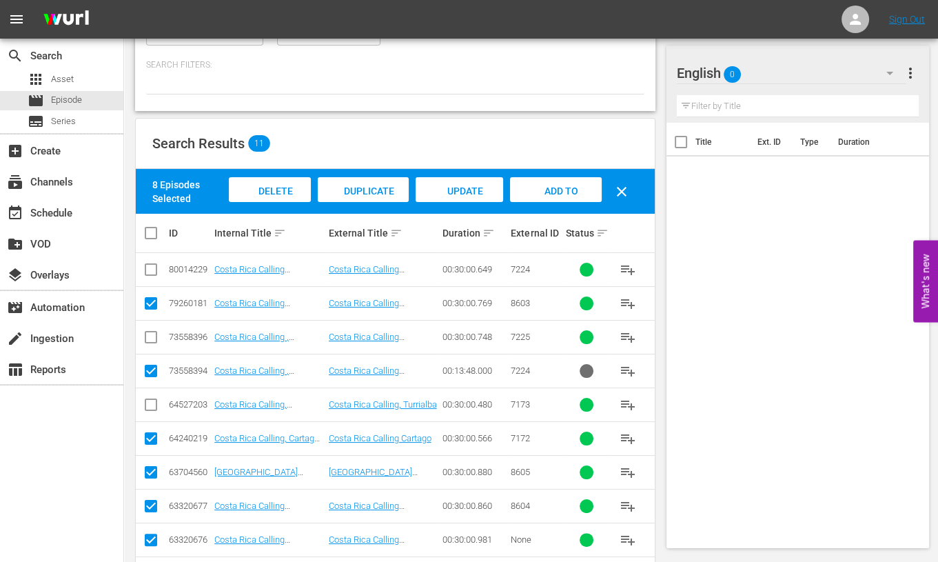
click at [154, 233] on input "checkbox" at bounding box center [157, 233] width 28 height 17
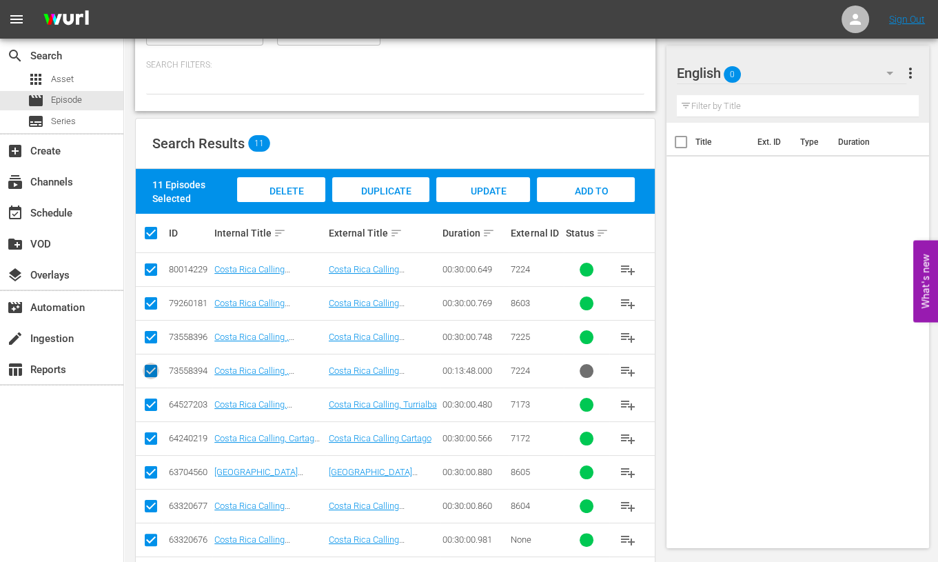
click at [149, 367] on input "checkbox" at bounding box center [151, 373] width 17 height 17
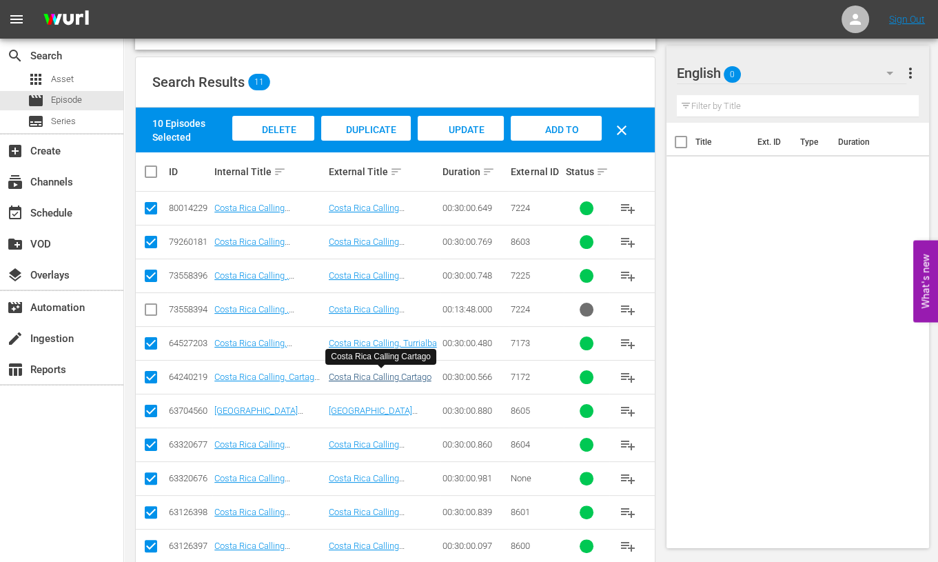
scroll to position [257, 0]
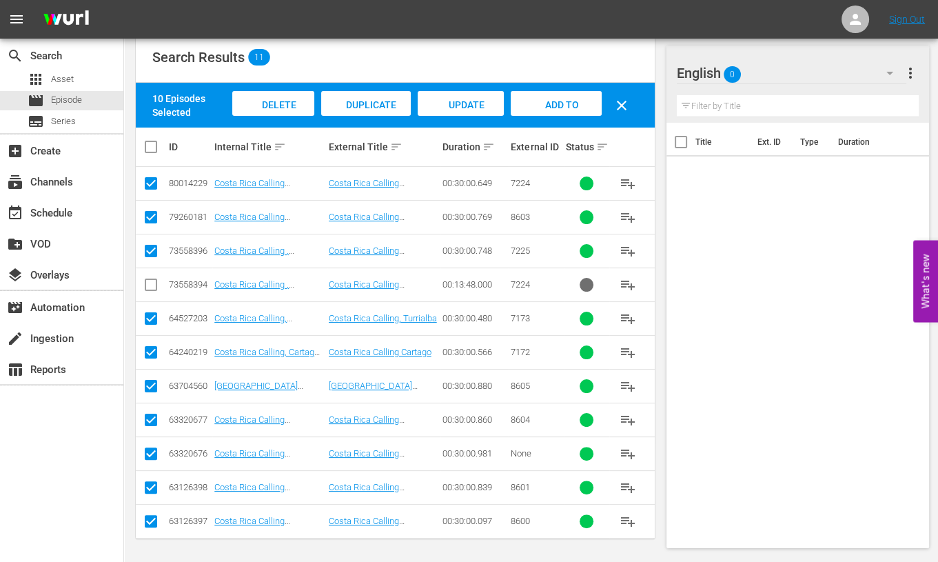
click at [147, 318] on input "checkbox" at bounding box center [151, 321] width 17 height 17
click at [152, 249] on input "checkbox" at bounding box center [151, 253] width 17 height 17
click at [153, 179] on input "checkbox" at bounding box center [151, 186] width 17 height 17
click at [559, 103] on span "Add to Workspace" at bounding box center [556, 117] width 68 height 37
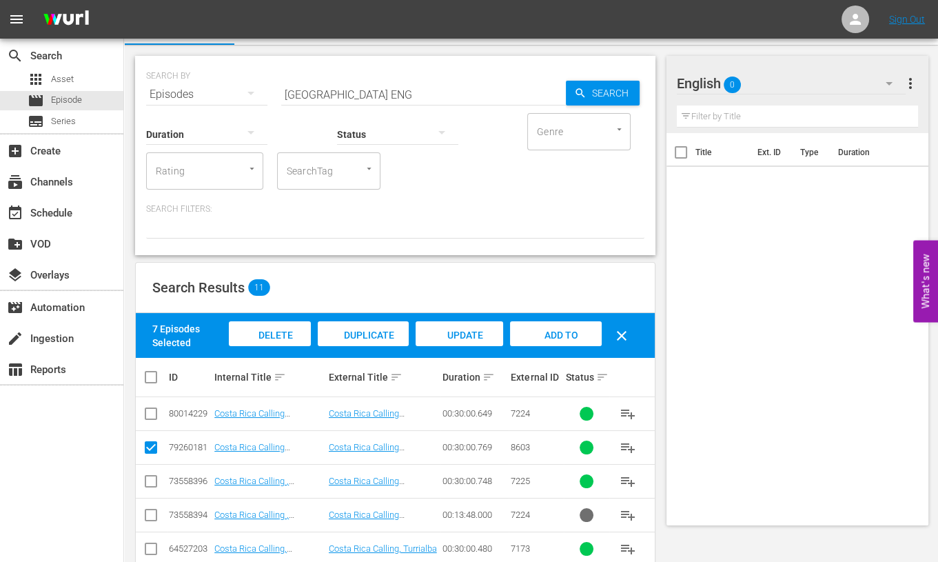
scroll to position [0, 0]
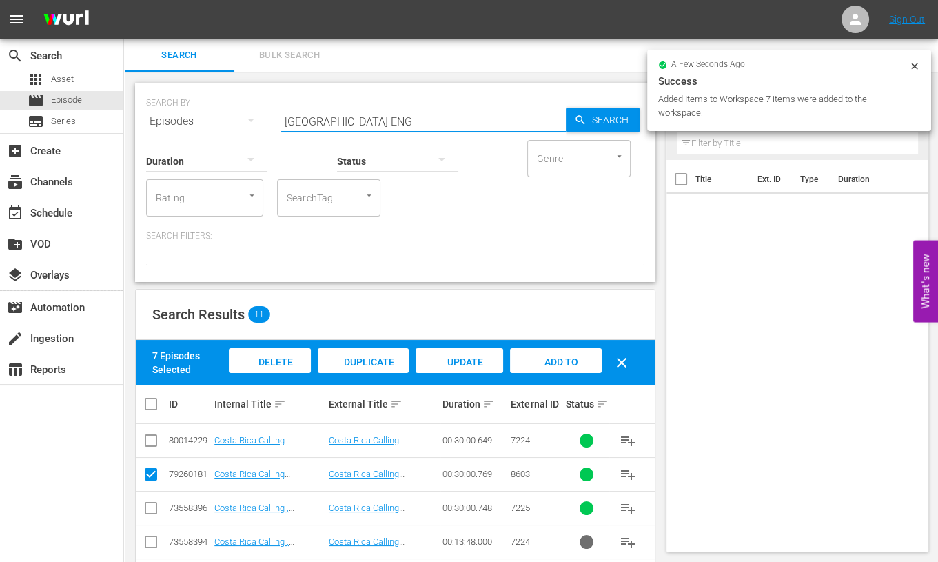
drag, startPoint x: 300, startPoint y: 121, endPoint x: 211, endPoint y: 110, distance: 90.2
click at [211, 110] on div "SEARCH BY Search By Episodes Search ID, Title, Description, Keywords, or Catego…" at bounding box center [395, 113] width 498 height 50
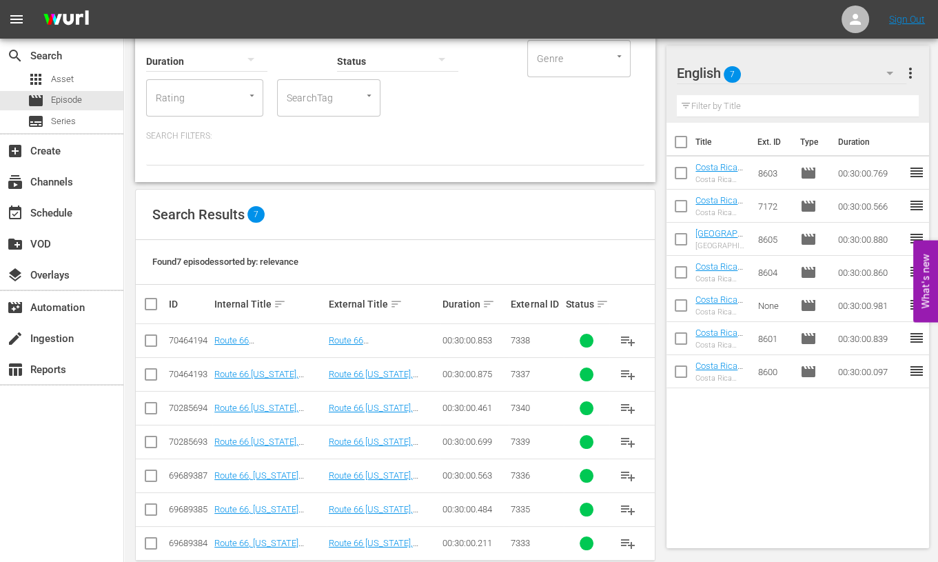
scroll to position [122, 0]
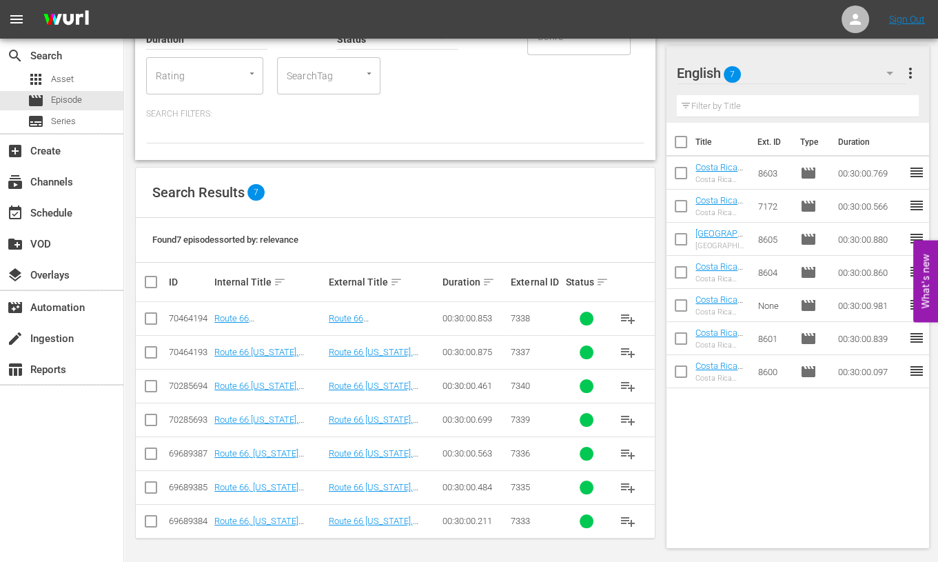
click at [151, 281] on input "checkbox" at bounding box center [157, 282] width 28 height 17
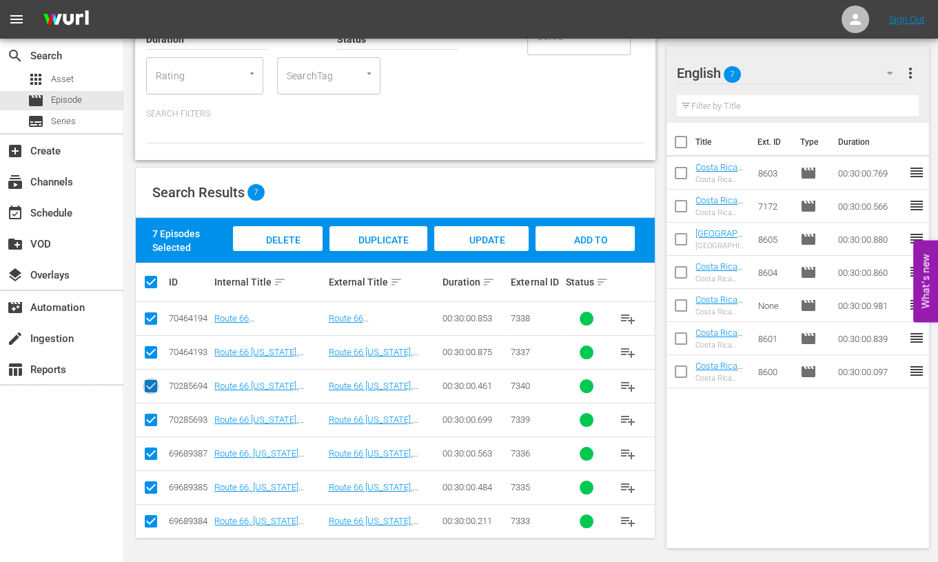
click at [150, 384] on input "checkbox" at bounding box center [151, 388] width 17 height 17
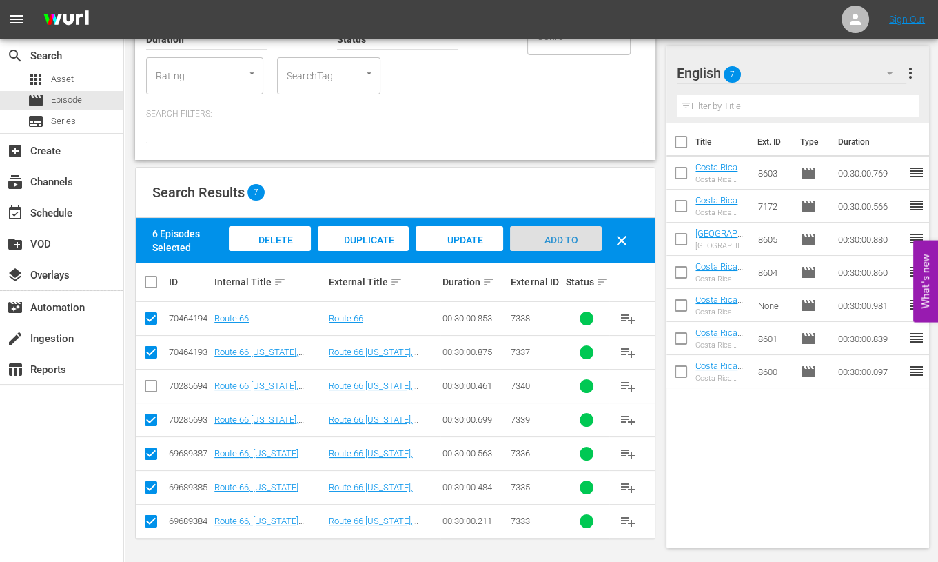
click at [544, 238] on span "Add to Workspace" at bounding box center [556, 252] width 68 height 37
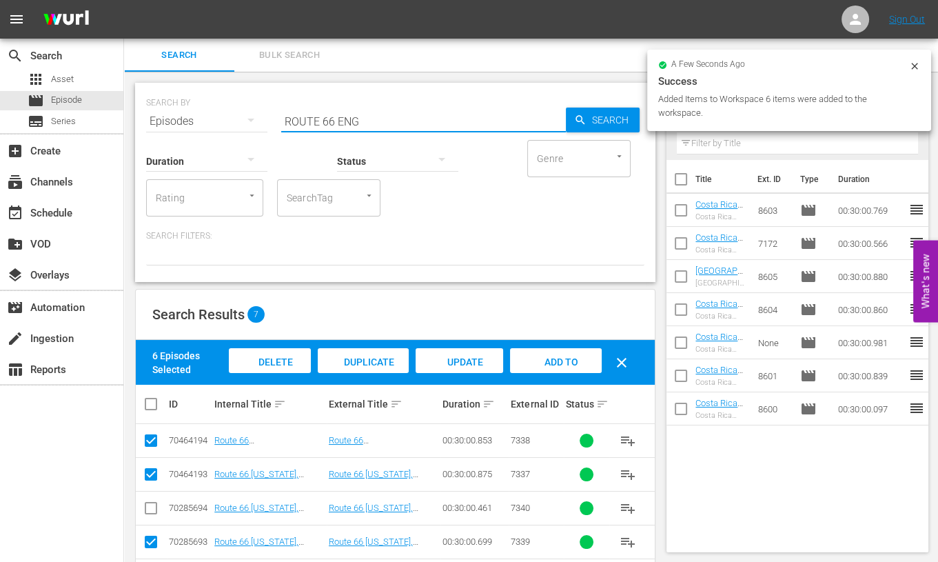
drag, startPoint x: 334, startPoint y: 121, endPoint x: 185, endPoint y: 94, distance: 151.8
click at [185, 94] on div "SEARCH BY Search By Episodes Search ID, Title, Description, Keywords, or Catego…" at bounding box center [395, 113] width 498 height 50
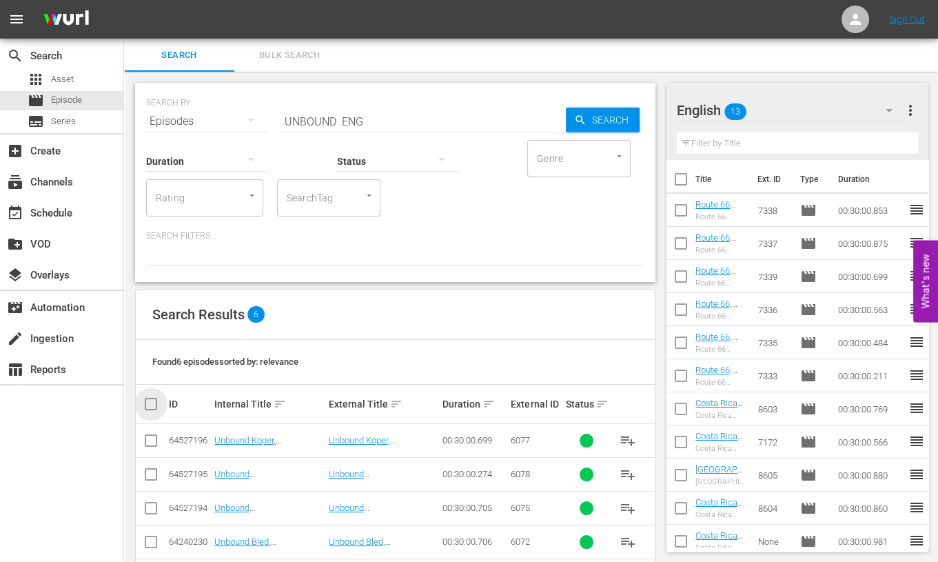
click at [154, 402] on input "checkbox" at bounding box center [157, 404] width 28 height 17
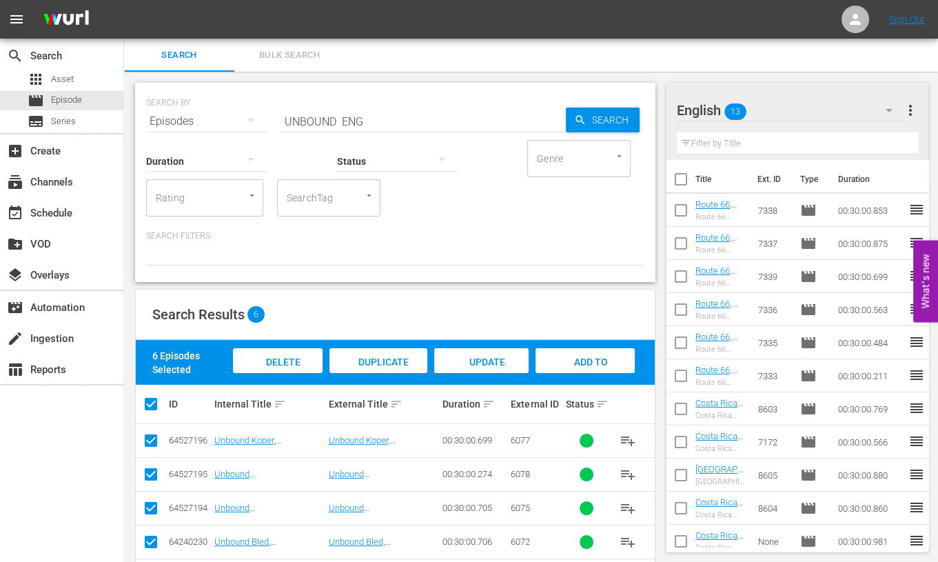
click at [583, 367] on span "Add to Workspace" at bounding box center [585, 374] width 68 height 37
click at [305, 121] on input "UNBOUND ENG" at bounding box center [423, 121] width 285 height 33
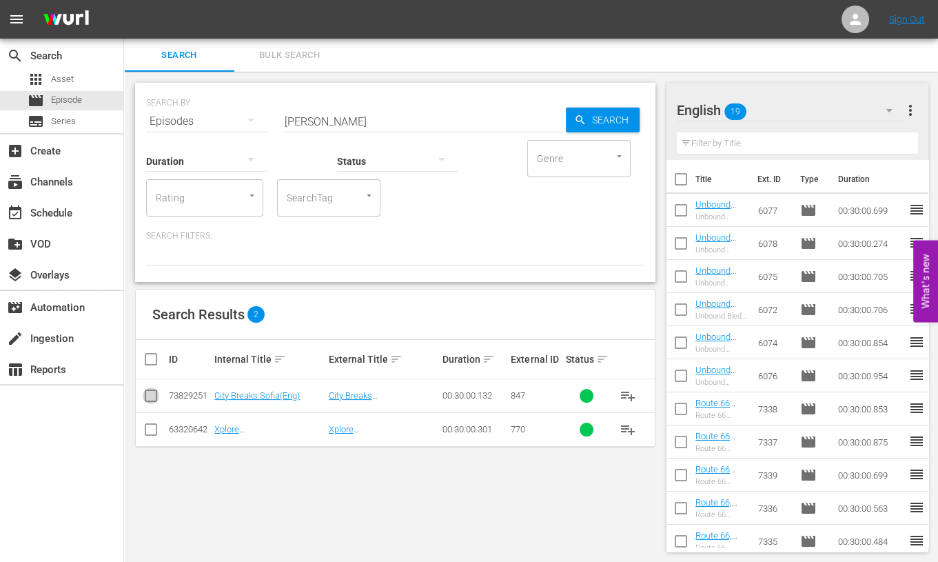
click at [147, 398] on input "checkbox" at bounding box center [151, 398] width 17 height 17
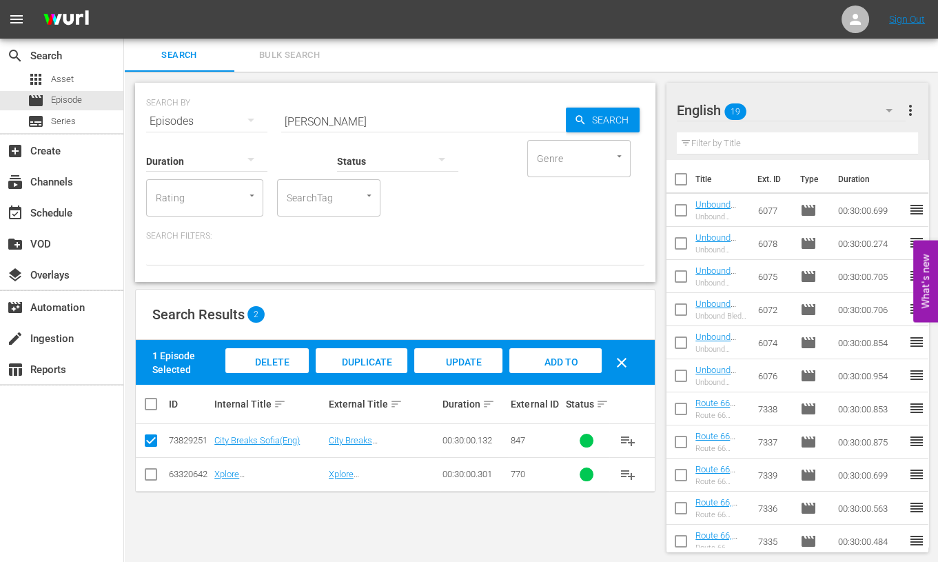
click at [559, 356] on span "Add to Workspace" at bounding box center [556, 374] width 68 height 37
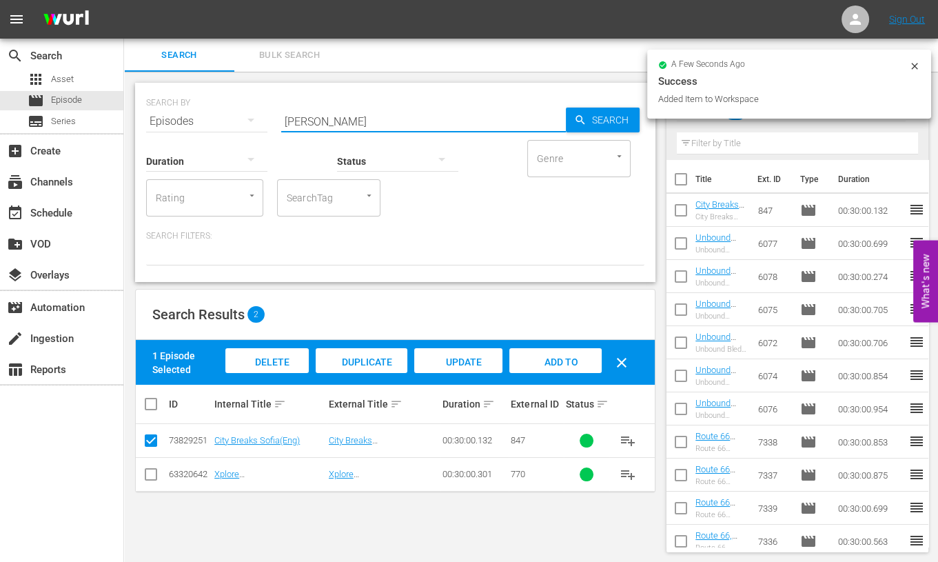
drag, startPoint x: 316, startPoint y: 119, endPoint x: 225, endPoint y: 105, distance: 91.2
click at [225, 105] on div "SEARCH BY Search By Episodes Search ID, Title, Description, Keywords, or Catego…" at bounding box center [395, 113] width 498 height 50
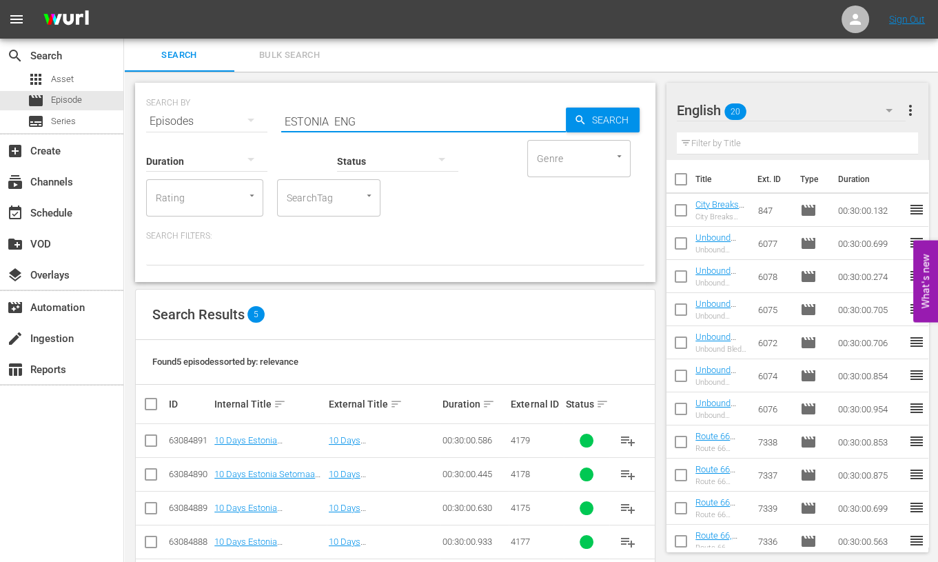
click at [155, 407] on input "checkbox" at bounding box center [157, 404] width 28 height 17
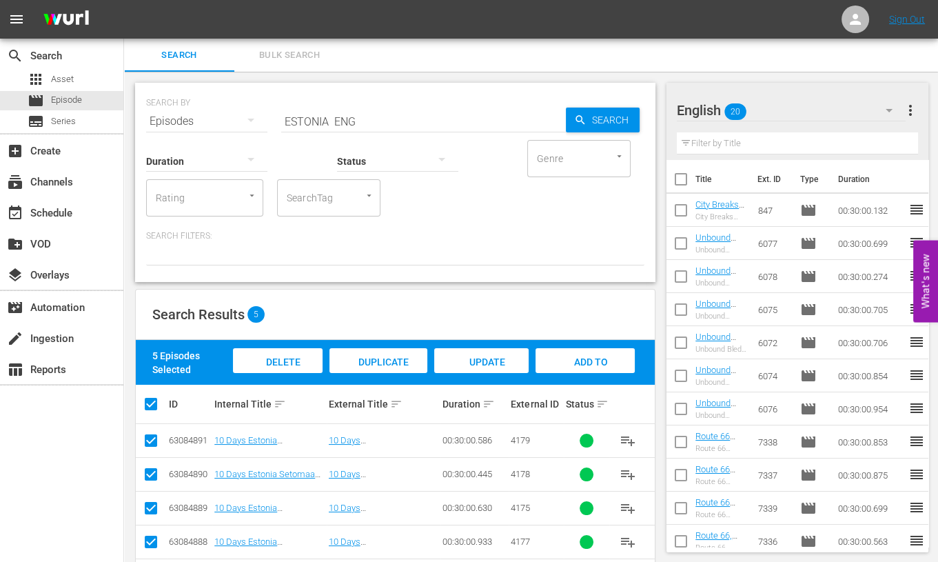
click at [571, 360] on span "Add to Workspace" at bounding box center [585, 374] width 68 height 37
click at [309, 119] on input "ESTONIA ENG" at bounding box center [423, 121] width 285 height 33
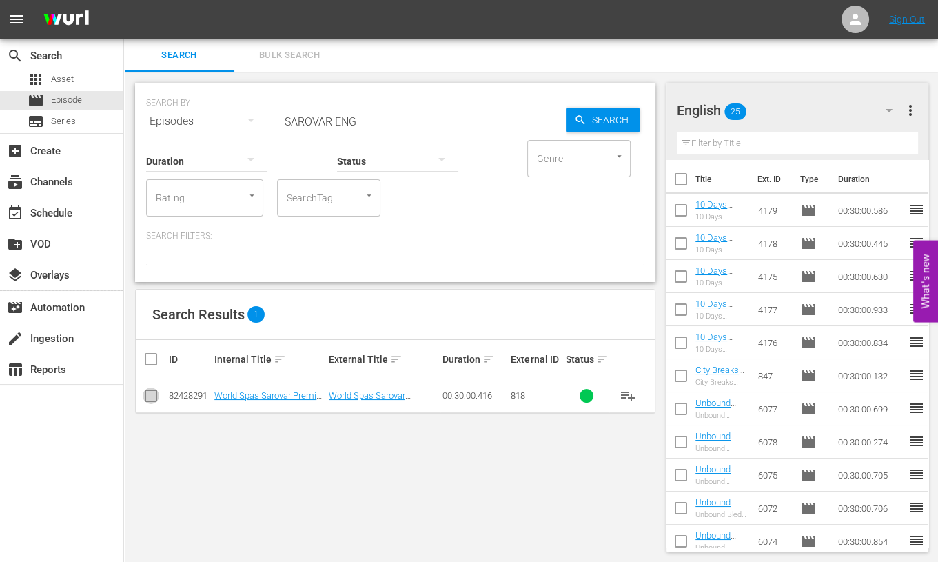
click at [147, 398] on input "checkbox" at bounding box center [151, 398] width 17 height 17
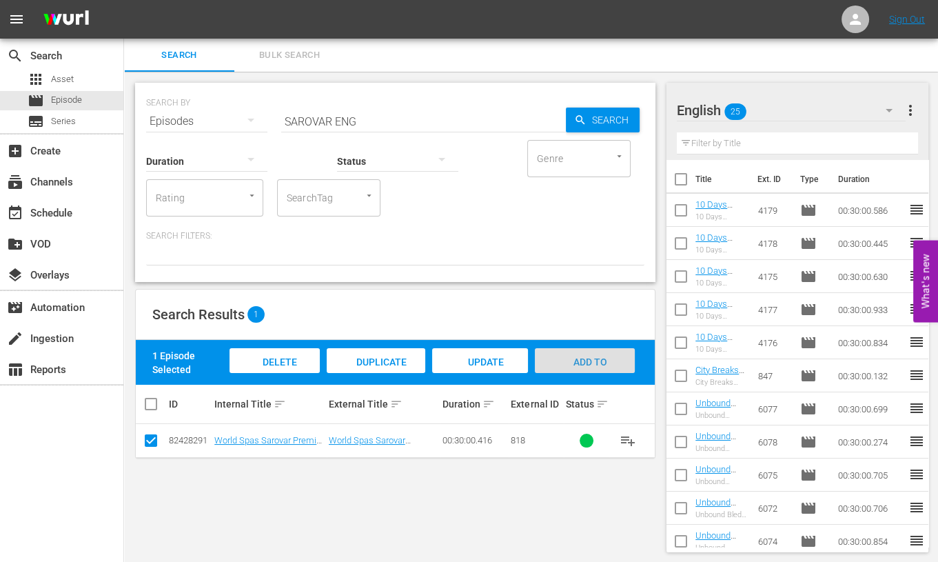
click at [605, 353] on div "Add to Workspace" at bounding box center [585, 374] width 101 height 52
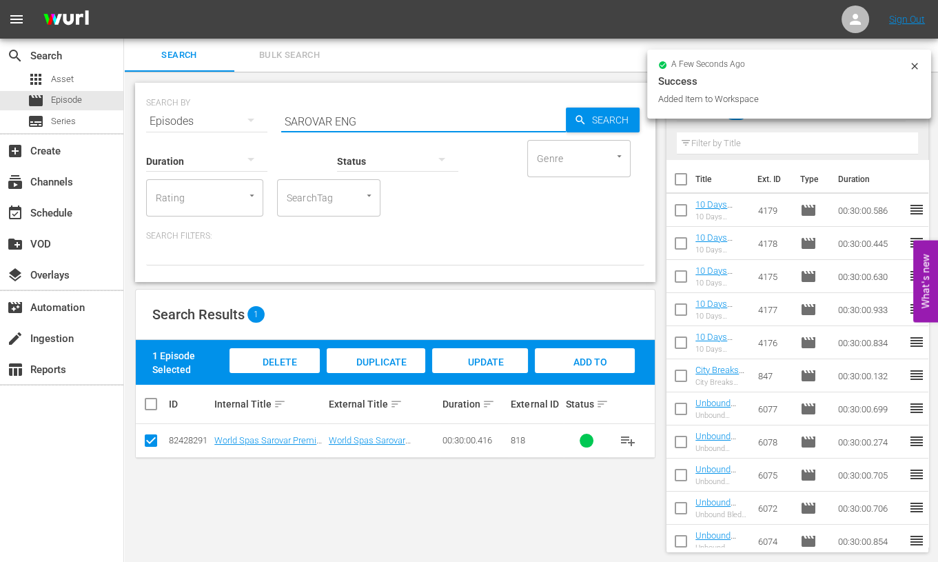
click at [310, 120] on input "SAROVAR ENG" at bounding box center [423, 121] width 285 height 33
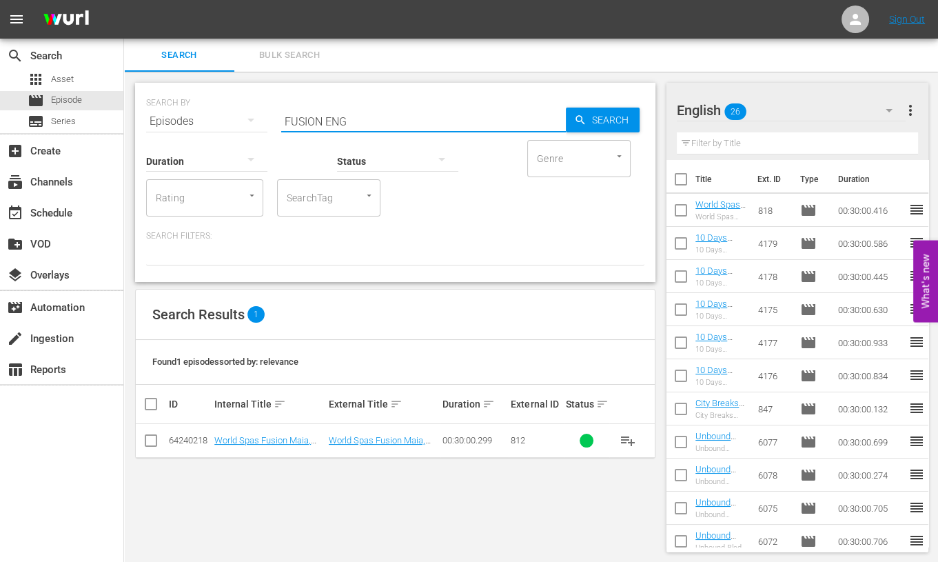
click at [147, 443] on input "checkbox" at bounding box center [151, 443] width 17 height 17
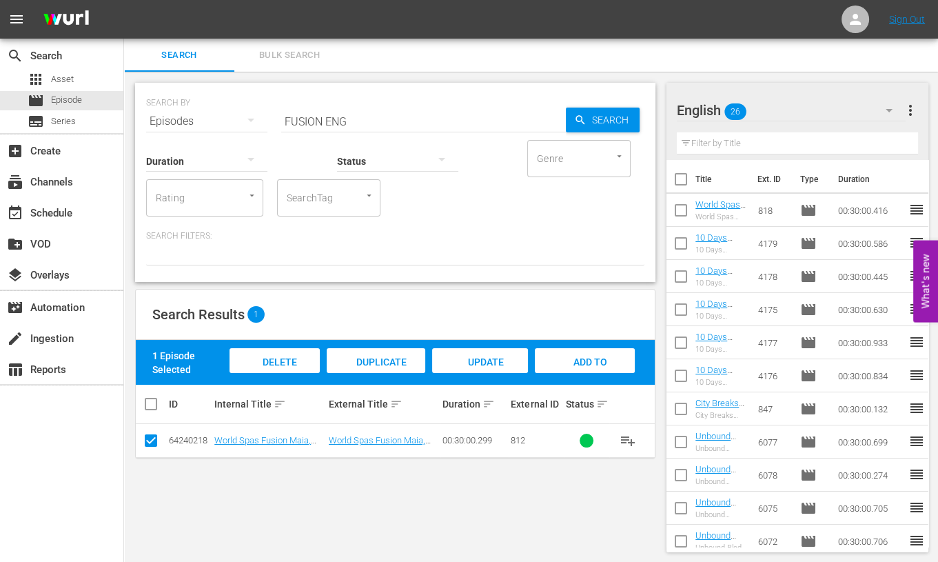
click at [587, 356] on span "Add to Workspace" at bounding box center [585, 374] width 68 height 37
click at [306, 124] on input "FUSION ENG" at bounding box center [423, 121] width 285 height 33
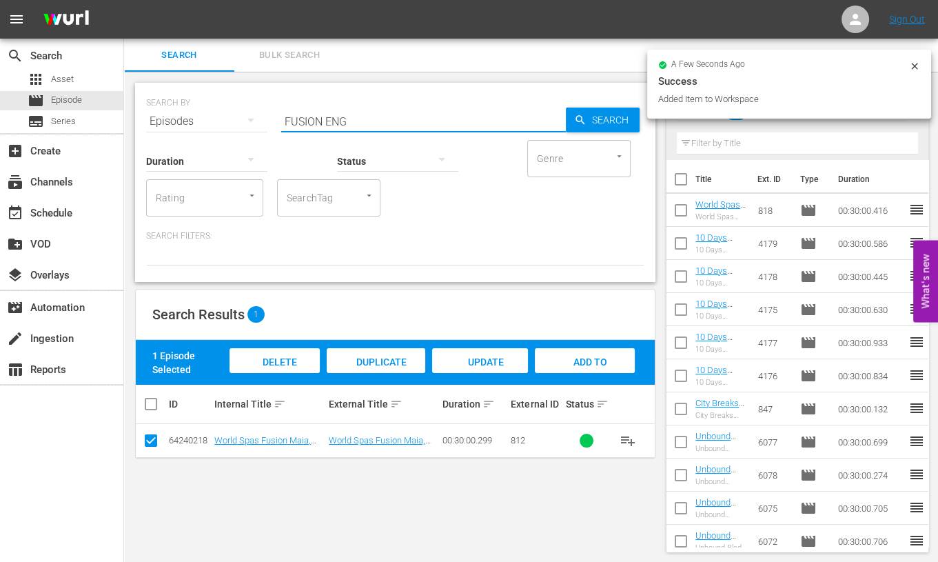
click at [306, 124] on input "FUSION ENG" at bounding box center [423, 121] width 285 height 33
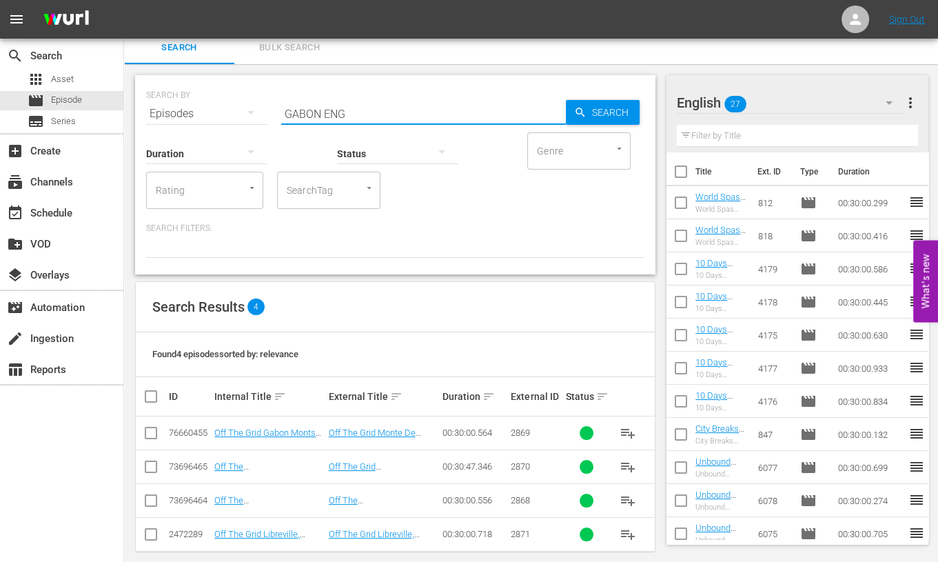
scroll to position [21, 0]
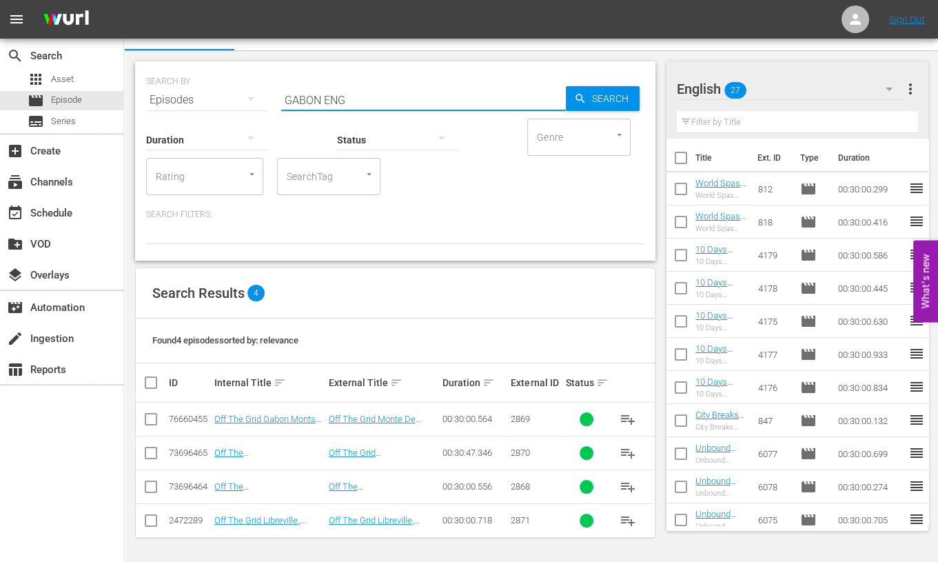
click at [151, 384] on input "checkbox" at bounding box center [157, 382] width 28 height 17
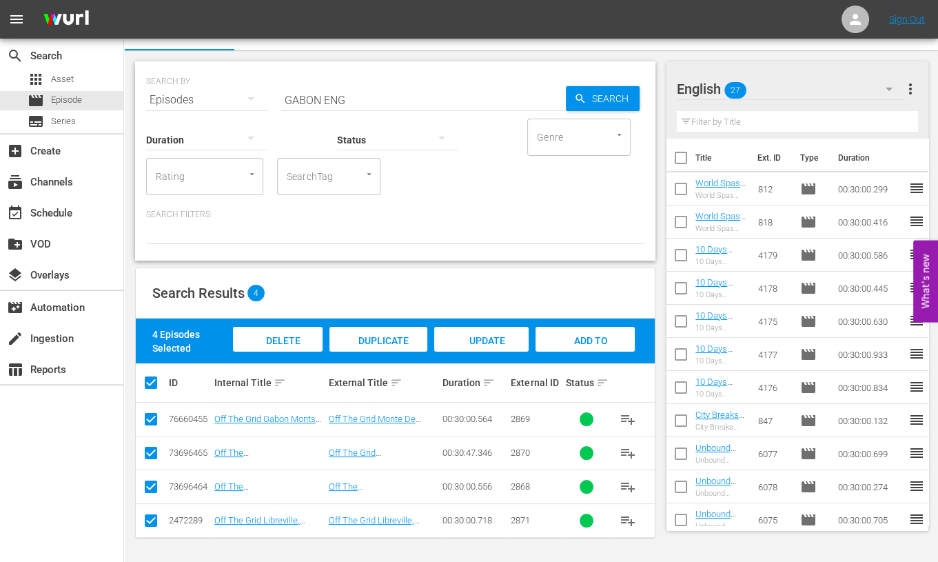
click at [577, 336] on span "Add to Workspace" at bounding box center [585, 353] width 68 height 37
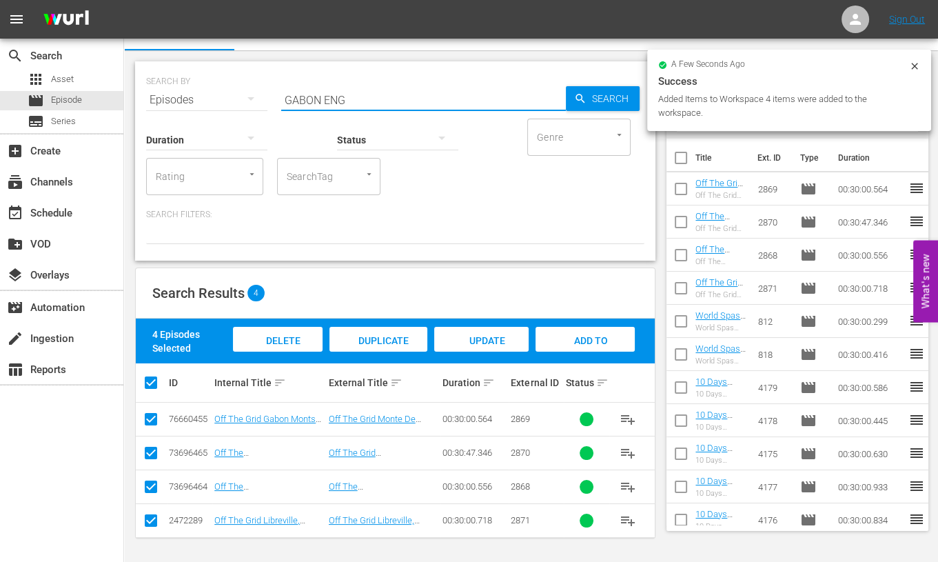
click at [303, 102] on input "GABON ENG" at bounding box center [423, 99] width 285 height 33
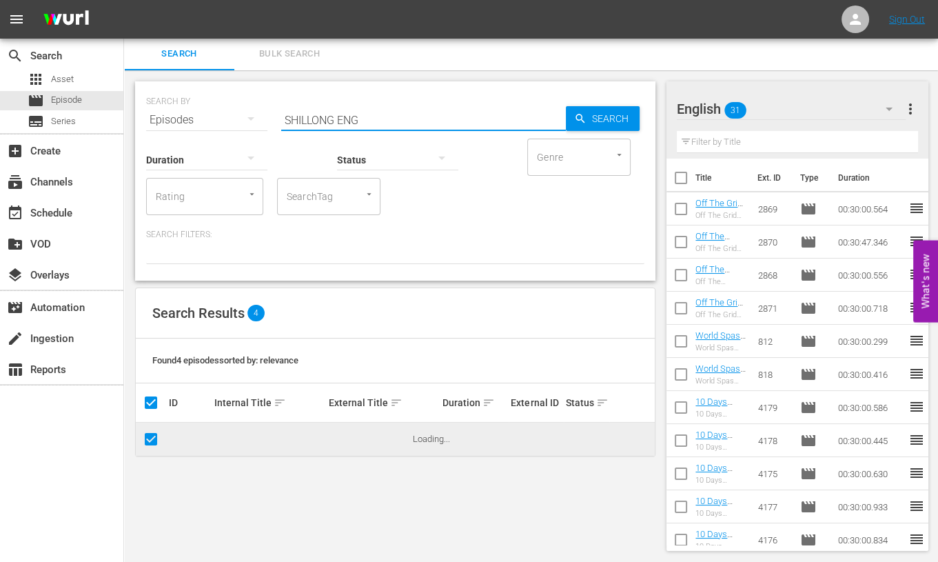
scroll to position [1, 0]
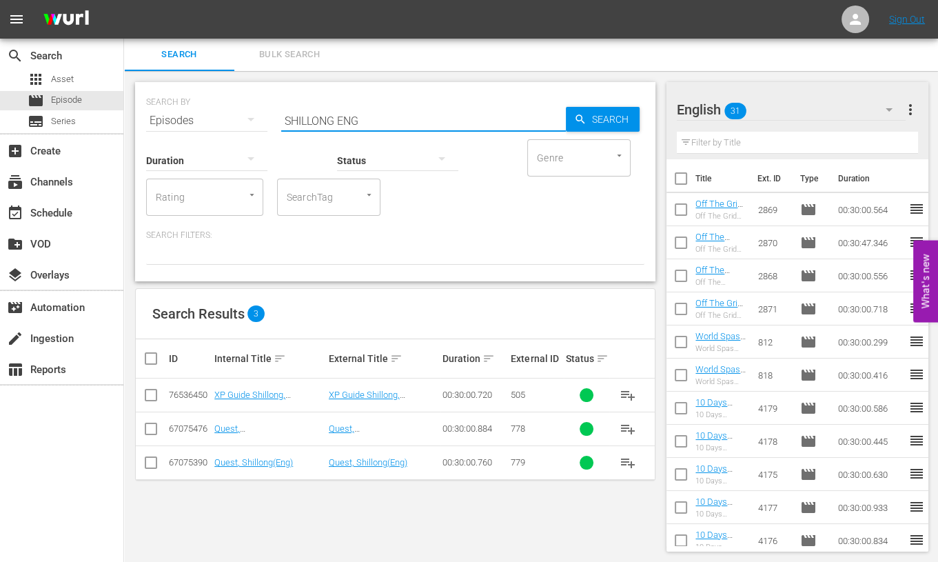
click at [152, 398] on input "checkbox" at bounding box center [151, 397] width 17 height 17
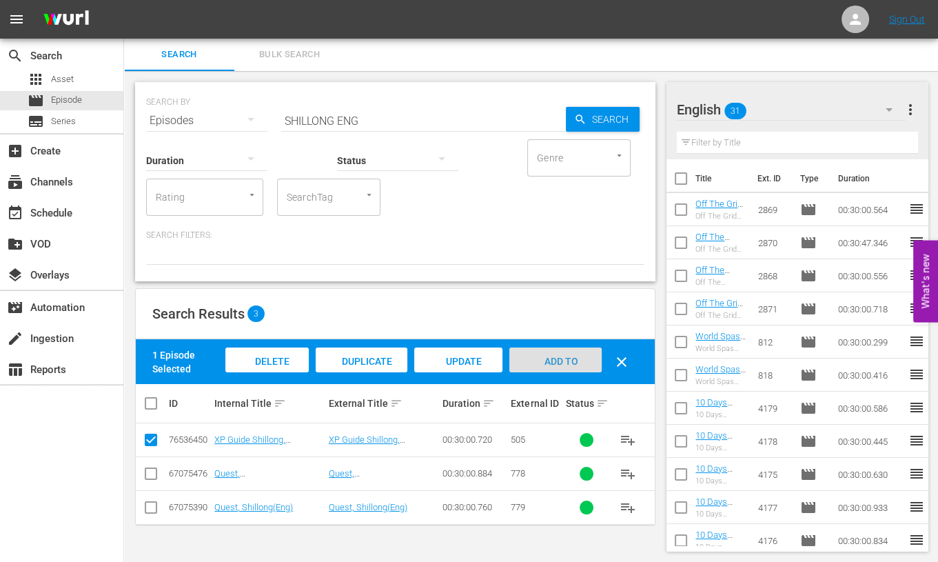
click at [546, 360] on span "Add to Workspace" at bounding box center [556, 374] width 68 height 37
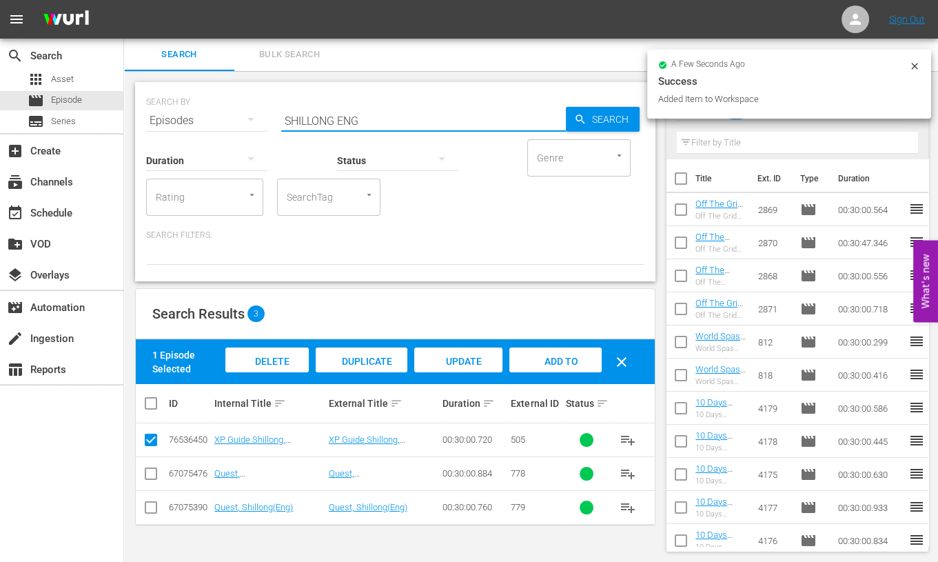
click at [326, 121] on input "SHILLONG ENG" at bounding box center [423, 120] width 285 height 33
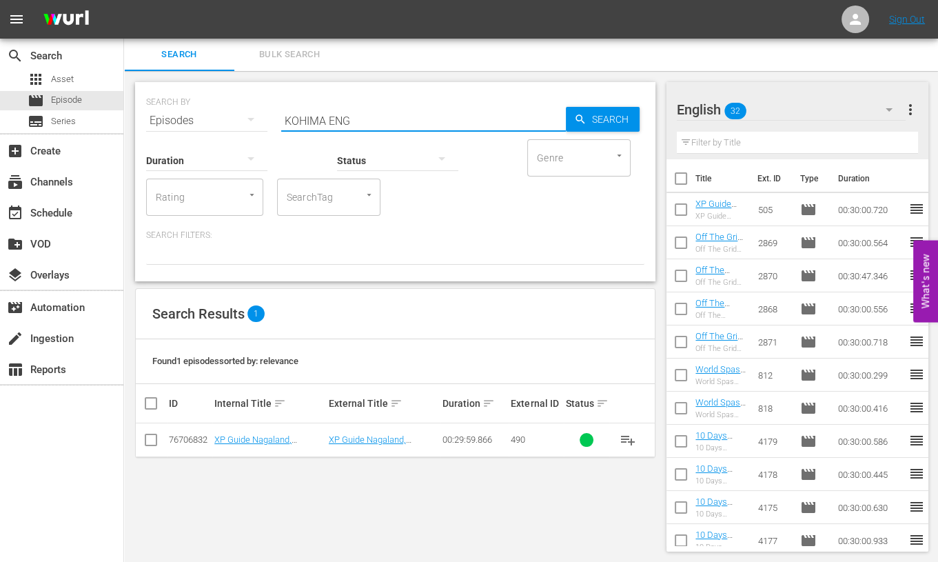
click at [154, 437] on input "checkbox" at bounding box center [151, 442] width 17 height 17
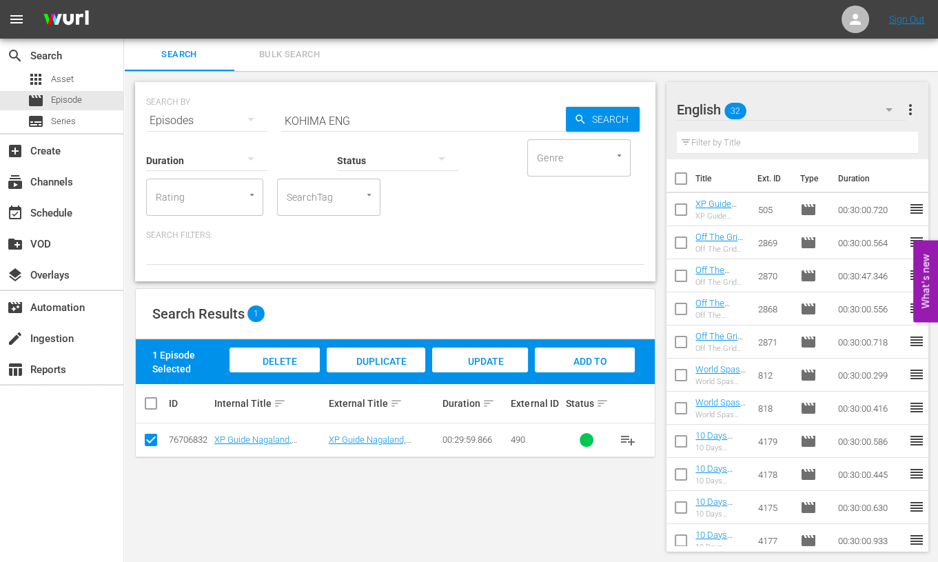
click at [576, 365] on span "Add to Workspace" at bounding box center [585, 374] width 68 height 37
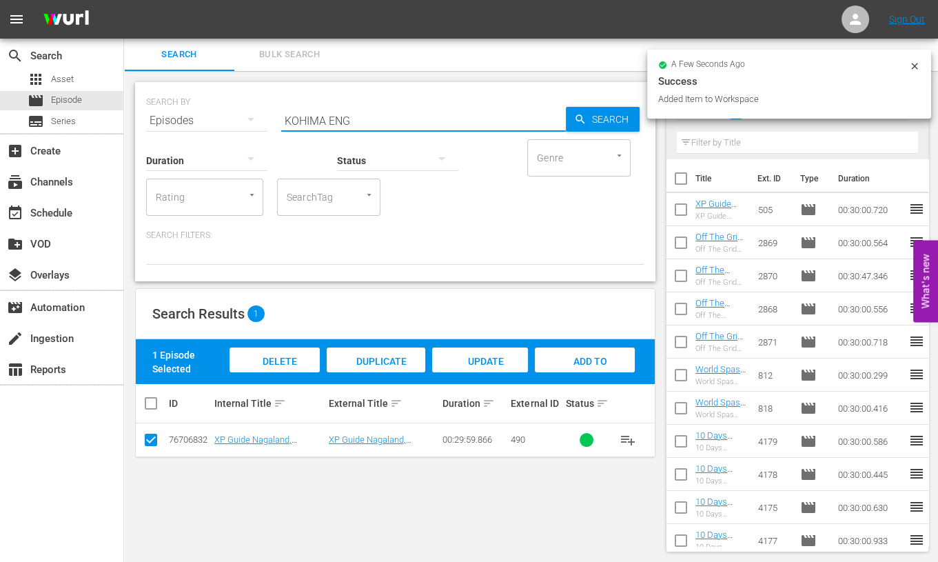
click at [306, 121] on input "KOHIMA ENG" at bounding box center [423, 120] width 285 height 33
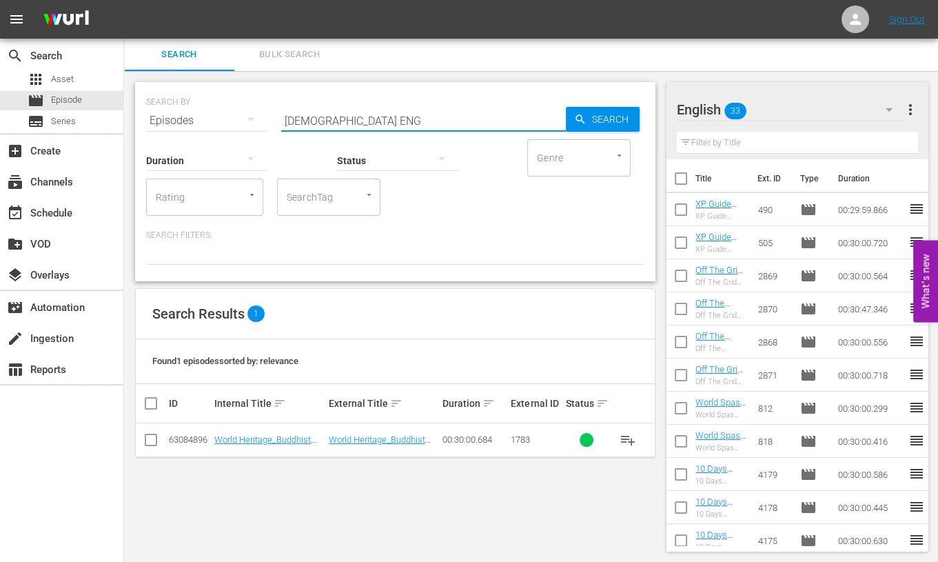
click at [154, 442] on input "checkbox" at bounding box center [151, 442] width 17 height 17
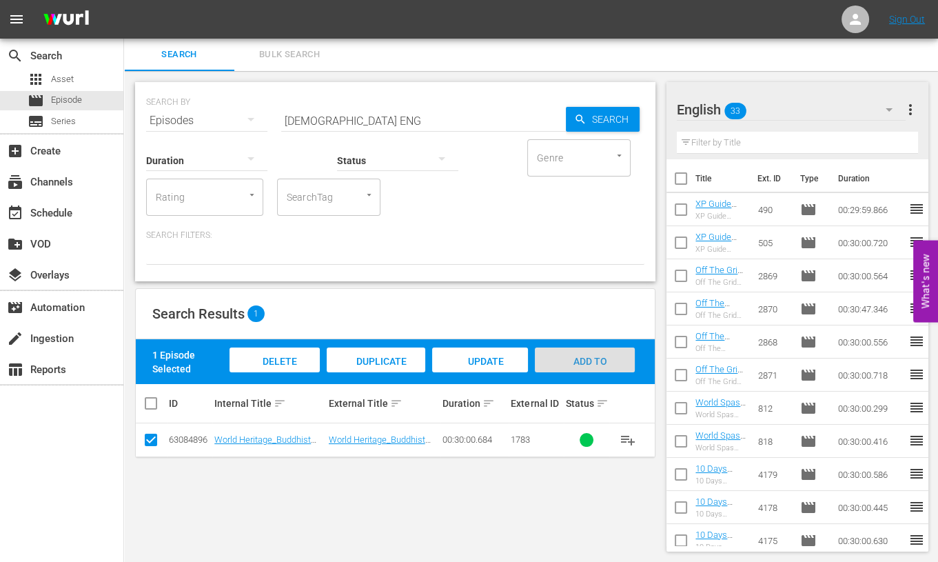
click at [602, 356] on span "Add to Workspace" at bounding box center [585, 374] width 68 height 37
click at [307, 121] on input "[DEMOGRAPHIC_DATA] ENG" at bounding box center [423, 120] width 285 height 33
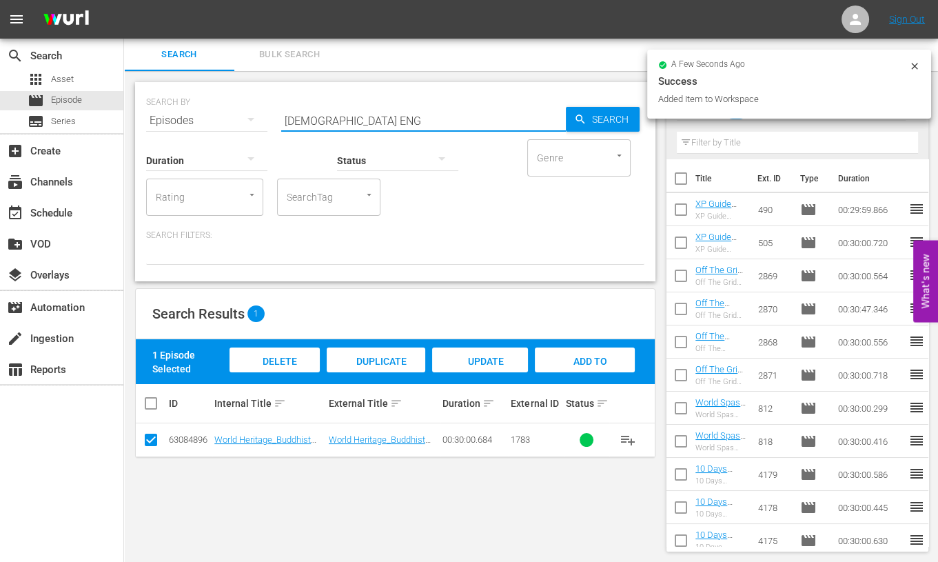
click at [307, 121] on input "[DEMOGRAPHIC_DATA] ENG" at bounding box center [423, 120] width 285 height 33
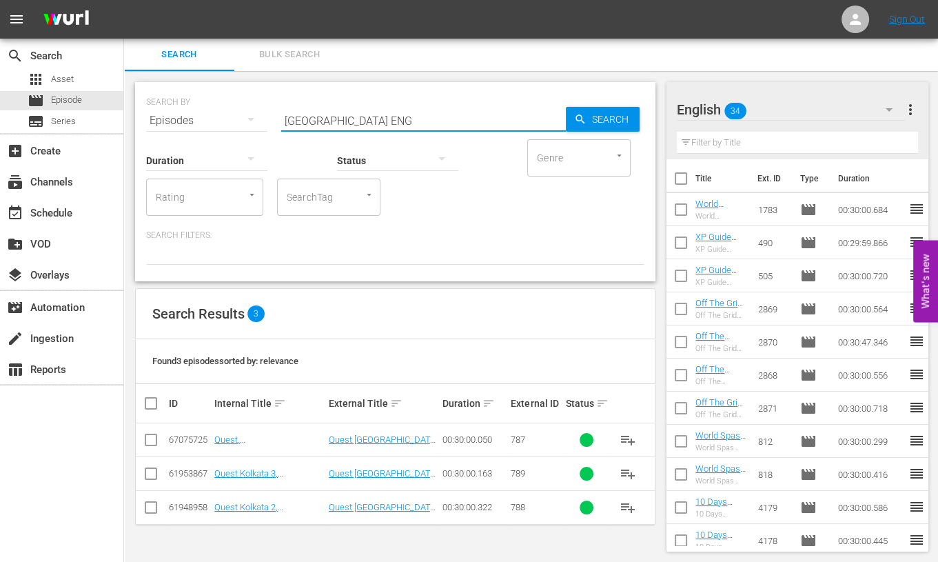
drag, startPoint x: 146, startPoint y: 473, endPoint x: 156, endPoint y: 493, distance: 23.1
click at [146, 473] on input "checkbox" at bounding box center [151, 476] width 17 height 17
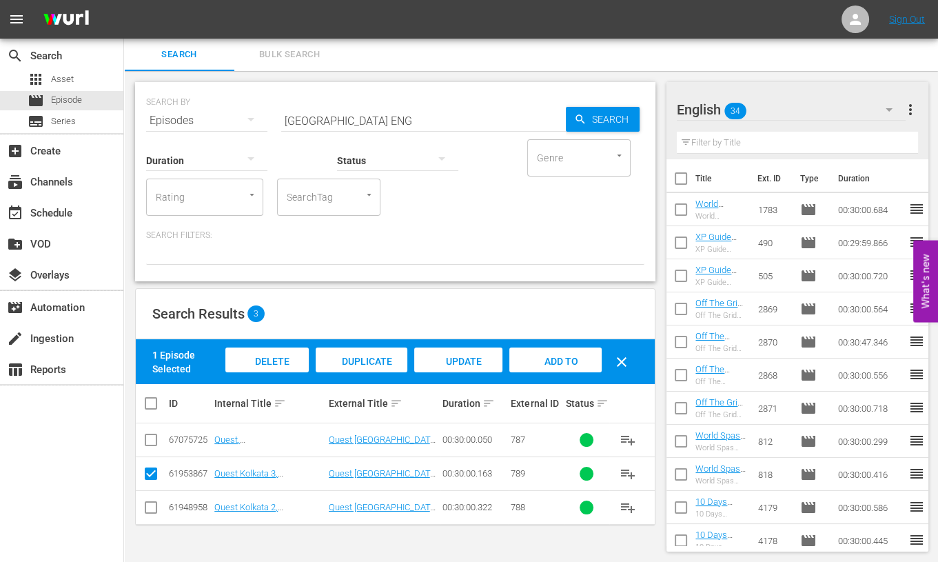
click at [148, 513] on input "checkbox" at bounding box center [151, 510] width 17 height 17
click at [561, 361] on span "Add to Workspace" at bounding box center [556, 374] width 68 height 37
click at [322, 121] on input "[GEOGRAPHIC_DATA] ENG" at bounding box center [423, 120] width 285 height 33
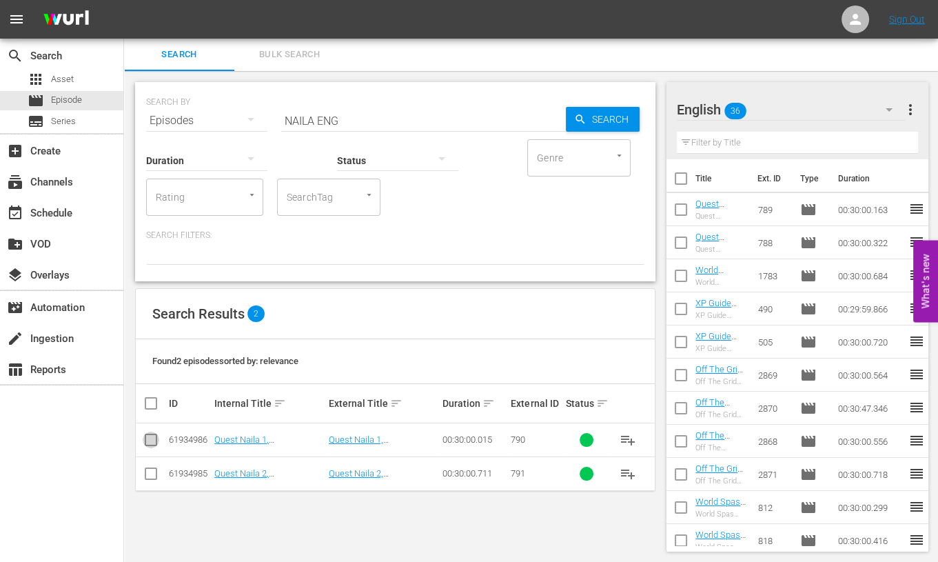
click at [152, 440] on input "checkbox" at bounding box center [151, 442] width 17 height 17
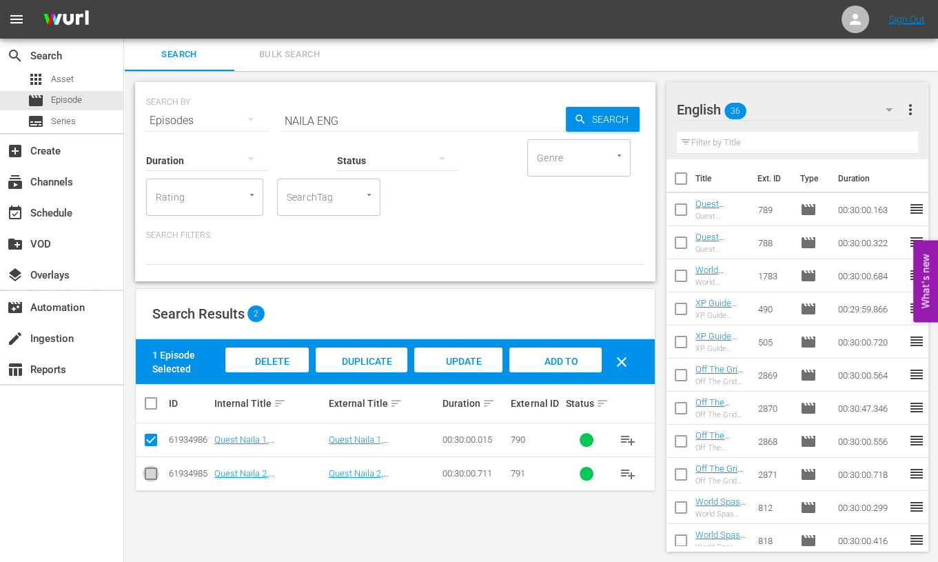
click at [150, 473] on input "checkbox" at bounding box center [151, 476] width 17 height 17
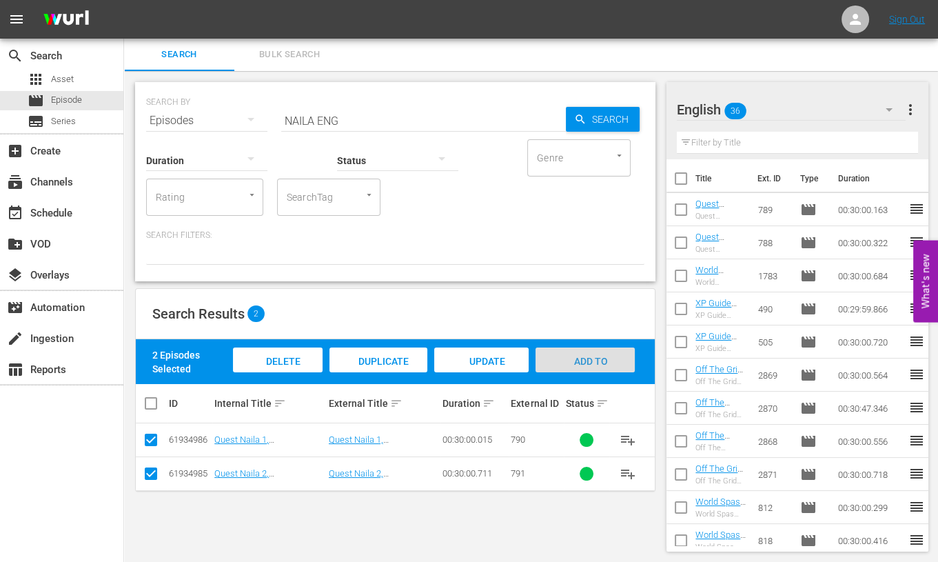
click at [589, 350] on div "Add to Workspace" at bounding box center [585, 373] width 99 height 52
click at [301, 123] on input "NAILA ENG" at bounding box center [423, 120] width 285 height 33
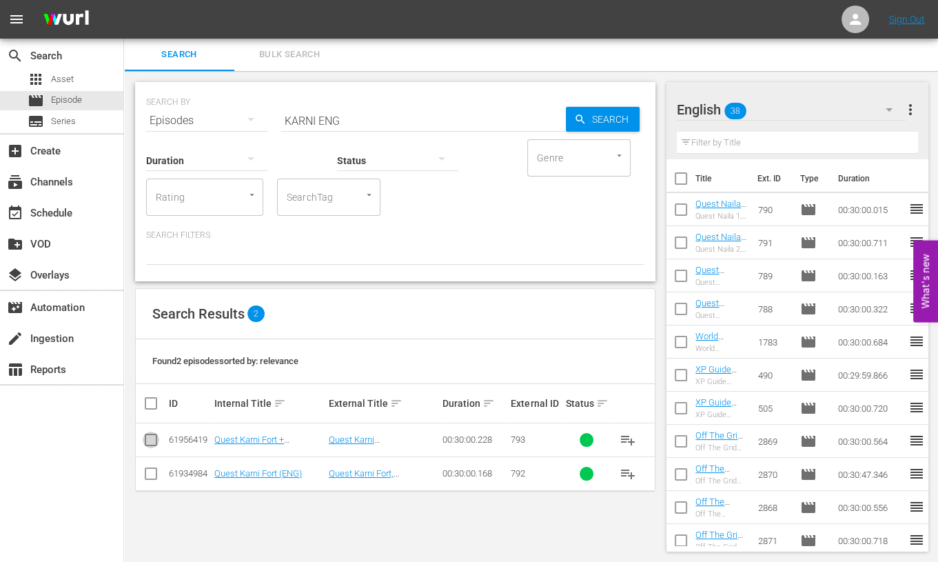
click at [152, 439] on input "checkbox" at bounding box center [151, 442] width 17 height 17
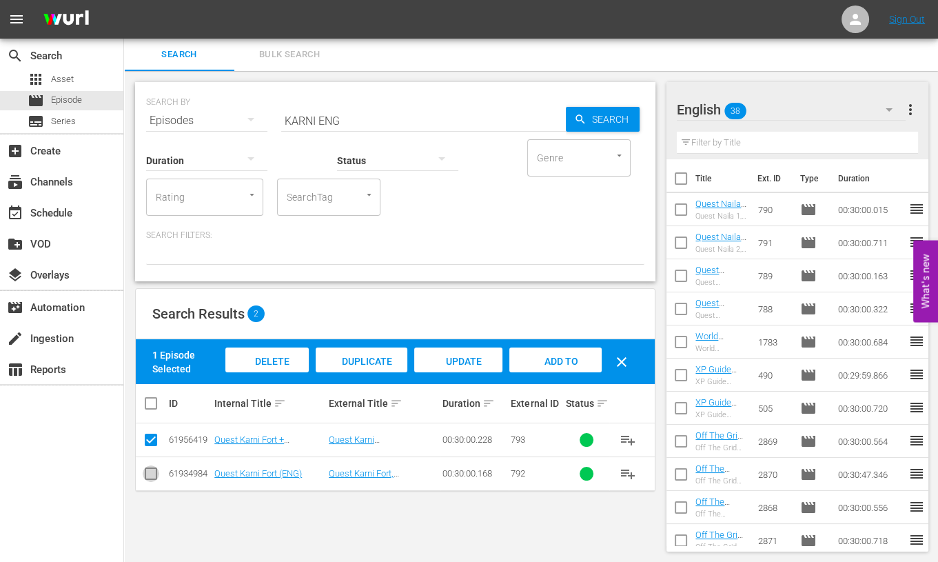
click at [150, 474] on input "checkbox" at bounding box center [151, 476] width 17 height 17
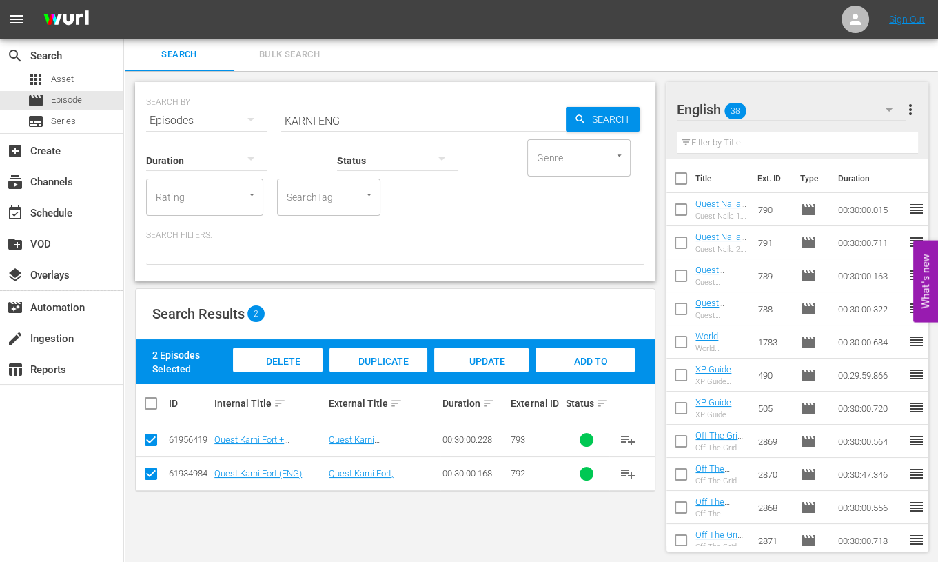
click at [574, 360] on span "Add to Workspace" at bounding box center [585, 374] width 68 height 37
click at [302, 115] on input "KARNI ENG" at bounding box center [423, 120] width 285 height 33
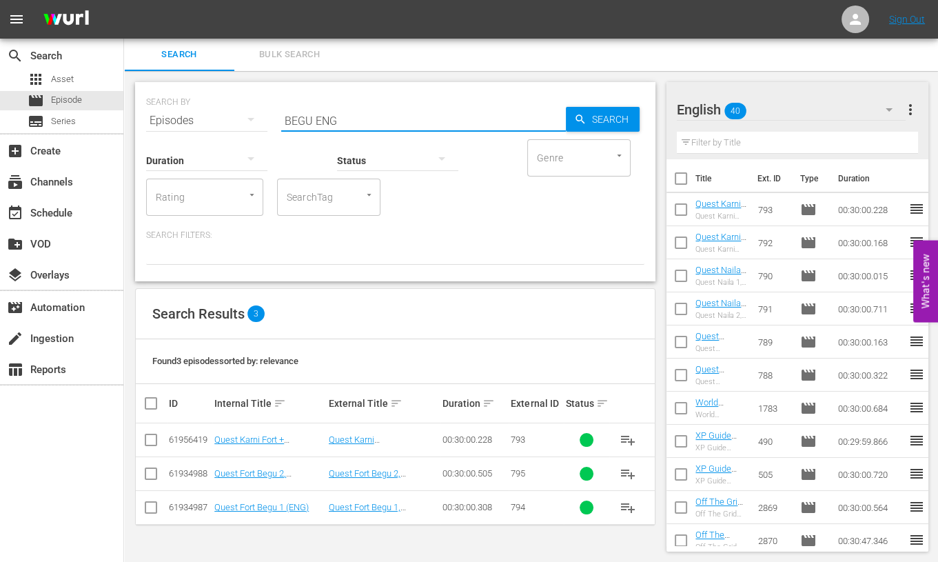
click at [154, 504] on input "checkbox" at bounding box center [151, 510] width 17 height 17
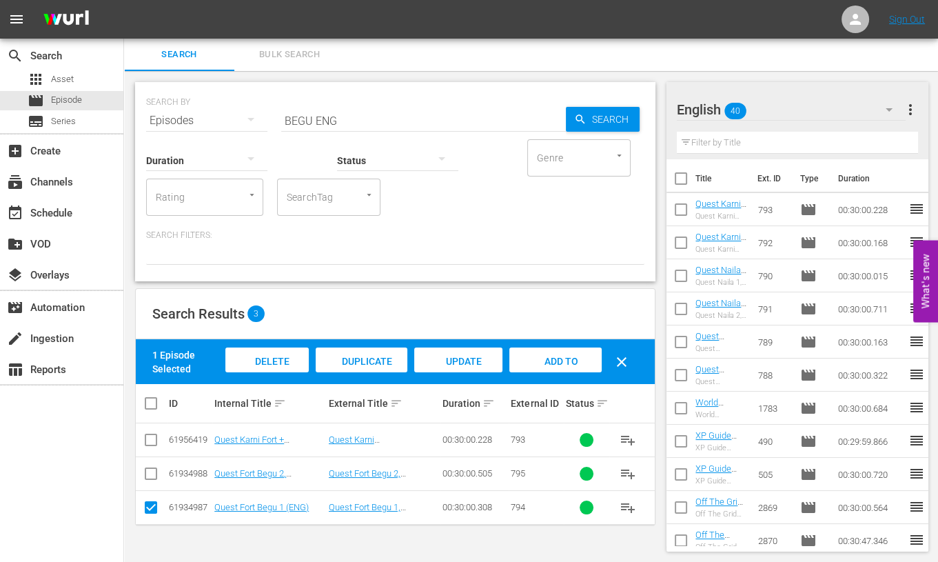
click at [544, 359] on span "Add to Workspace" at bounding box center [556, 374] width 68 height 37
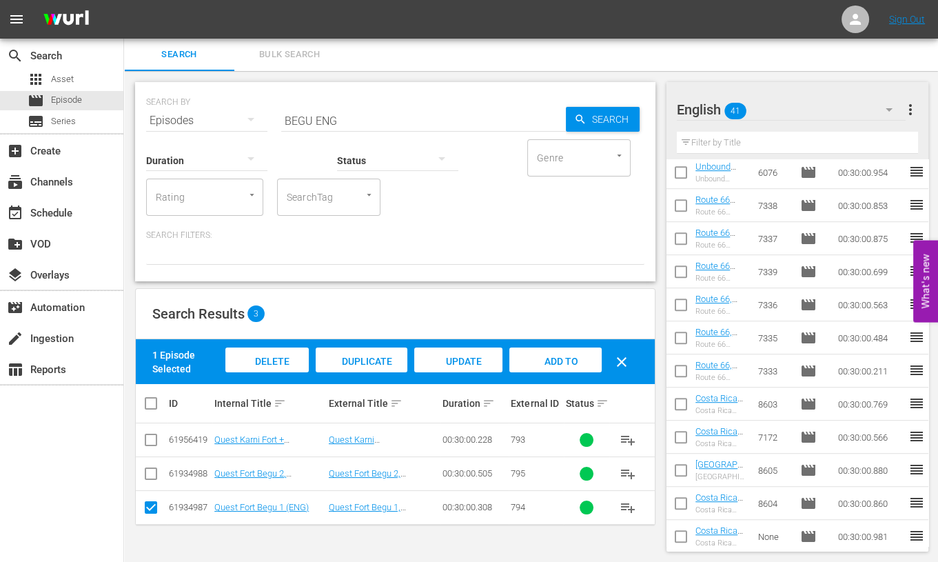
scroll to position [844, 0]
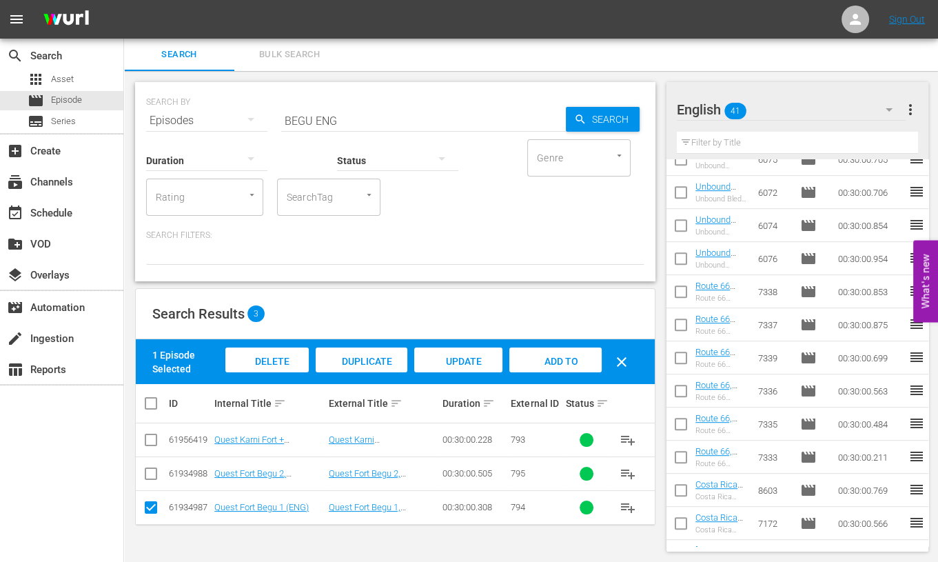
click at [305, 116] on input "BEGU ENG" at bounding box center [423, 120] width 285 height 33
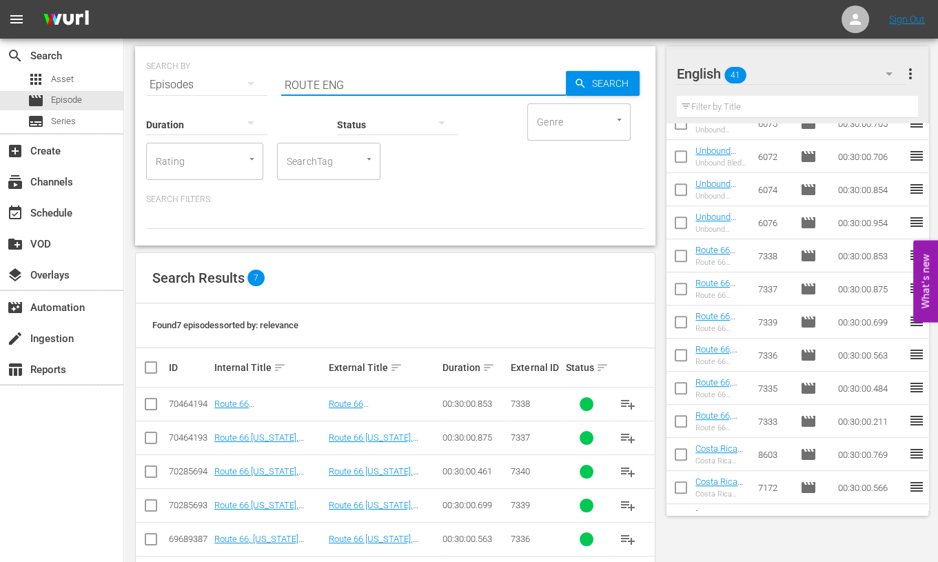
scroll to position [122, 0]
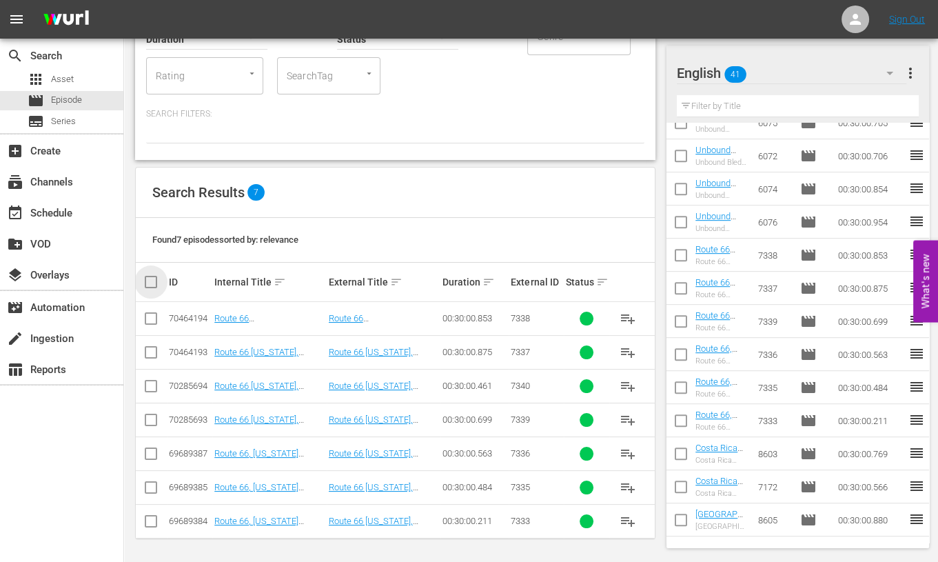
click at [155, 280] on input "checkbox" at bounding box center [157, 282] width 28 height 17
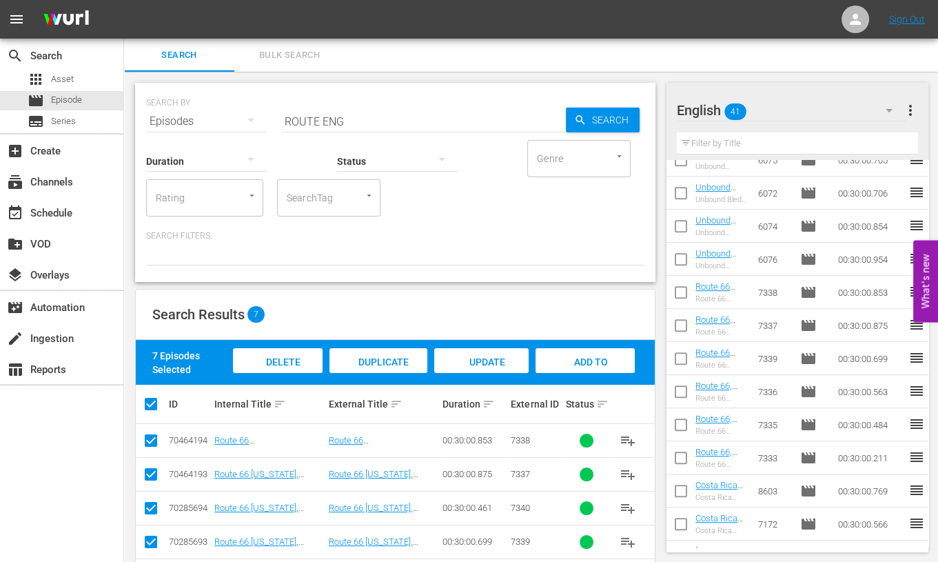
scroll to position [0, 0]
click at [303, 125] on input "ROUTE ENG" at bounding box center [423, 121] width 285 height 33
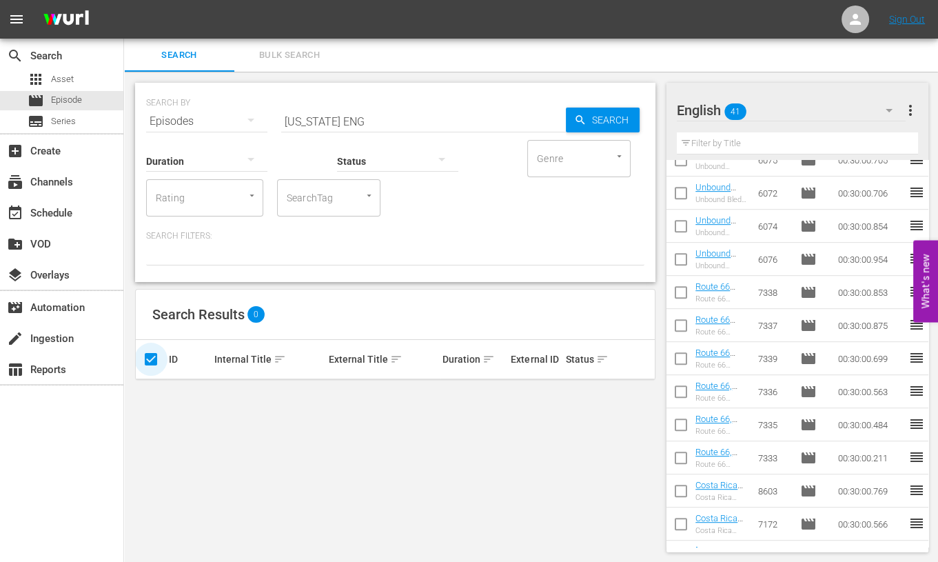
click at [150, 363] on input "checkbox" at bounding box center [157, 359] width 28 height 17
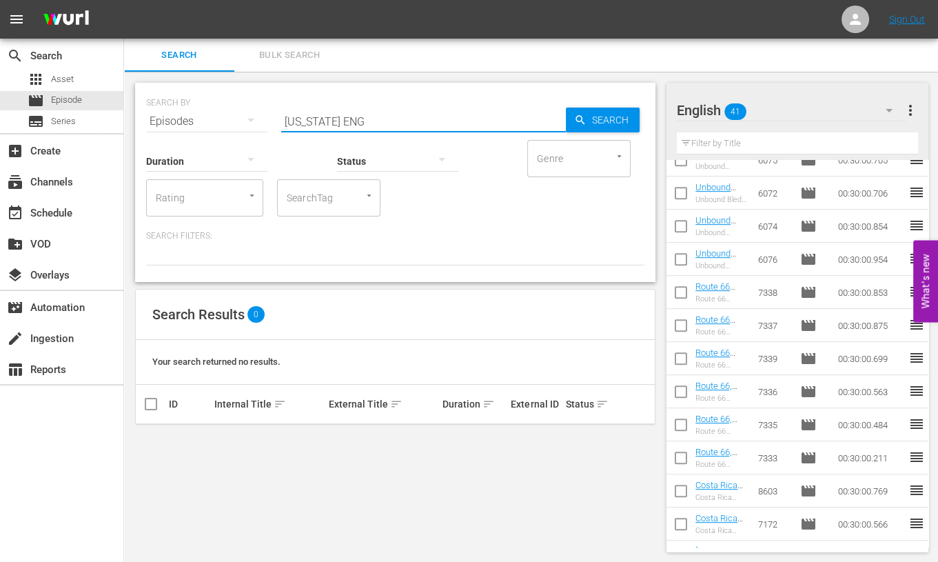
drag, startPoint x: 373, startPoint y: 119, endPoint x: 276, endPoint y: 114, distance: 97.3
click at [276, 114] on div "SEARCH BY Search By Episodes Search ID, Title, Description, Keywords, or Catego…" at bounding box center [395, 113] width 498 height 50
click at [70, 79] on span "Asset" at bounding box center [62, 79] width 23 height 14
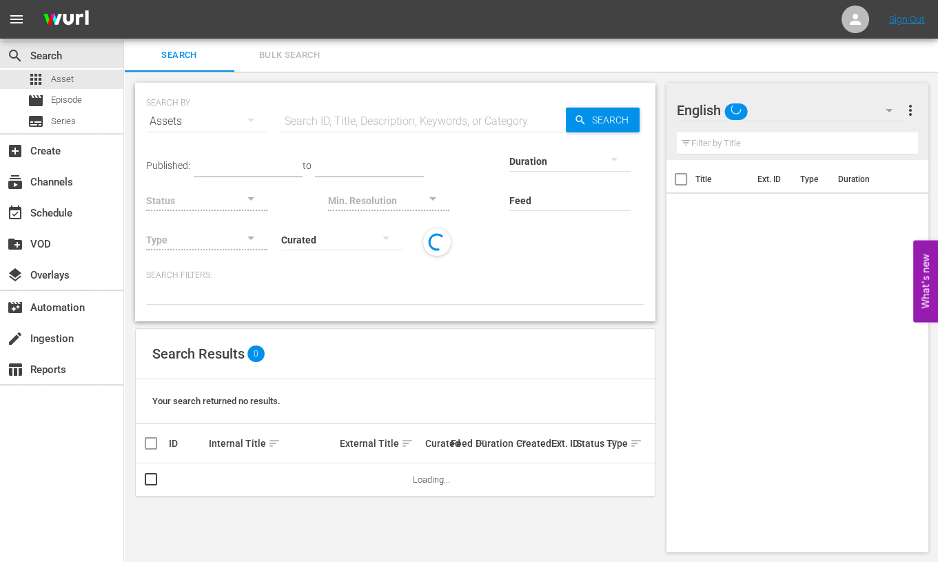
click at [334, 119] on input "text" at bounding box center [423, 121] width 285 height 33
paste input "[US_STATE] ENG"
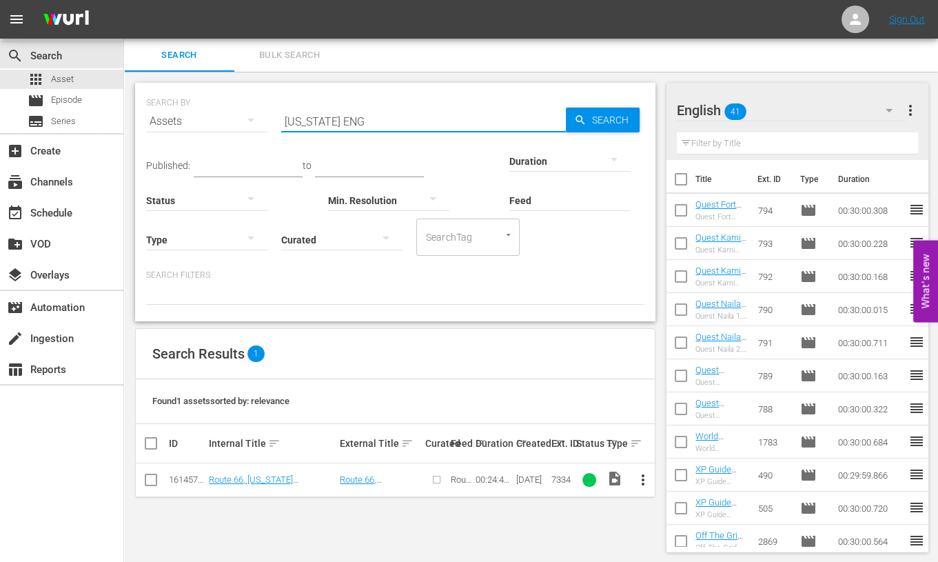
click at [148, 482] on input "checkbox" at bounding box center [151, 482] width 17 height 17
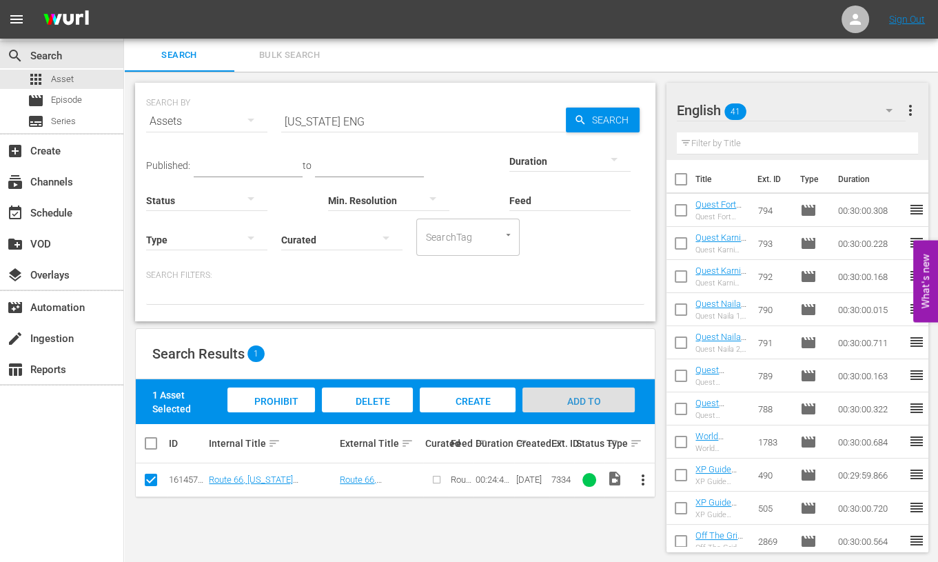
click at [574, 398] on span "Add to Workspace" at bounding box center [579, 414] width 68 height 37
